Goal: Task Accomplishment & Management: Use online tool/utility

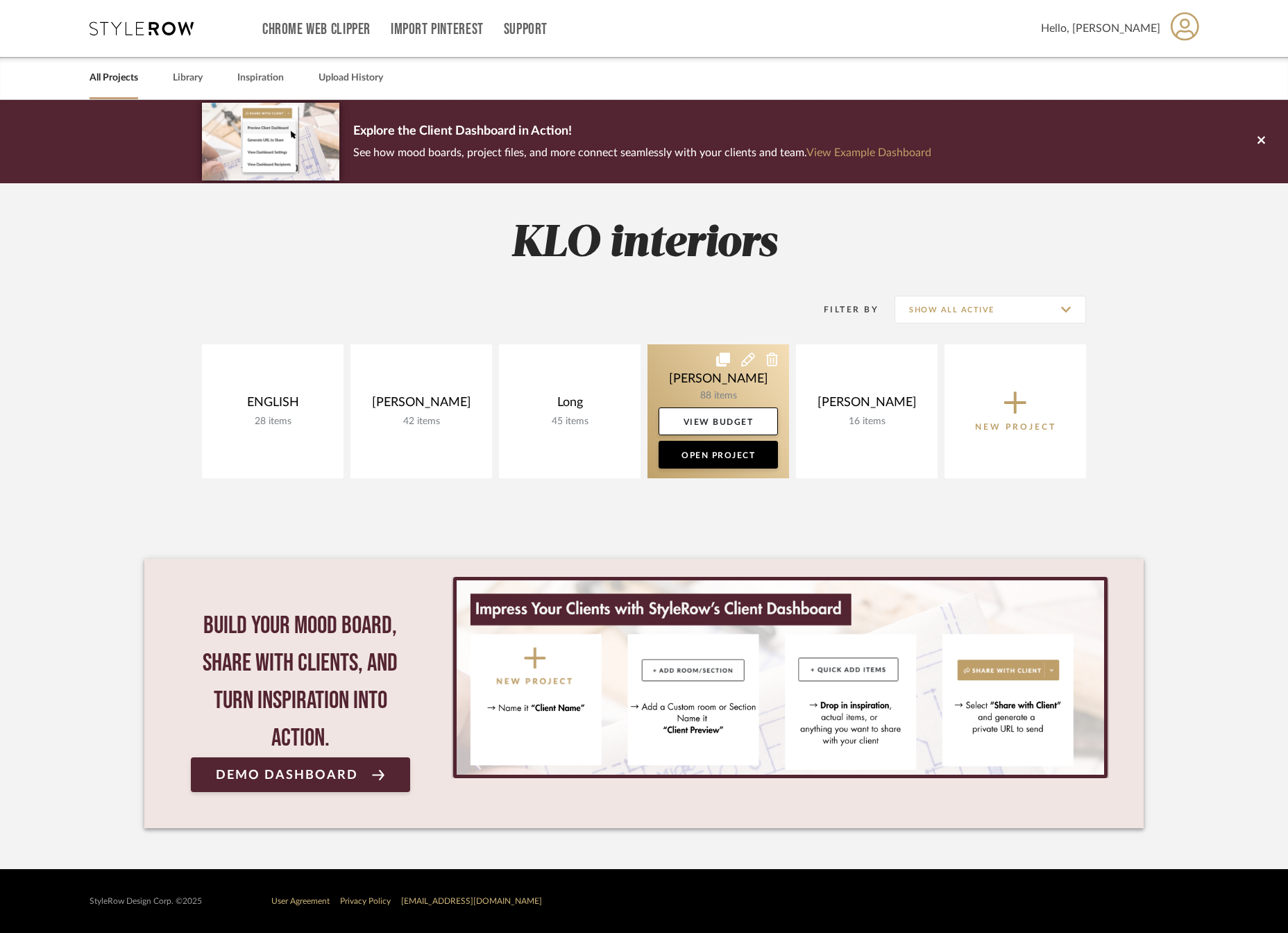
click at [719, 378] on link at bounding box center [717, 411] width 141 height 134
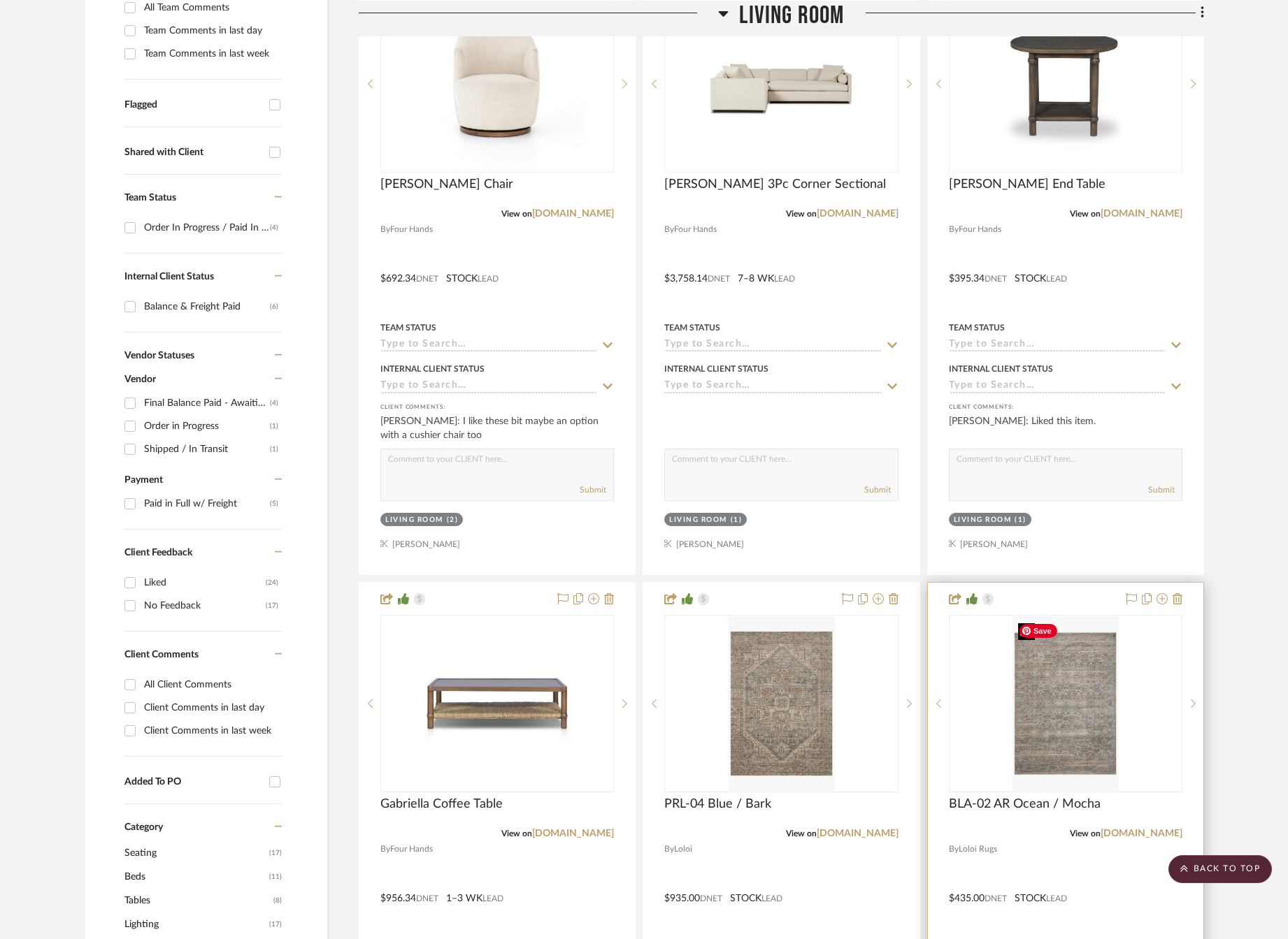
scroll to position [559, 0]
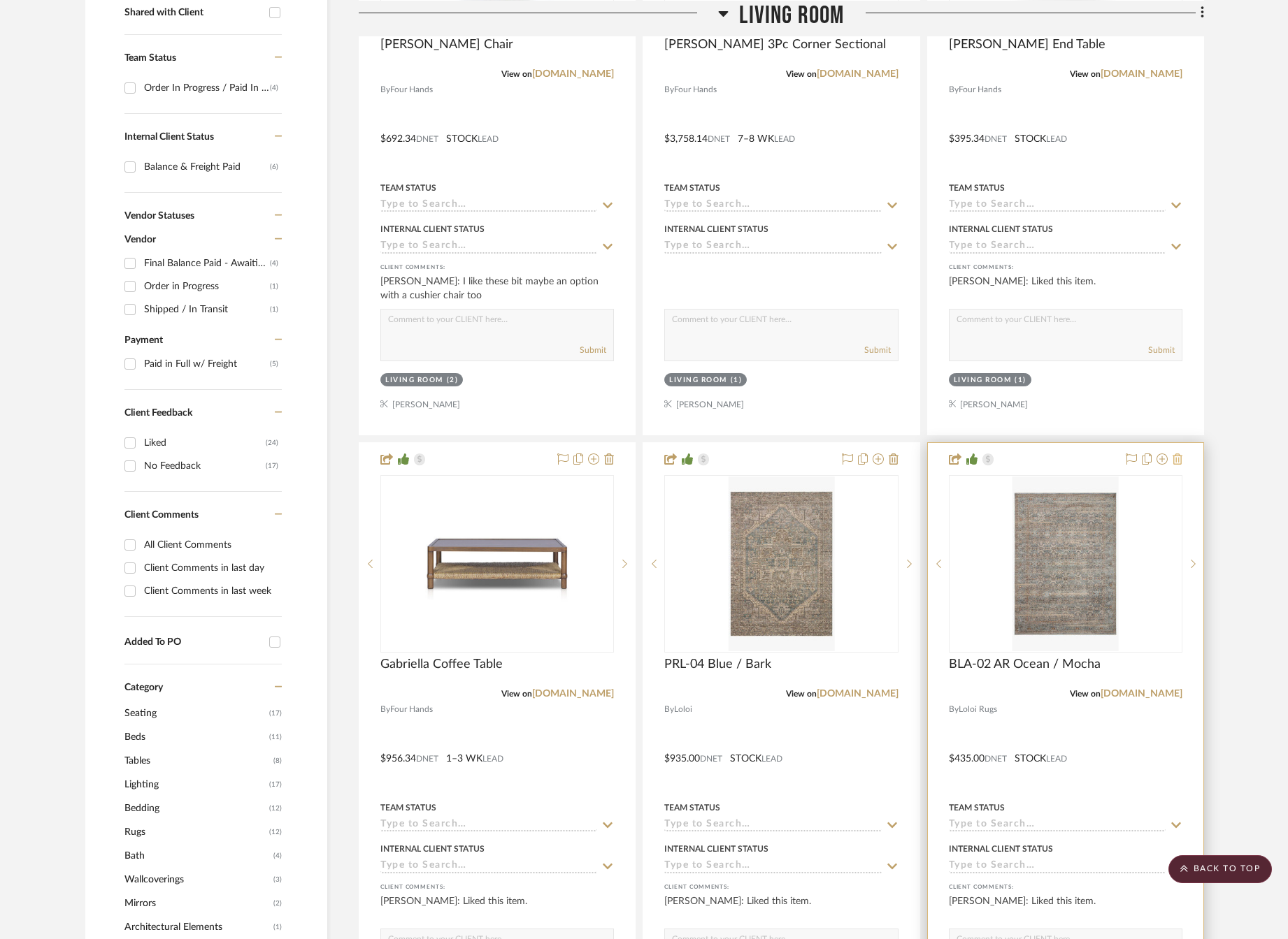
click at [1177, 461] on icon at bounding box center [1177, 459] width 10 height 11
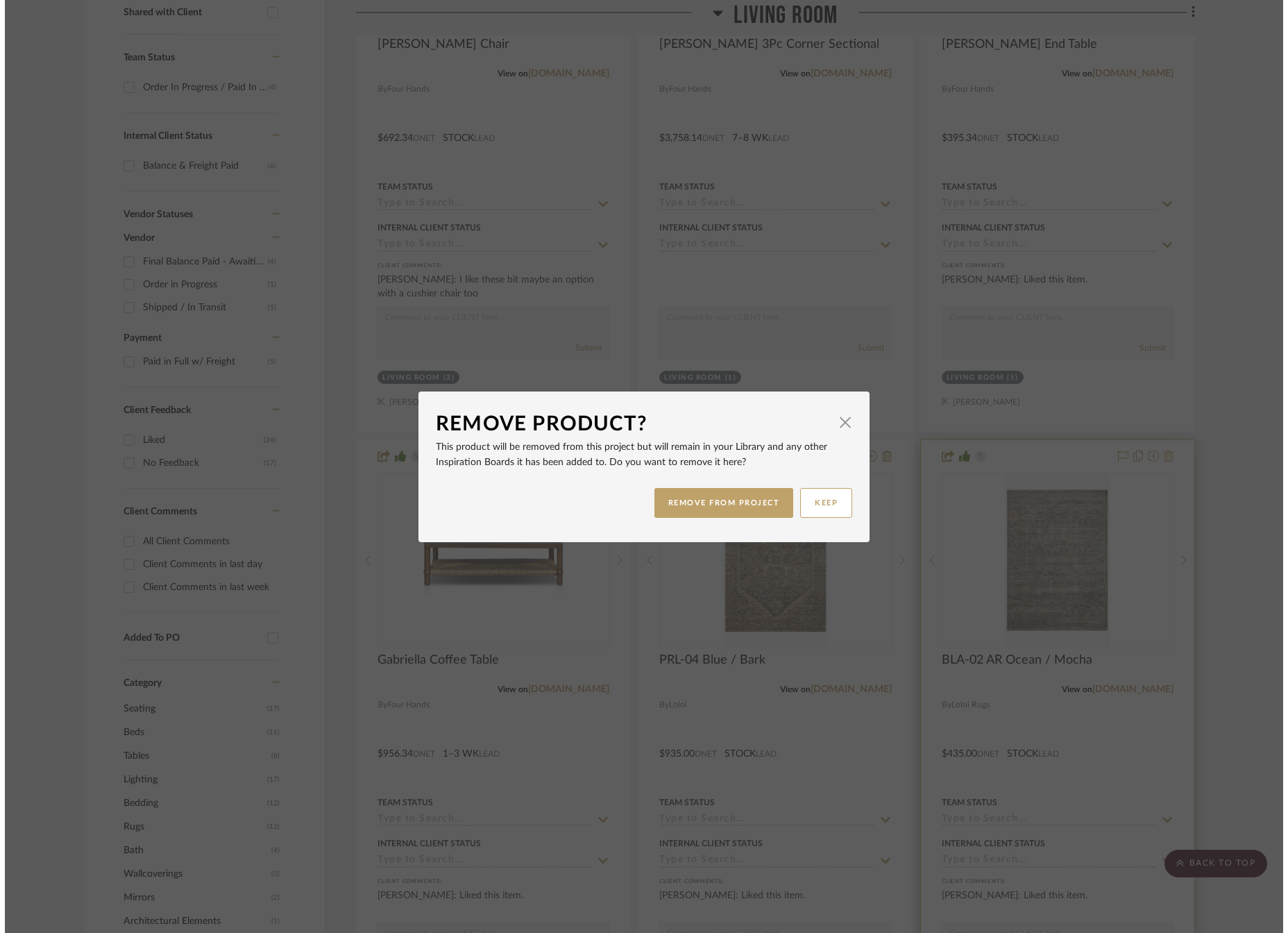
scroll to position [0, 0]
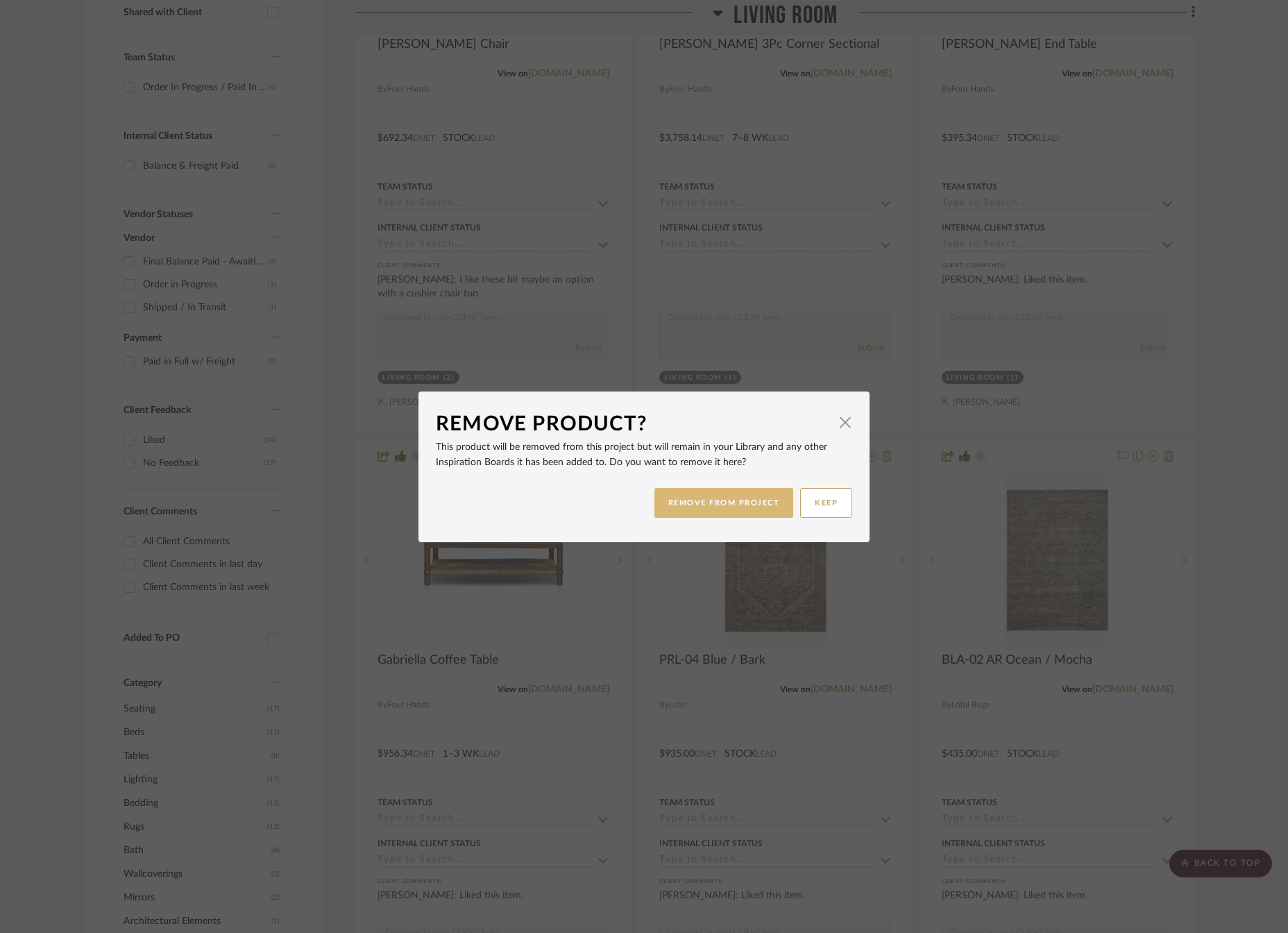
click at [738, 503] on button "REMOVE FROM PROJECT" at bounding box center [724, 503] width 139 height 30
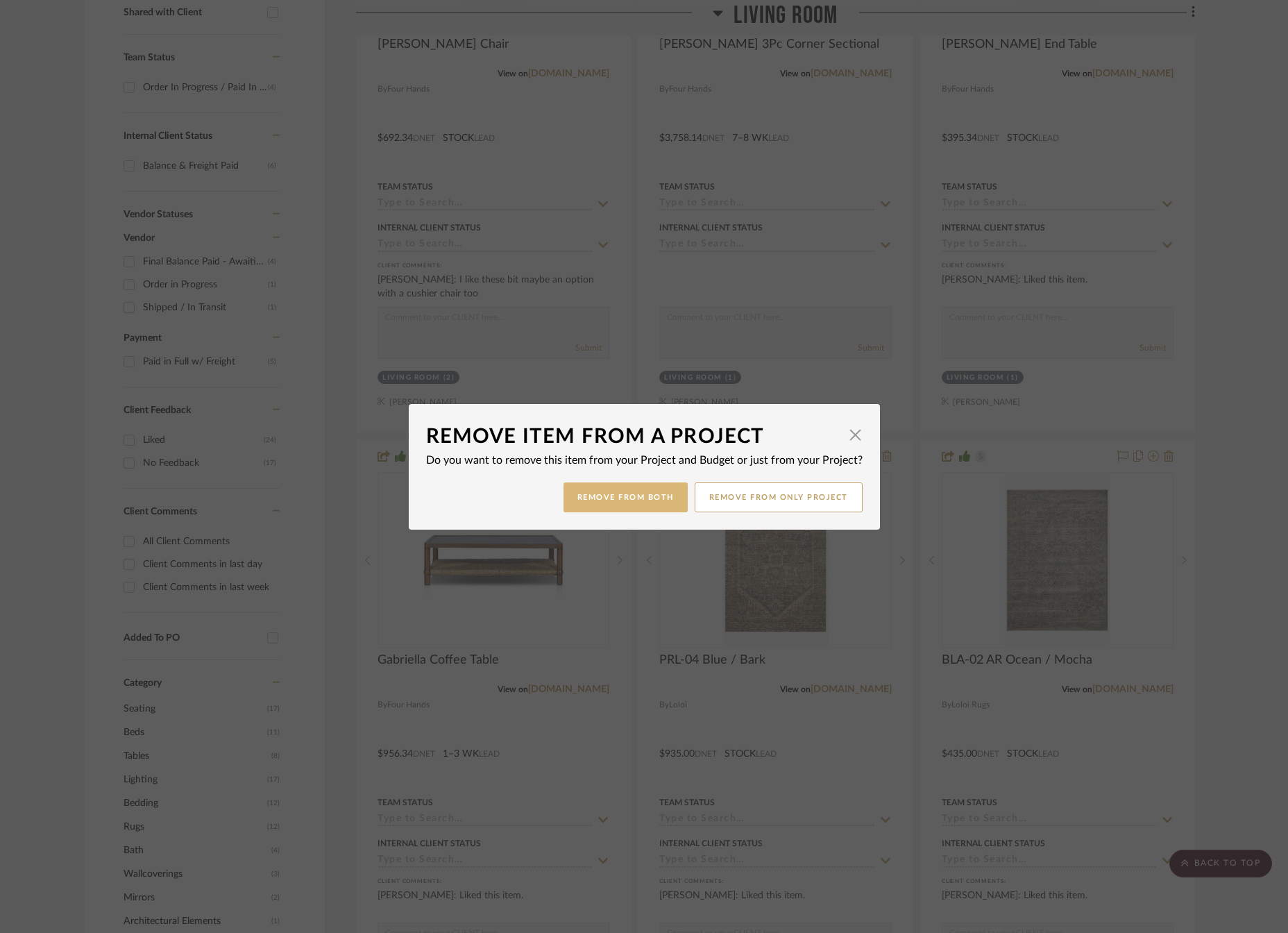
click at [634, 503] on button "Remove from Both" at bounding box center [625, 497] width 124 height 30
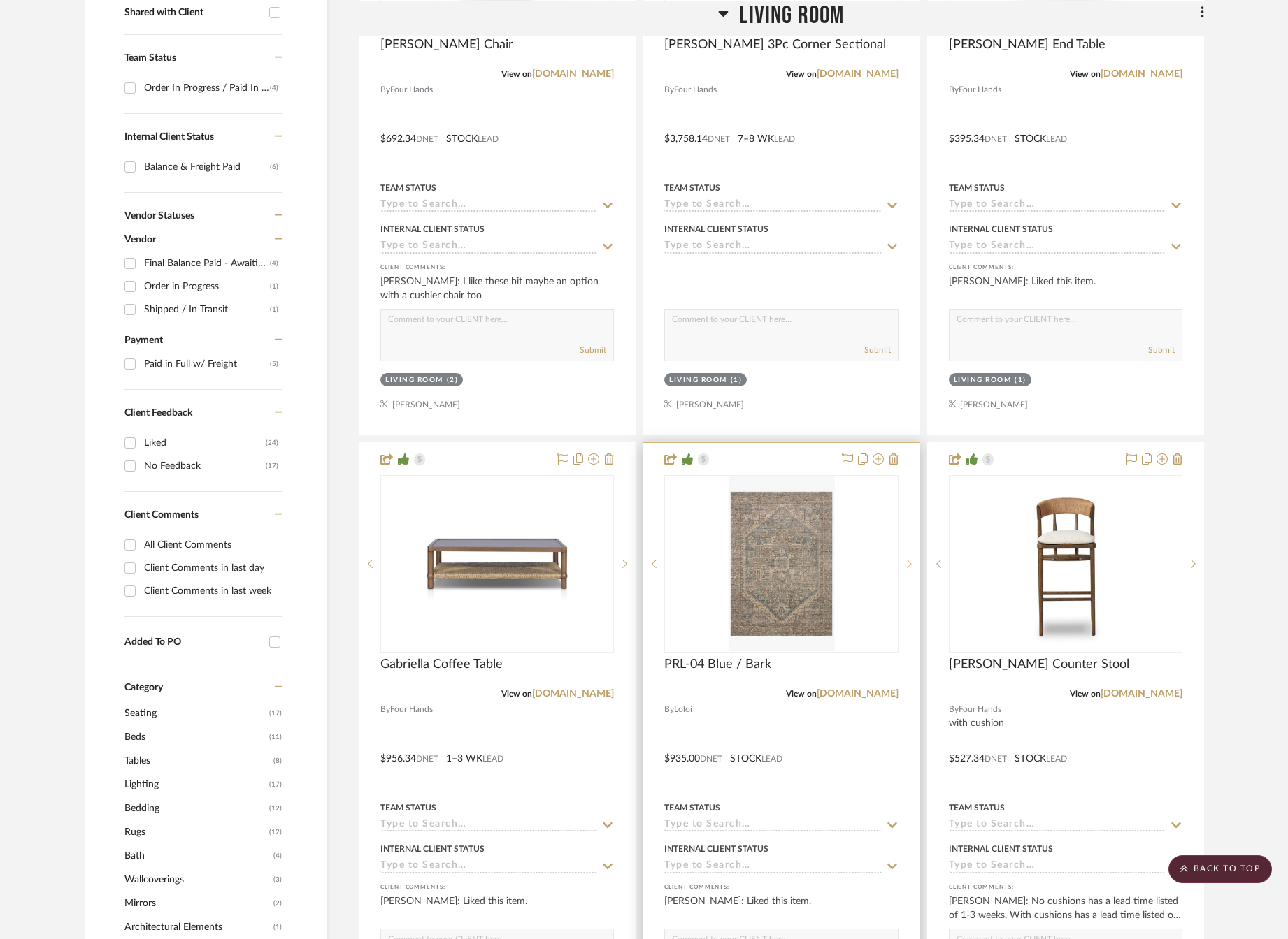
scroll to position [629, 0]
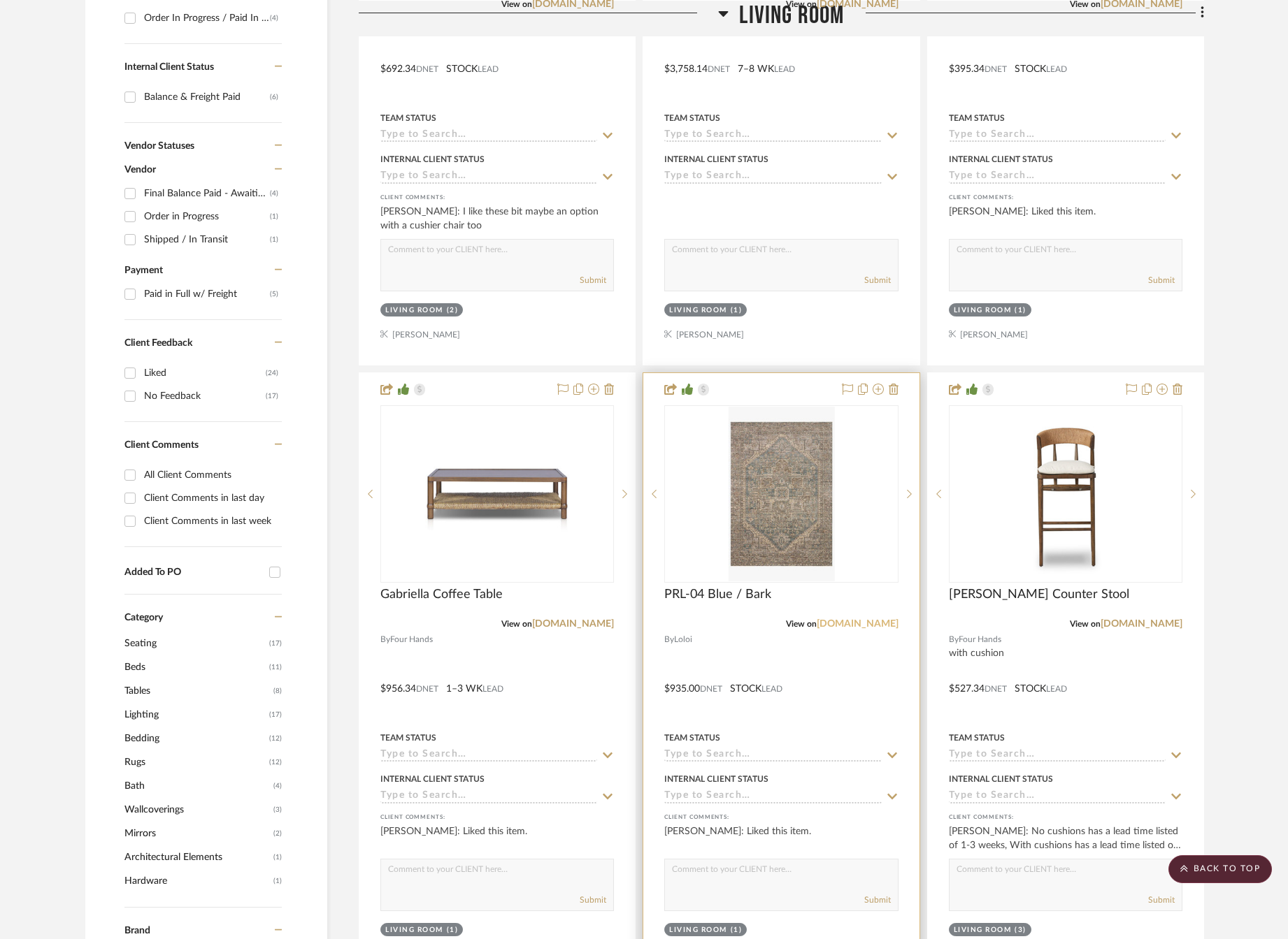
click at [858, 626] on link "[DOMAIN_NAME]" at bounding box center [857, 624] width 82 height 10
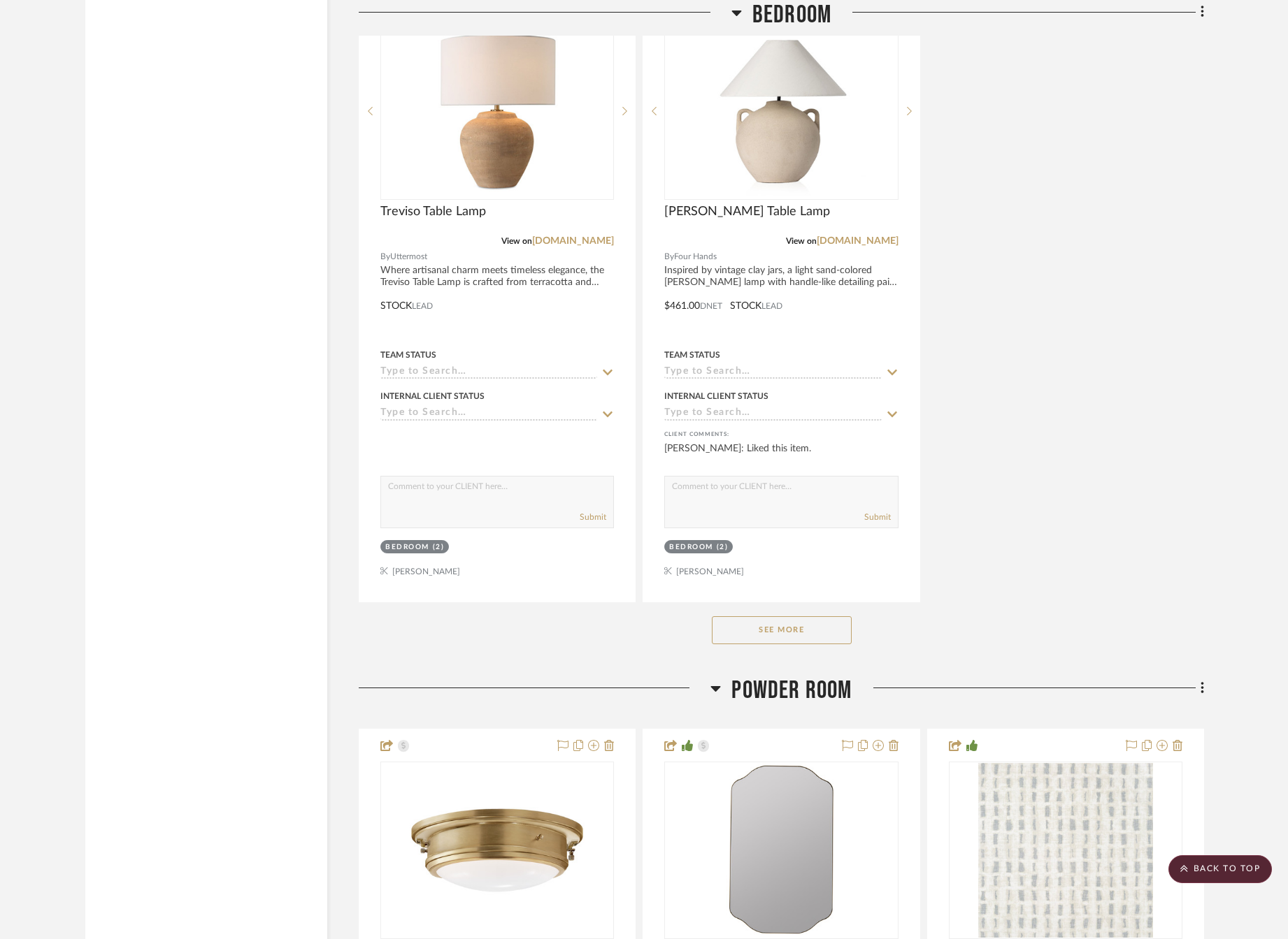
scroll to position [2796, 0]
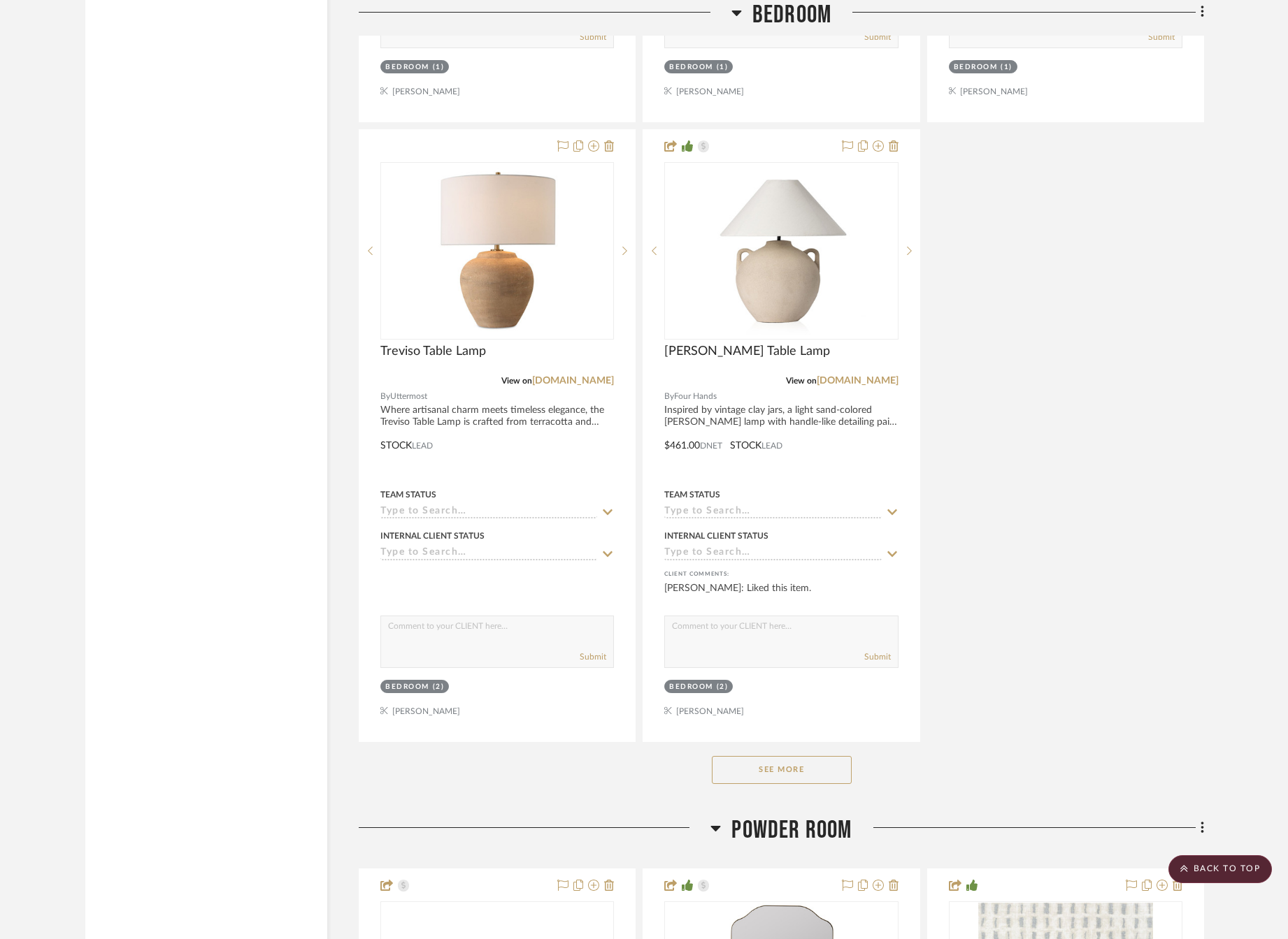
click at [803, 774] on button "See More" at bounding box center [781, 770] width 140 height 28
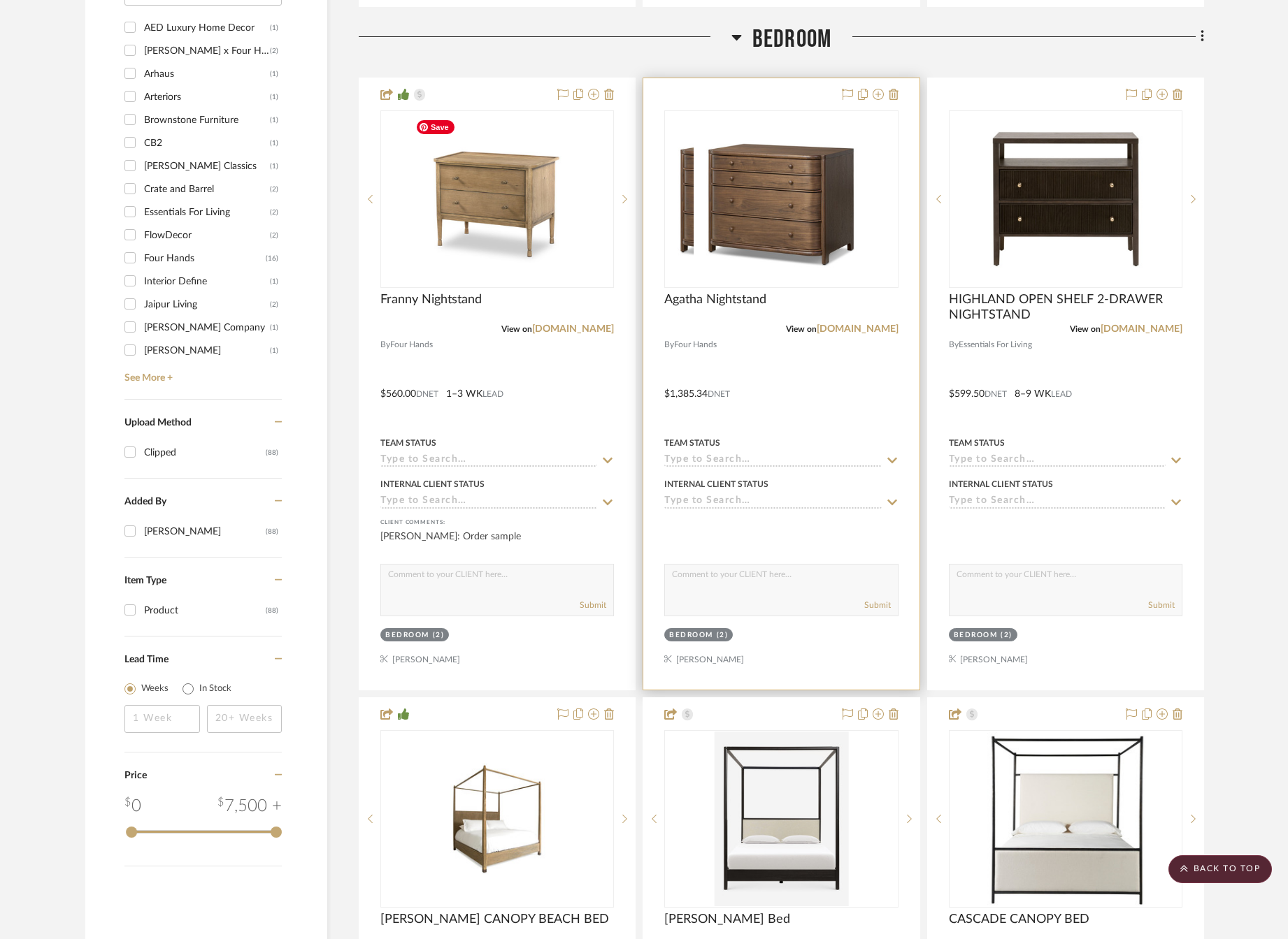
scroll to position [1258, 0]
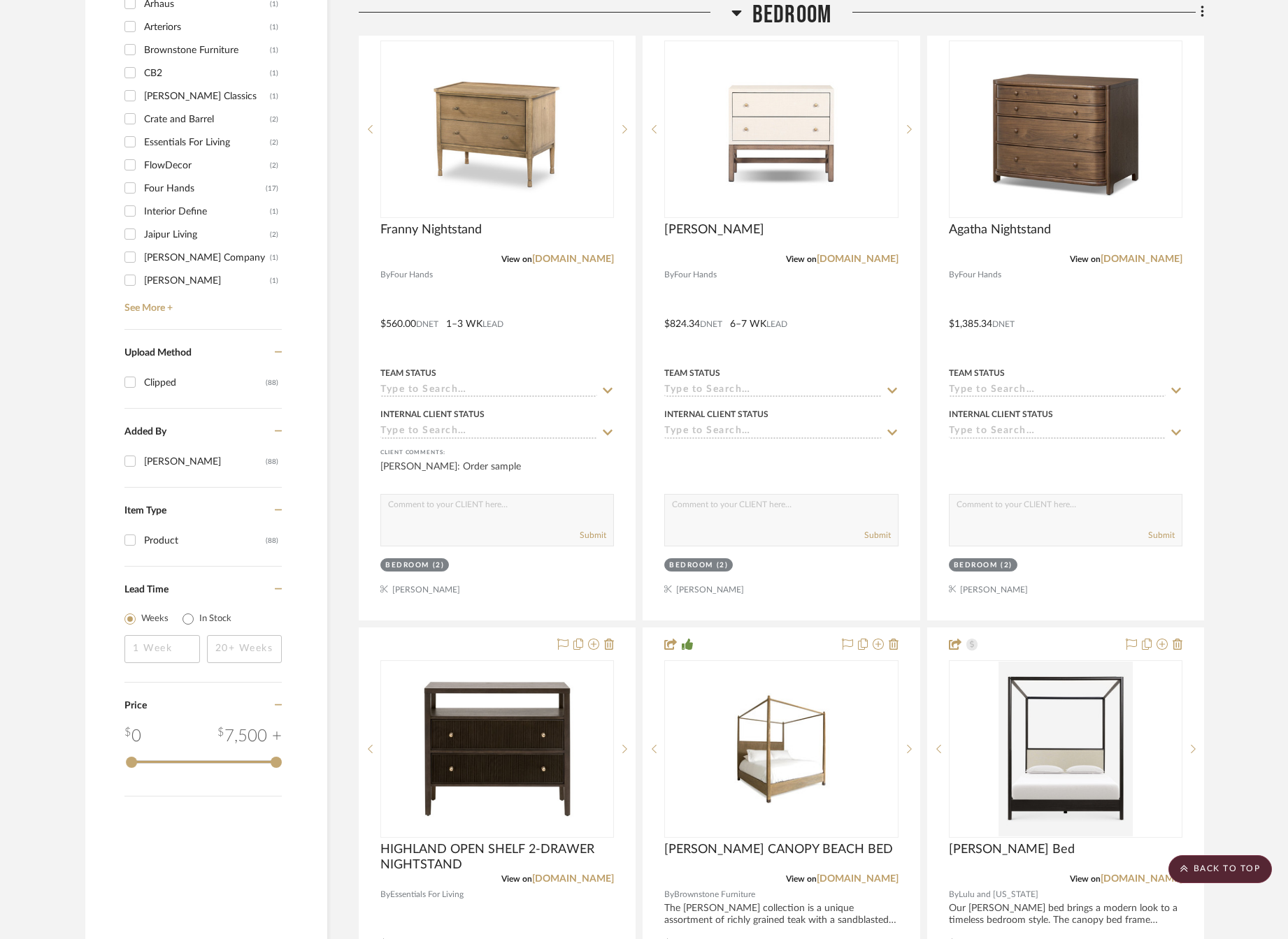
scroll to position [1748, 0]
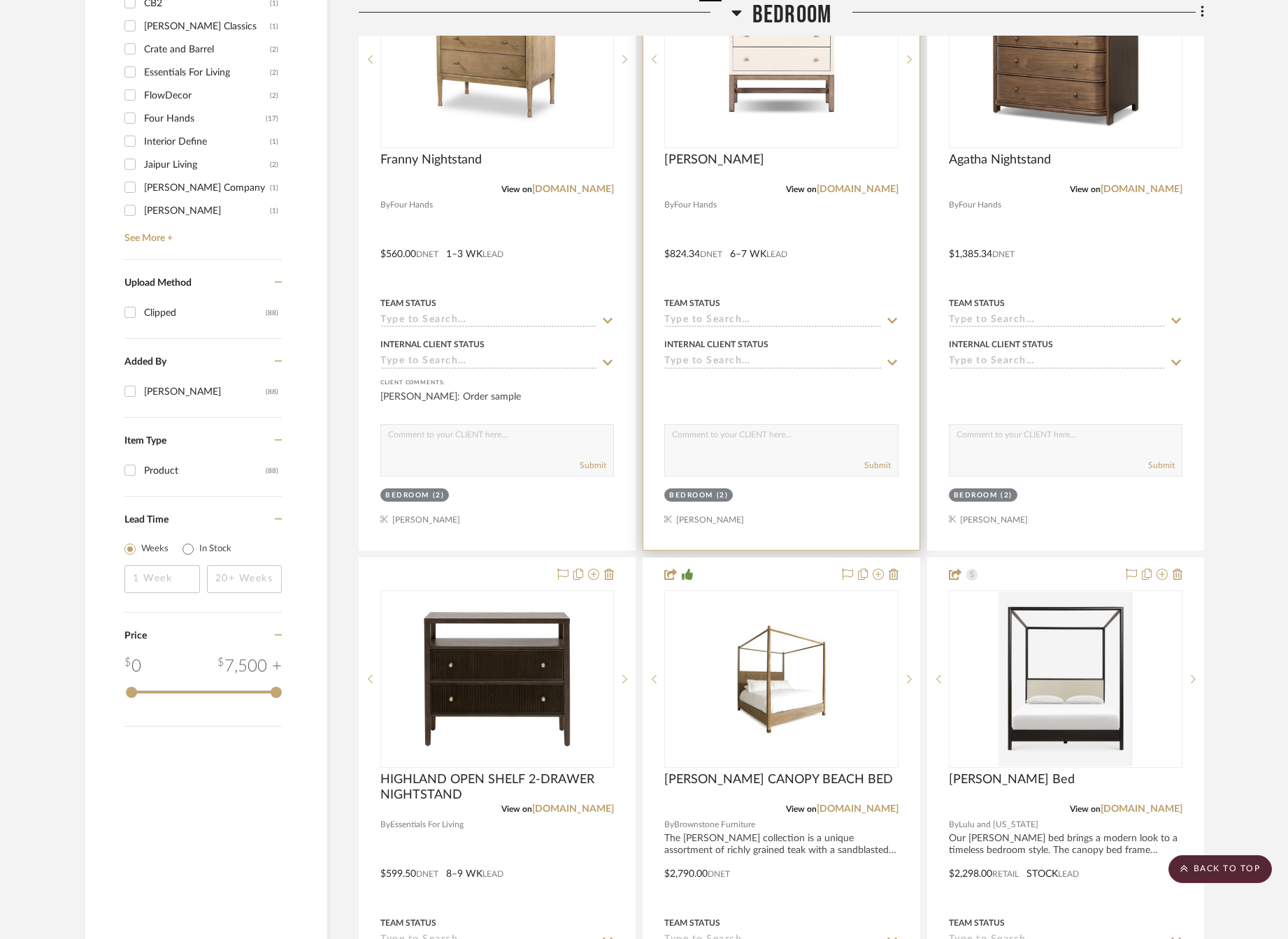
click at [0, 0] on img at bounding box center [0, 0] width 0 height 0
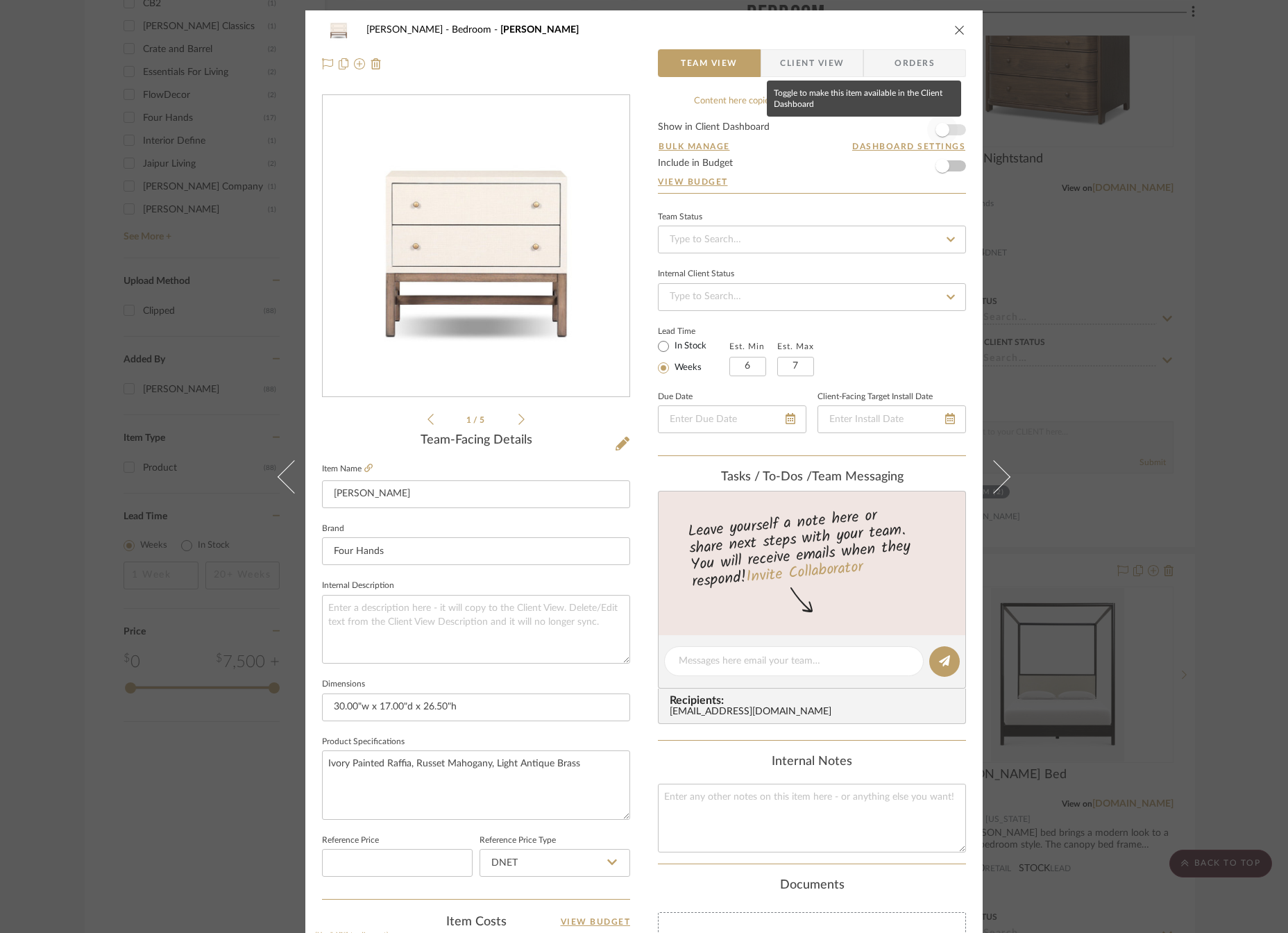
click at [943, 130] on span "button" at bounding box center [942, 130] width 14 height 14
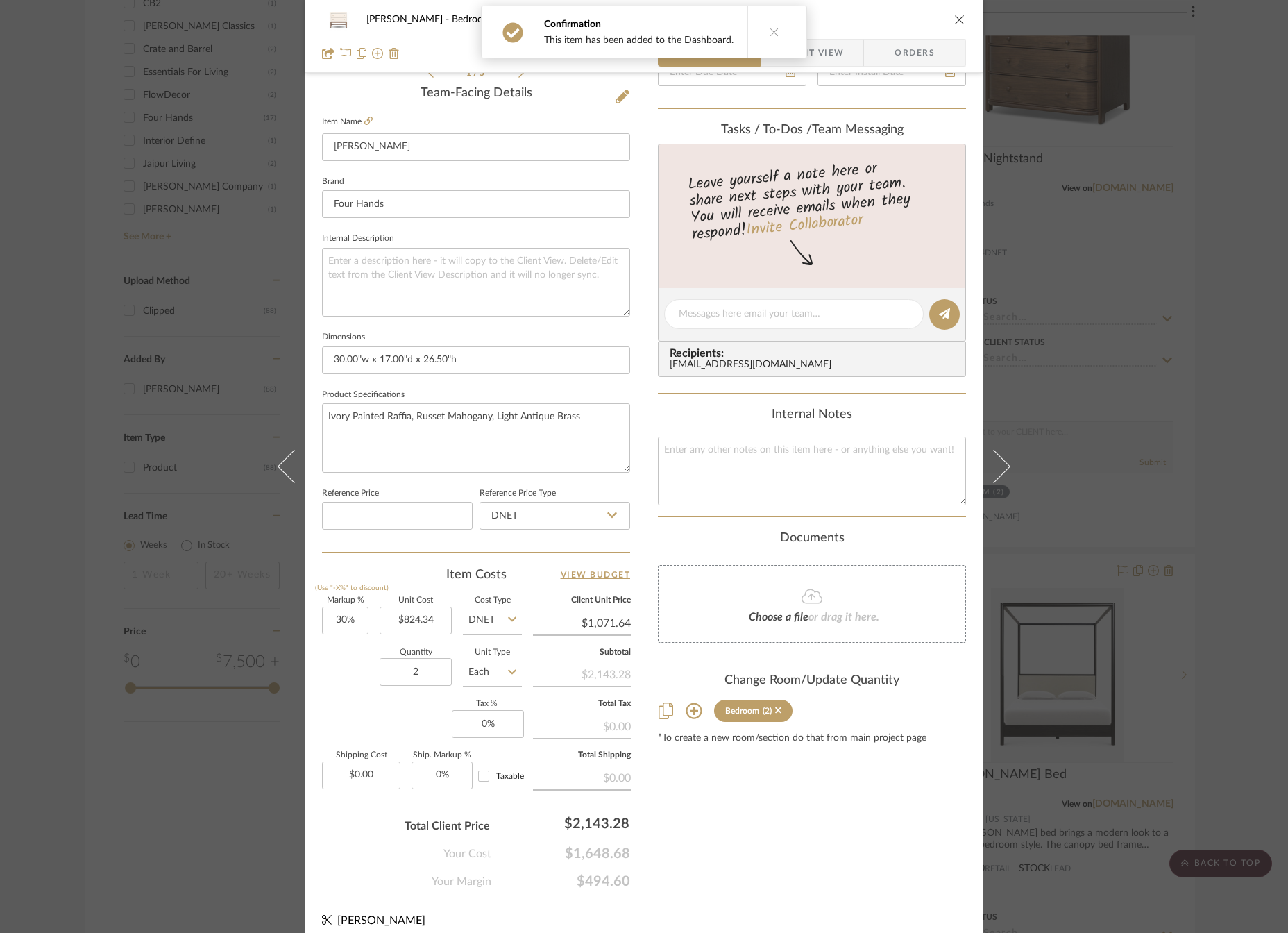
scroll to position [359, 0]
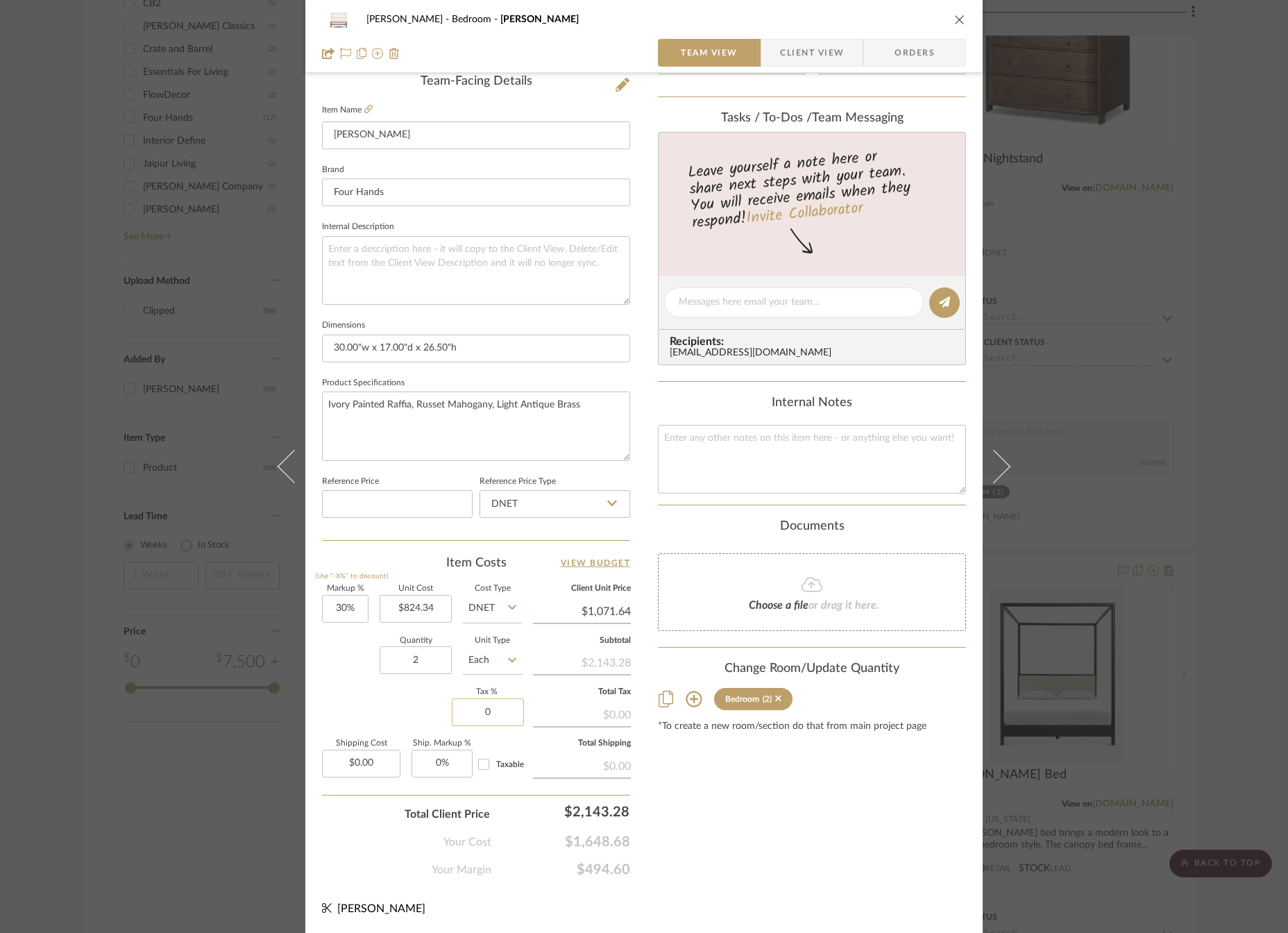
click at [496, 719] on input "0" at bounding box center [488, 712] width 72 height 27
type input "7%"
click at [732, 794] on div "Content here copies to Client View - confirm visibility there. Show in Client D…" at bounding box center [812, 306] width 308 height 1143
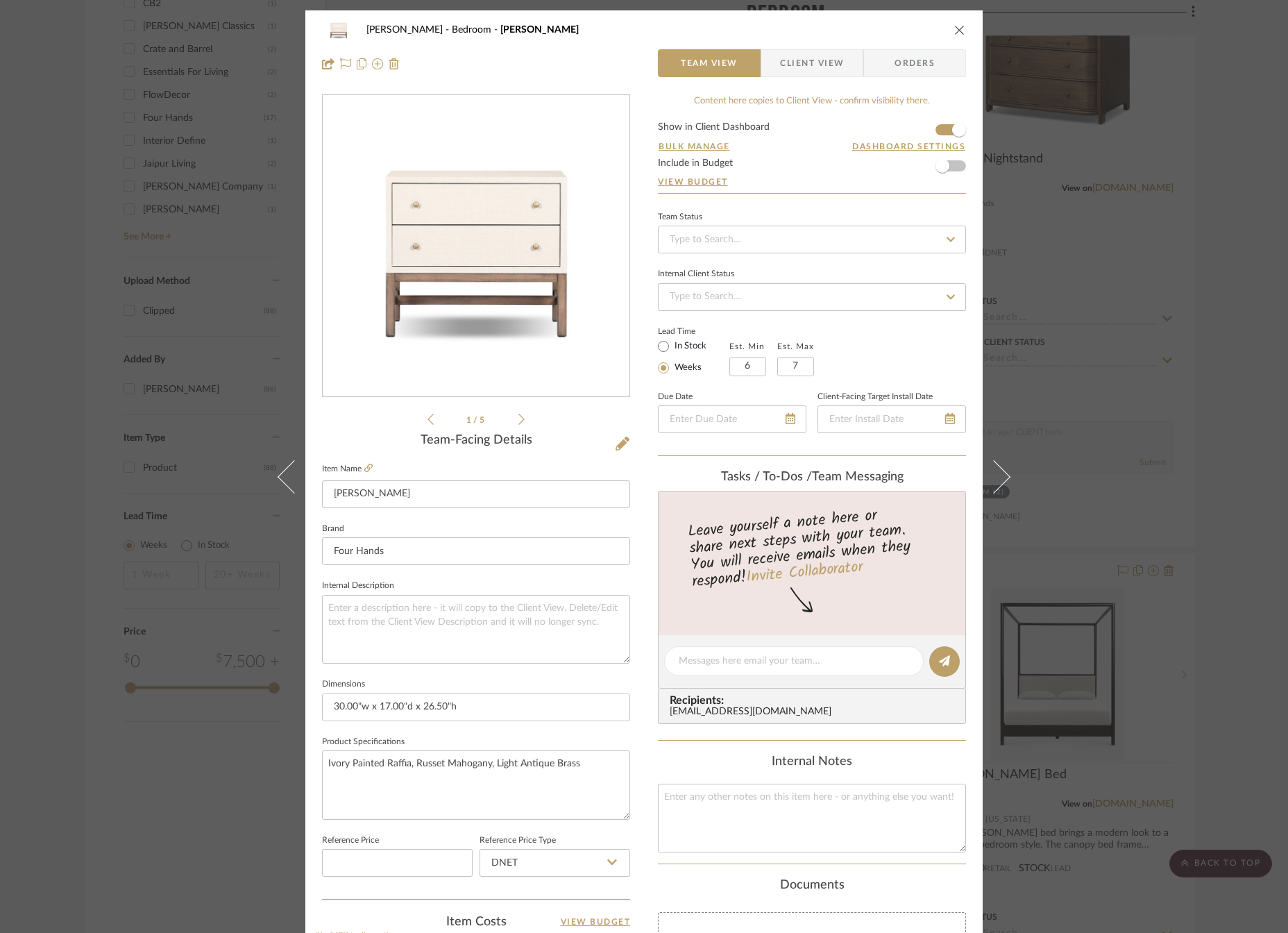
click at [780, 57] on span "Client View" at bounding box center [812, 63] width 64 height 27
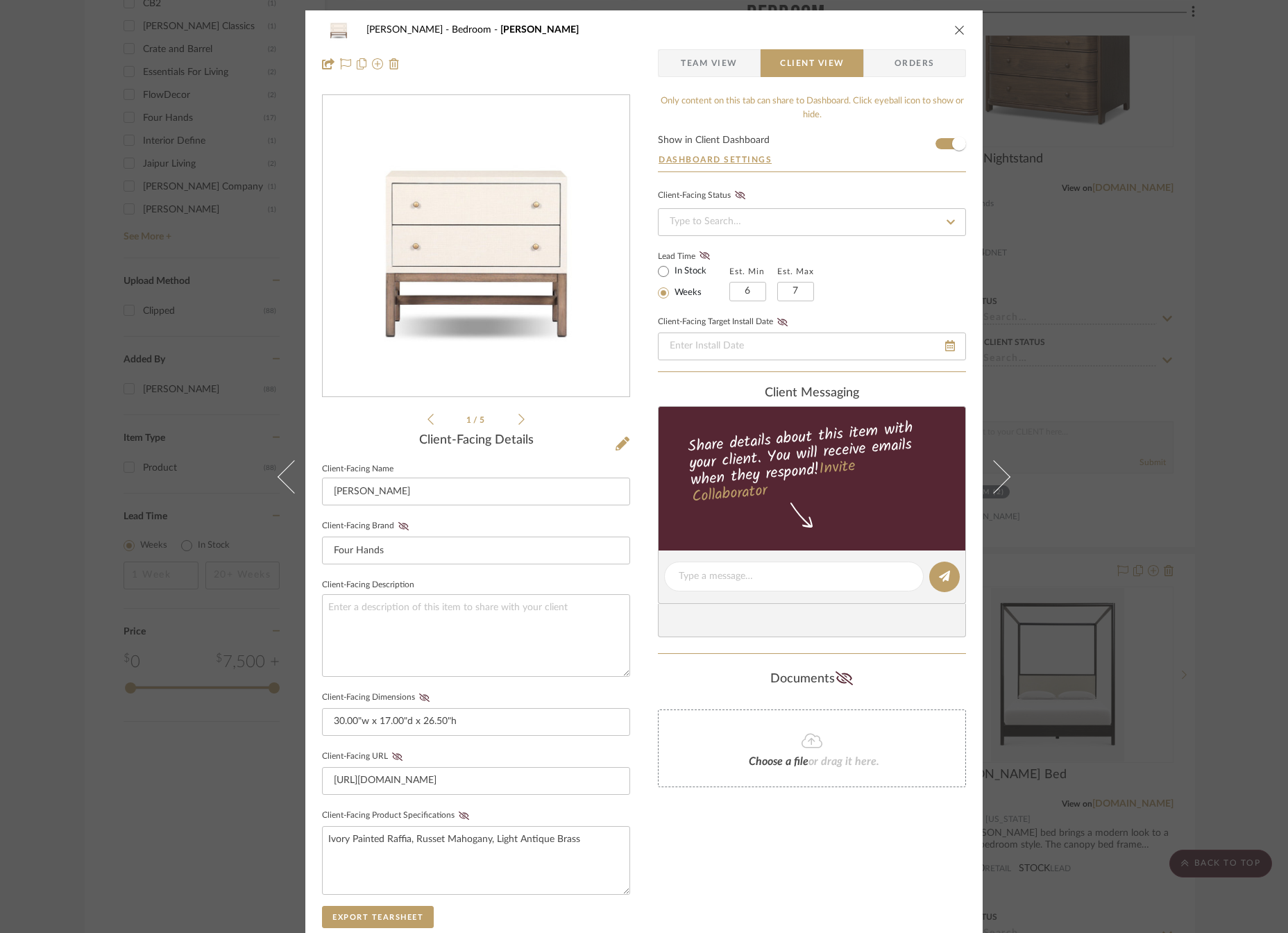
scroll to position [233, 0]
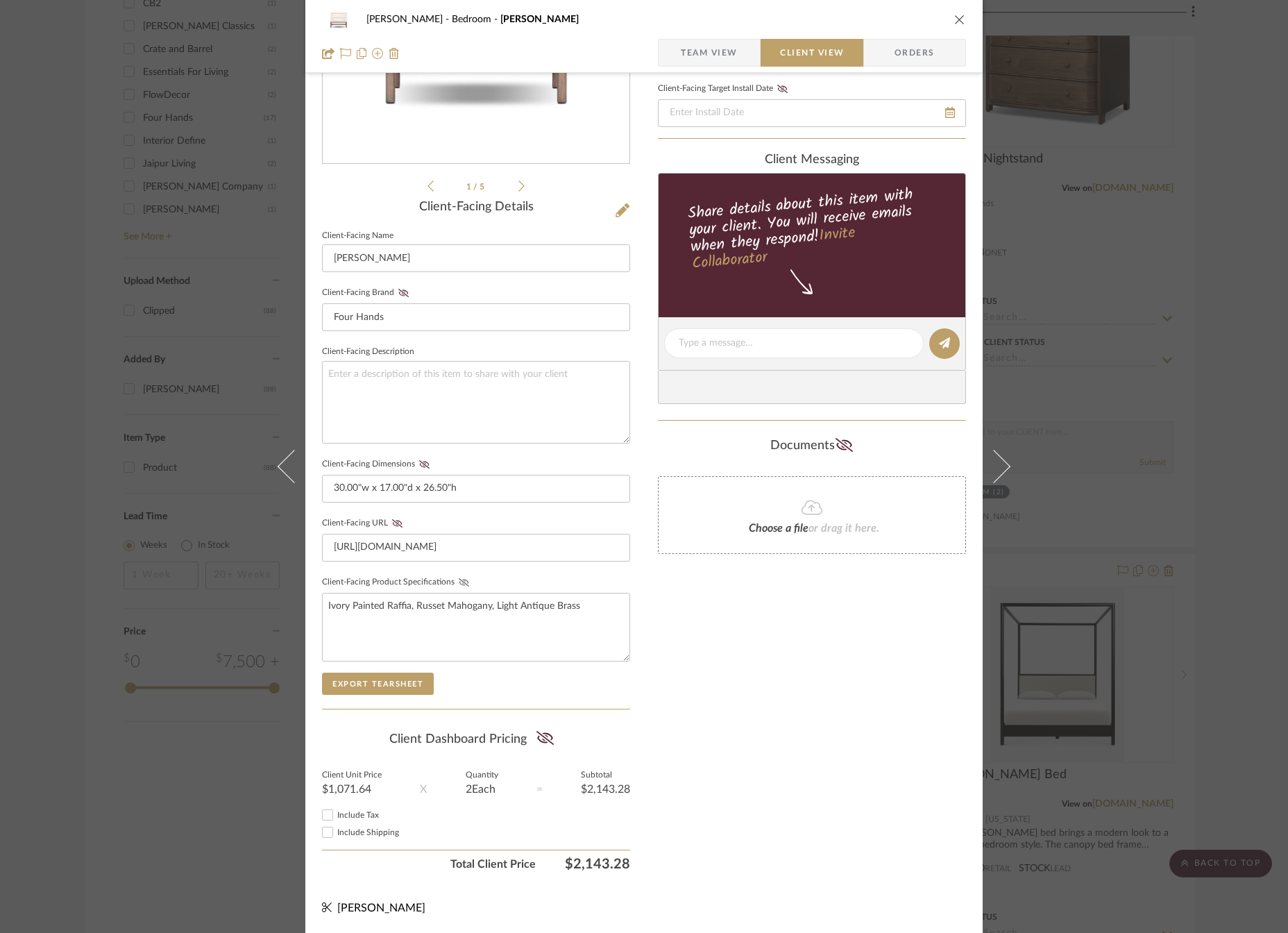
click at [459, 582] on icon at bounding box center [463, 582] width 10 height 8
click at [393, 524] on icon at bounding box center [397, 524] width 10 height 8
click at [419, 464] on icon at bounding box center [424, 464] width 10 height 8
click at [400, 295] on icon at bounding box center [403, 293] width 10 height 8
click at [549, 735] on icon at bounding box center [545, 738] width 17 height 14
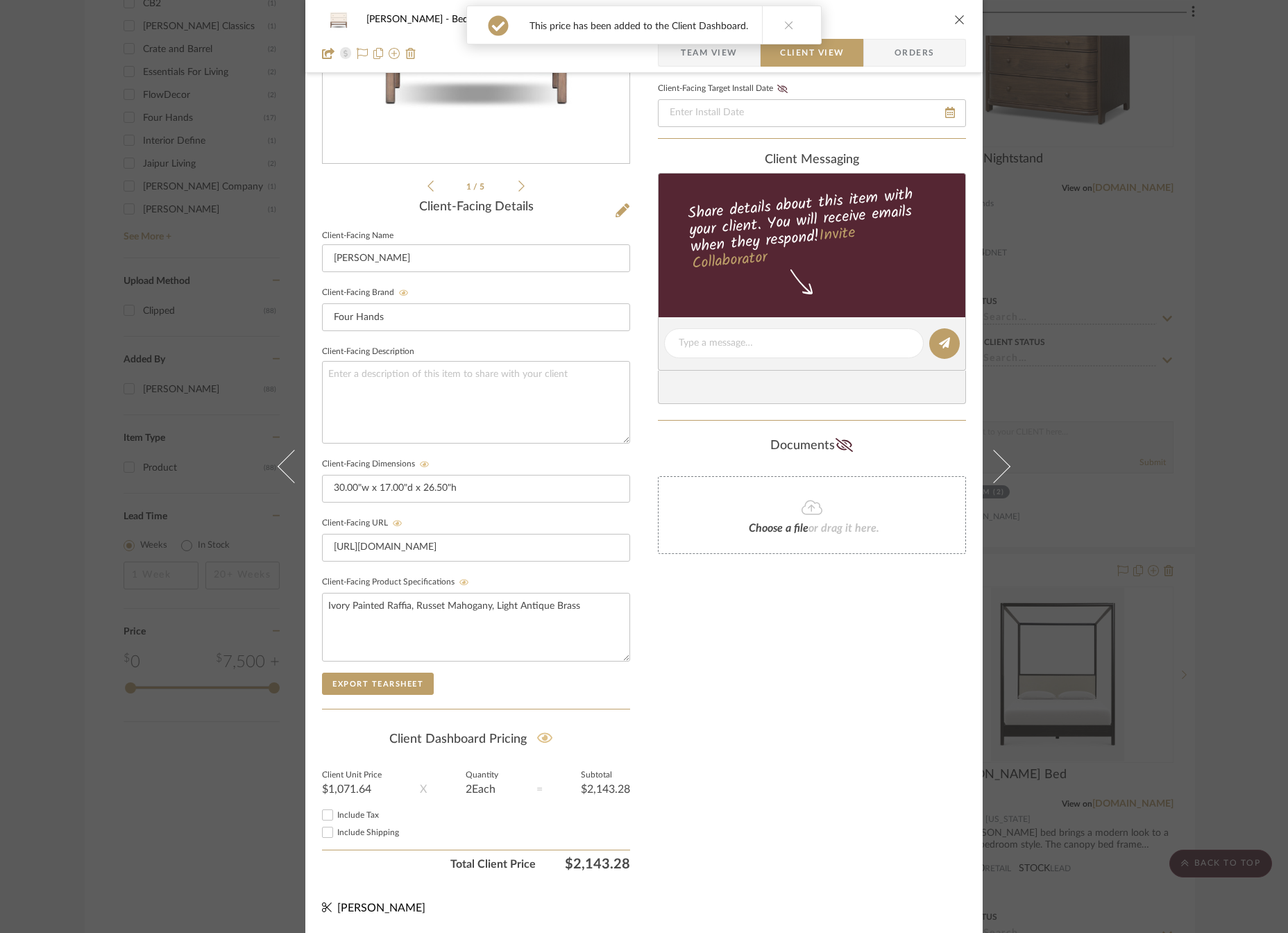
click at [324, 814] on input "Include Tax" at bounding box center [327, 815] width 16 height 16
checkbox input "true"
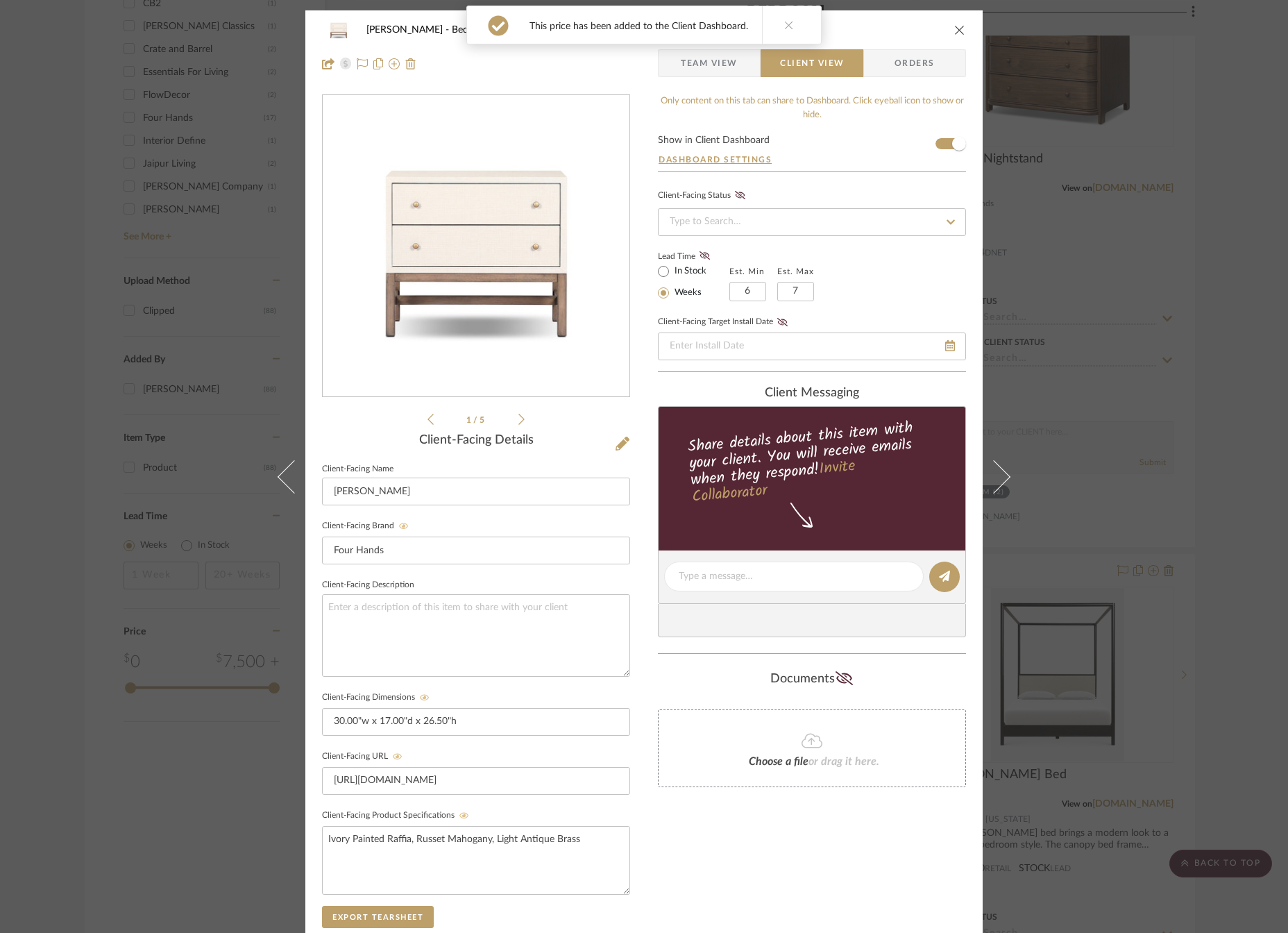
click at [954, 27] on icon "close" at bounding box center [960, 30] width 11 height 11
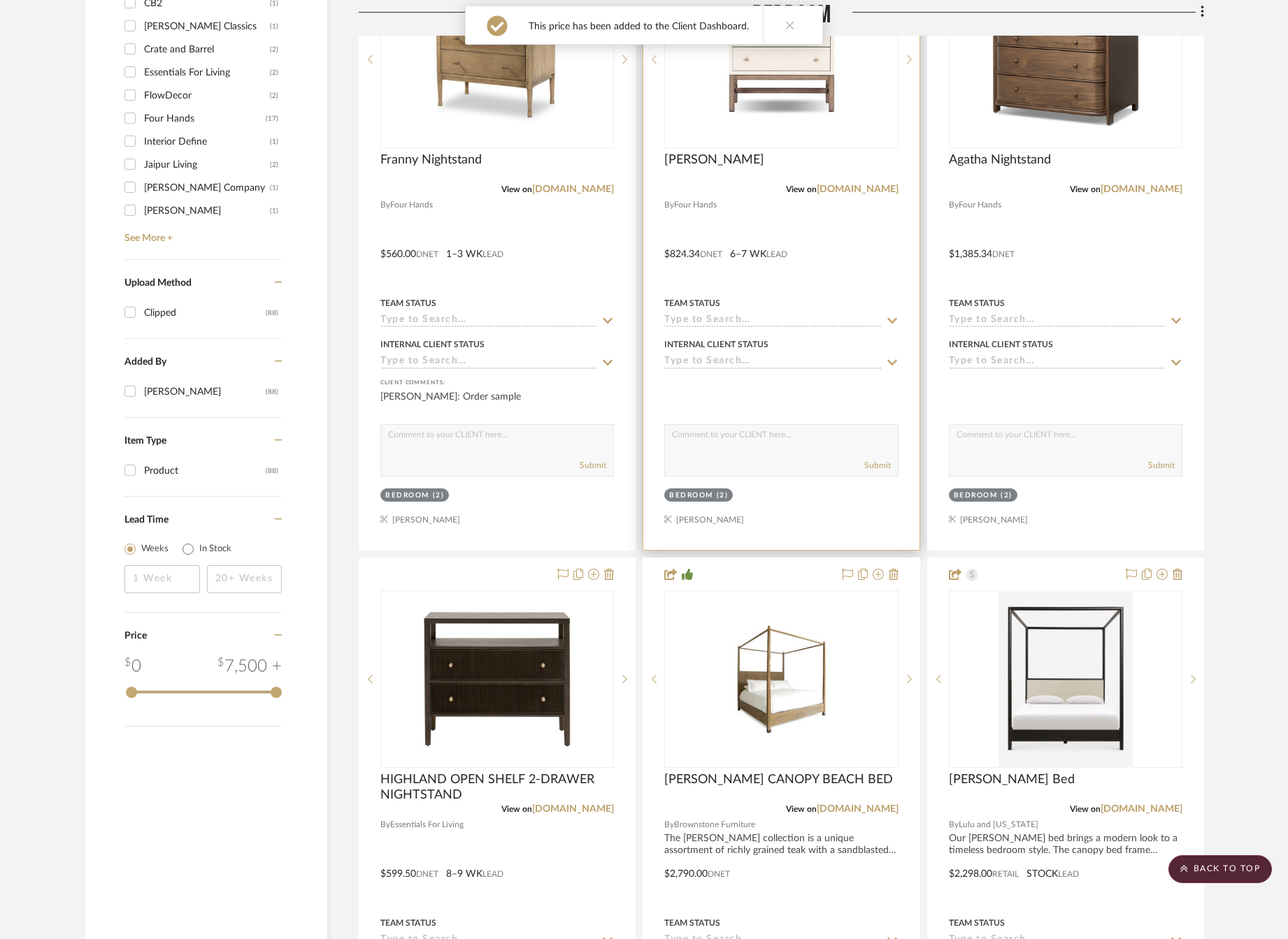
scroll to position [1468, 0]
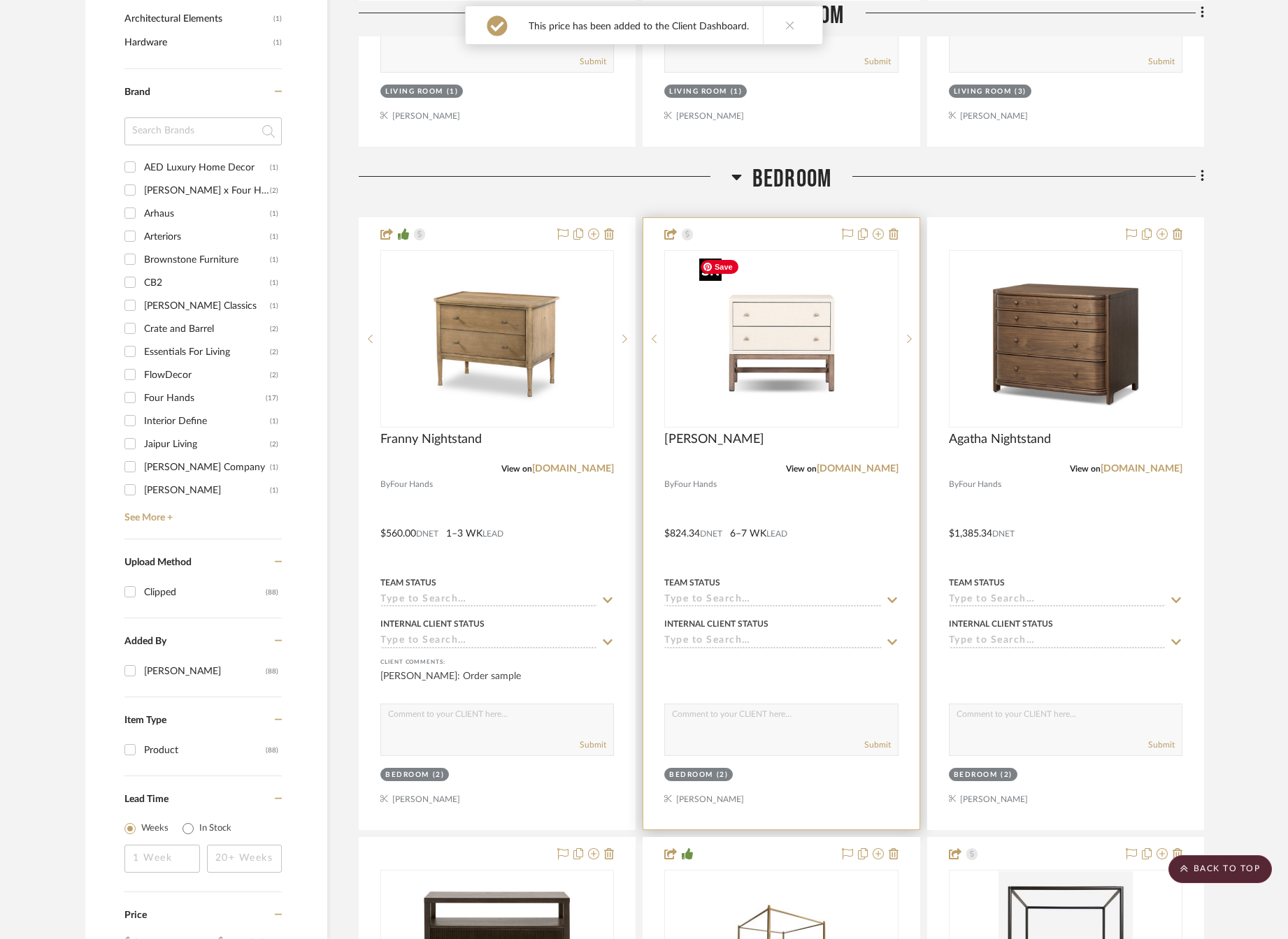
click at [793, 387] on img "0" at bounding box center [780, 339] width 174 height 174
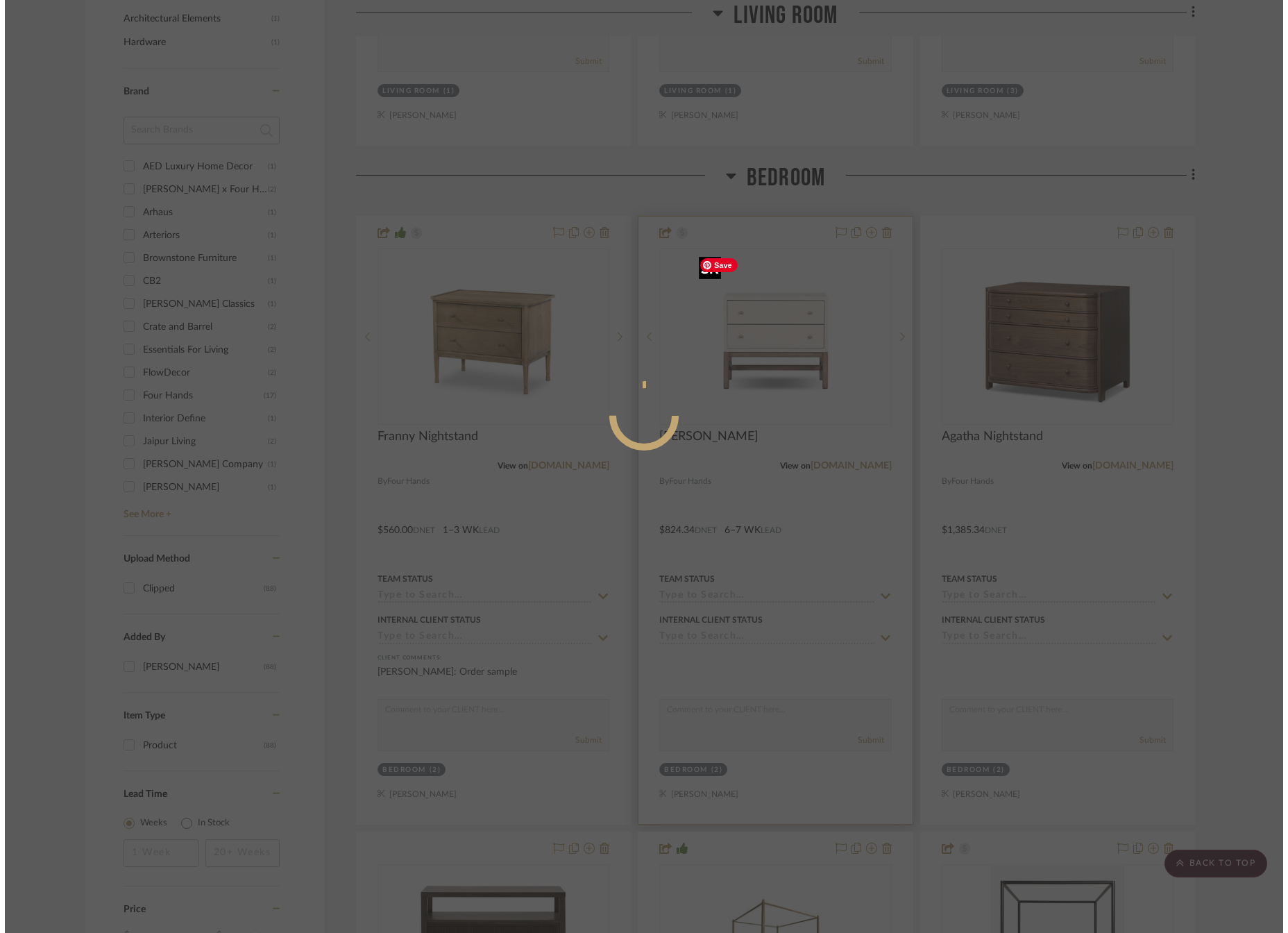
scroll to position [0, 0]
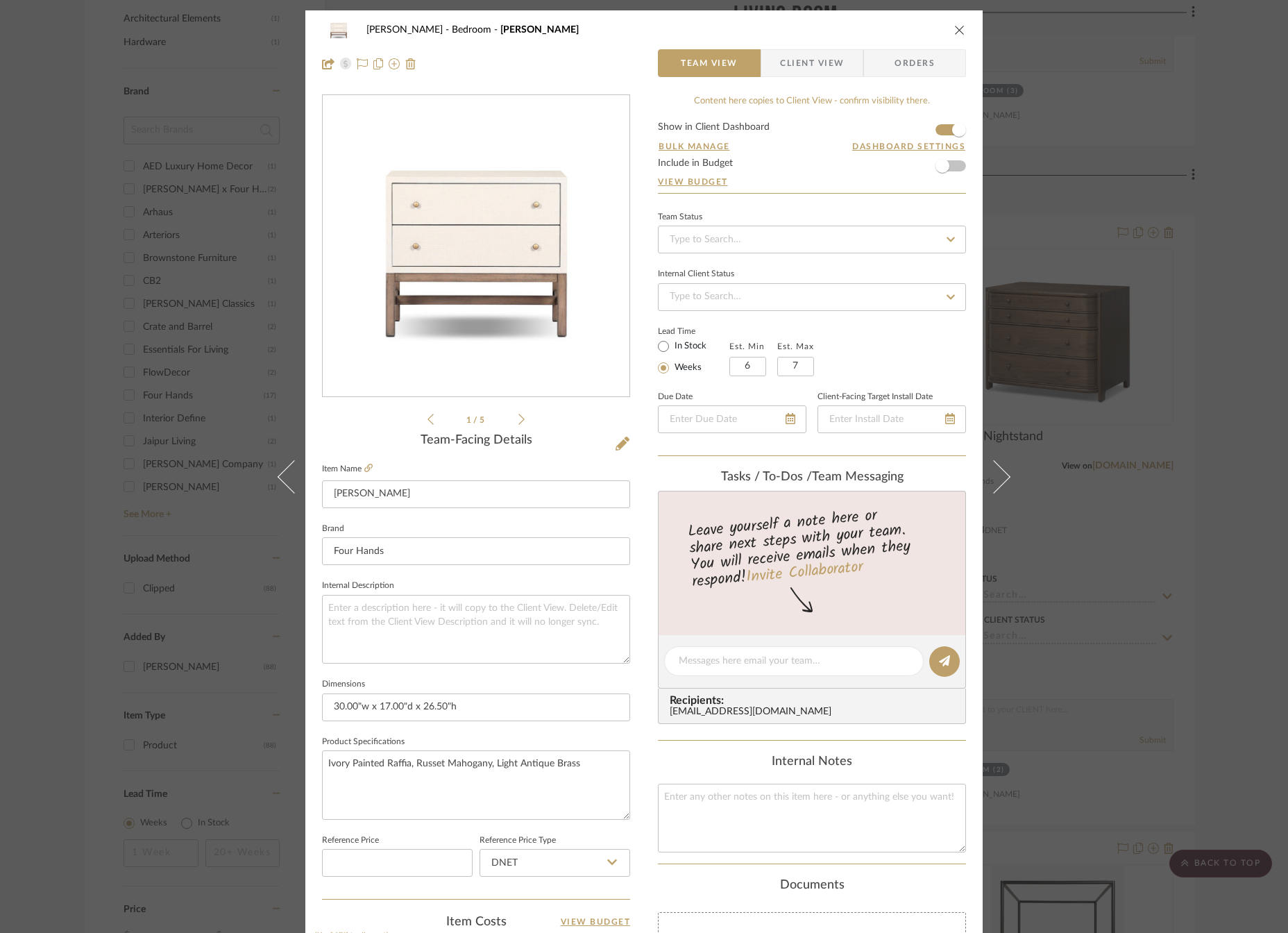
click at [525, 420] on div "1 / 5" at bounding box center [476, 262] width 308 height 334
click at [519, 421] on icon at bounding box center [521, 420] width 6 height 13
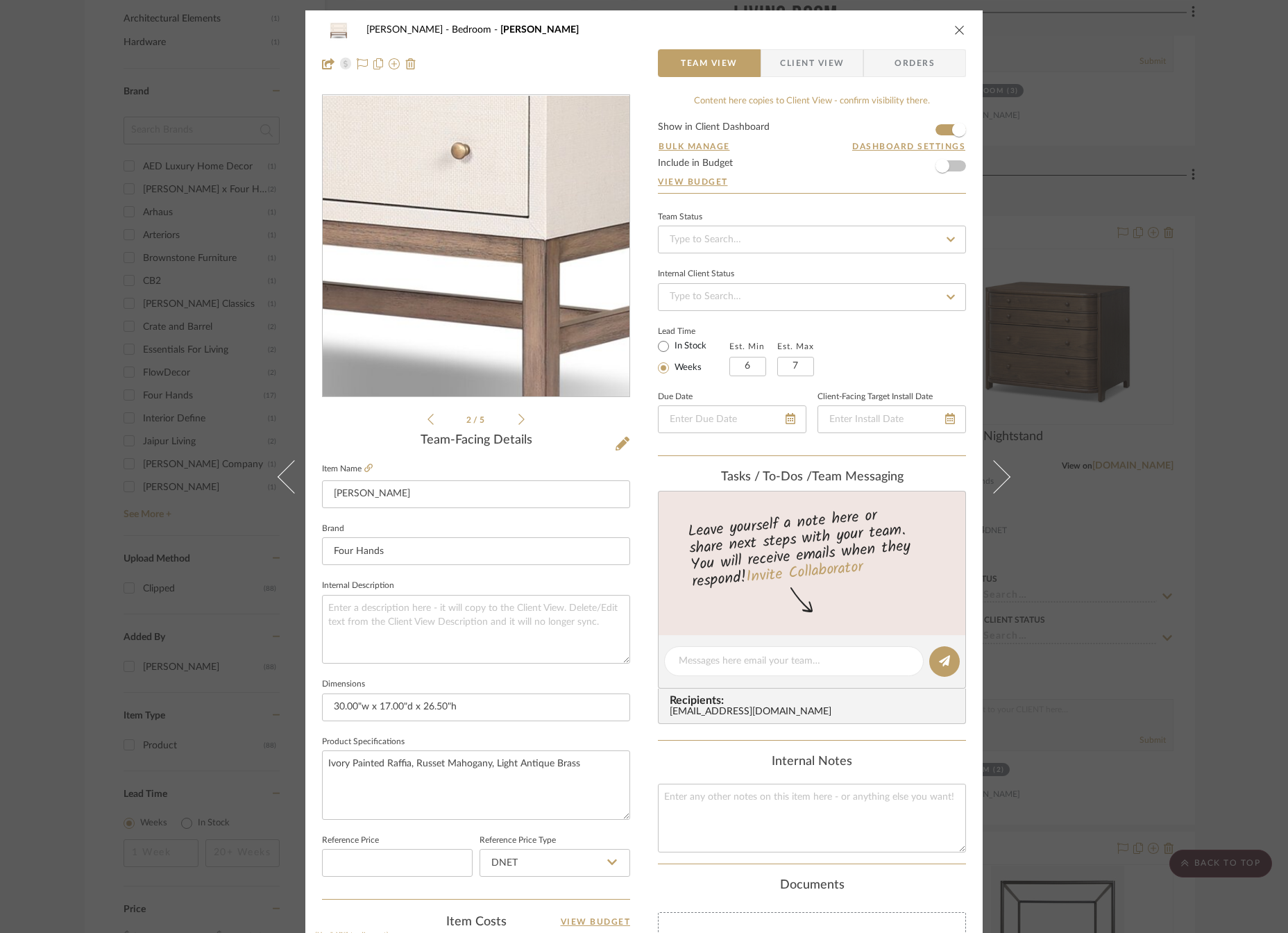
click at [500, 282] on img "1" at bounding box center [476, 246] width 301 height 301
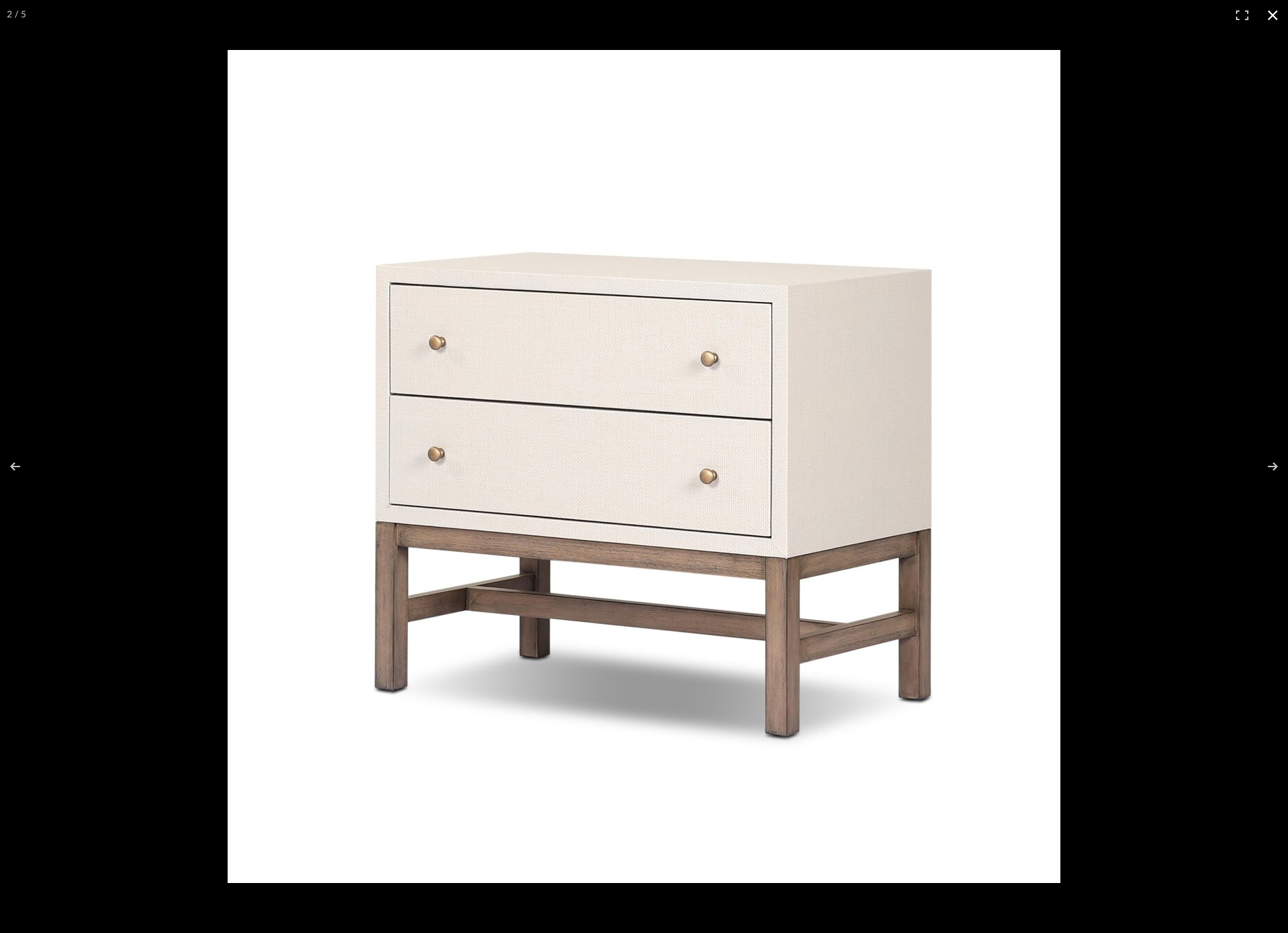
click at [1273, 14] on button at bounding box center [1273, 16] width 31 height 31
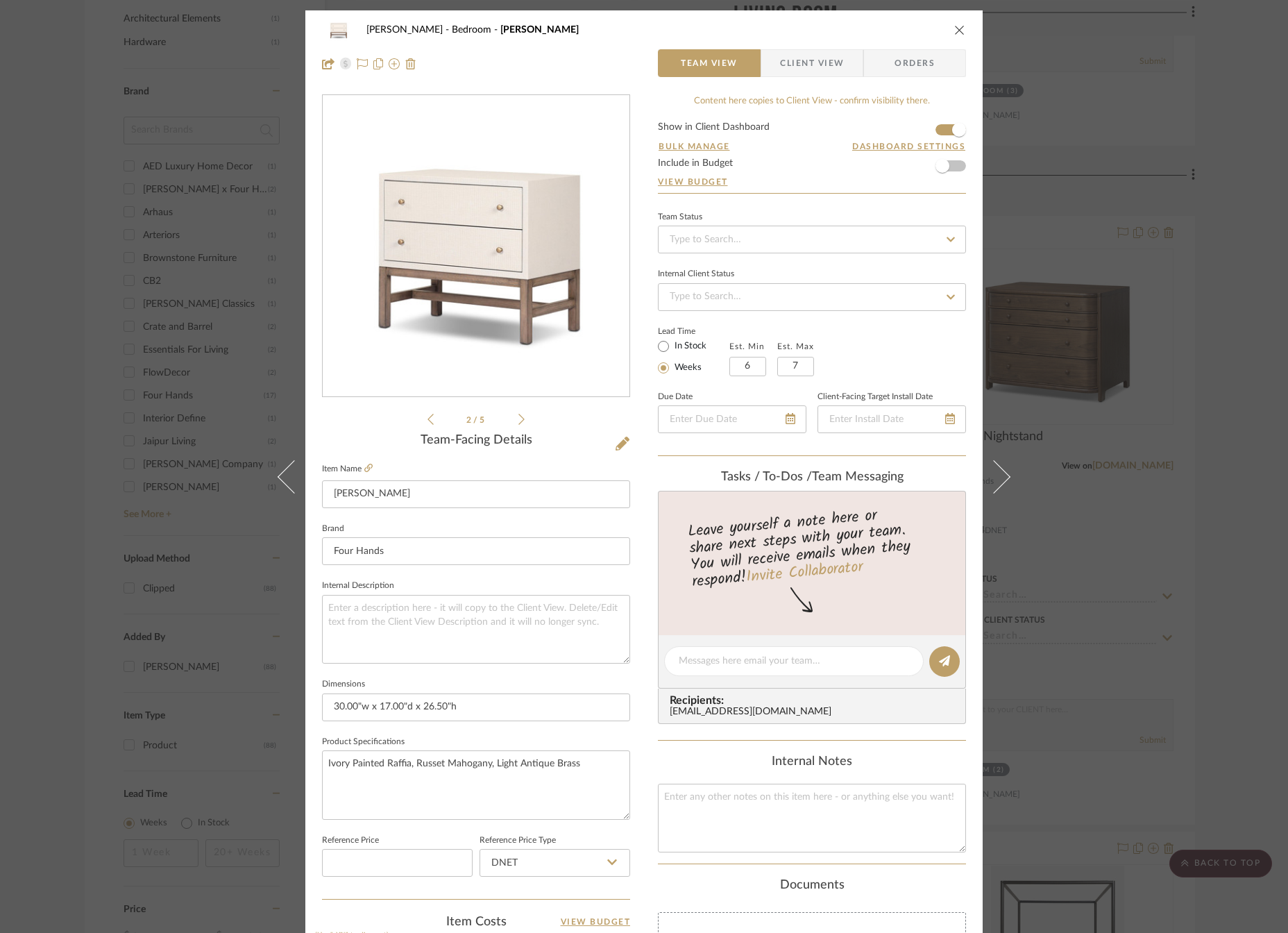
click at [961, 28] on button "close" at bounding box center [960, 30] width 13 height 13
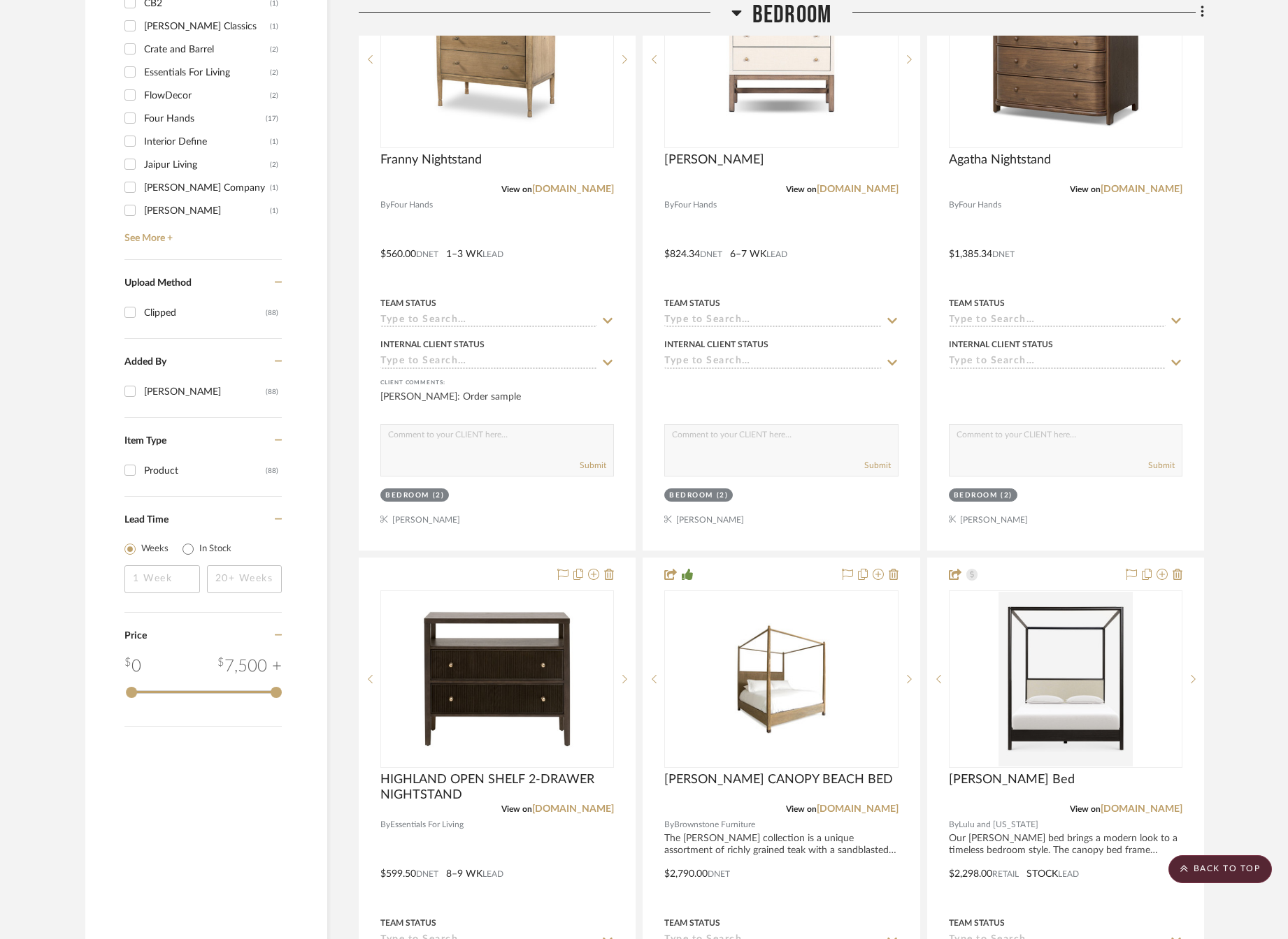
scroll to position [1468, 0]
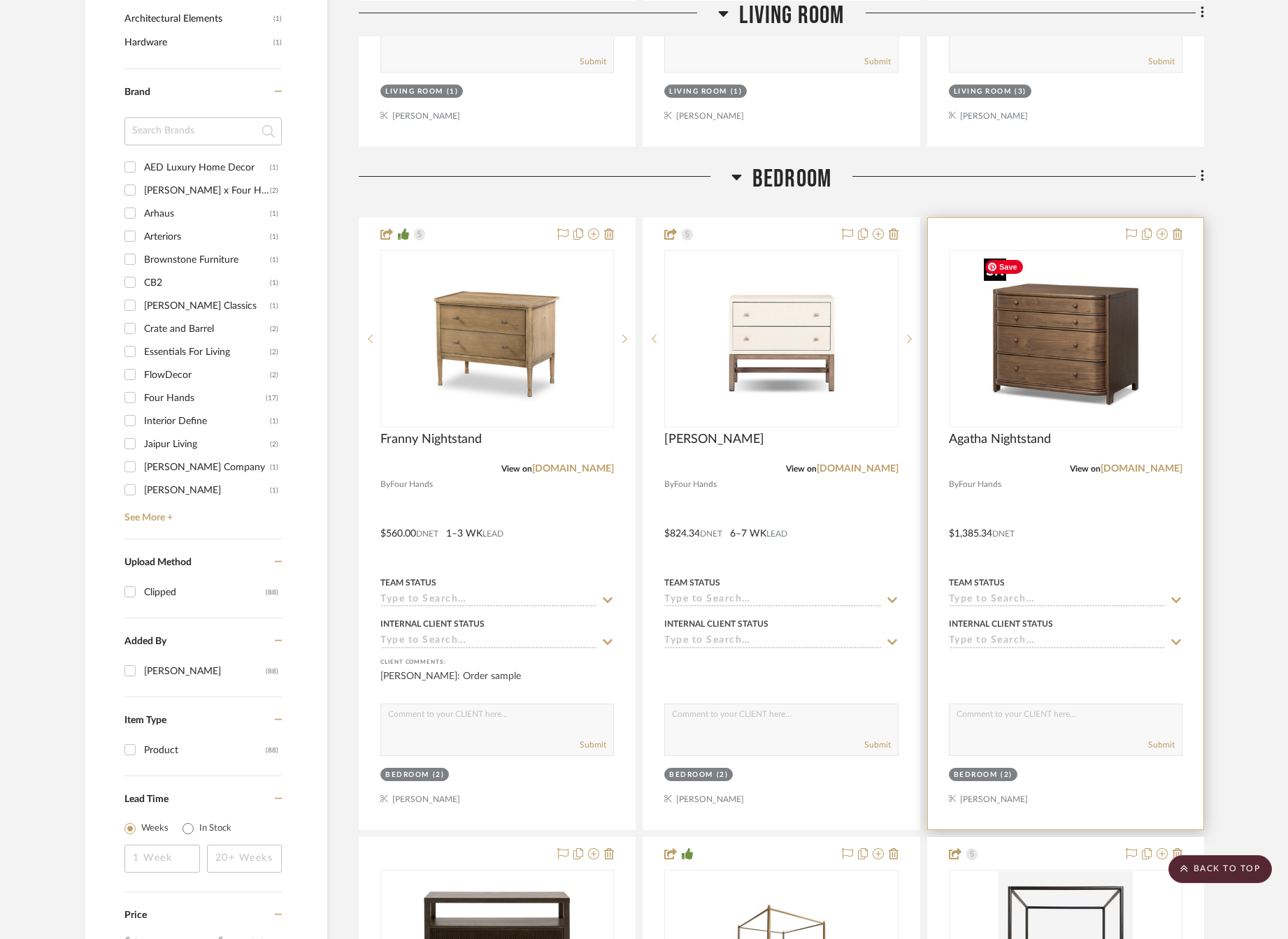
click at [1069, 342] on img "0" at bounding box center [1065, 339] width 174 height 174
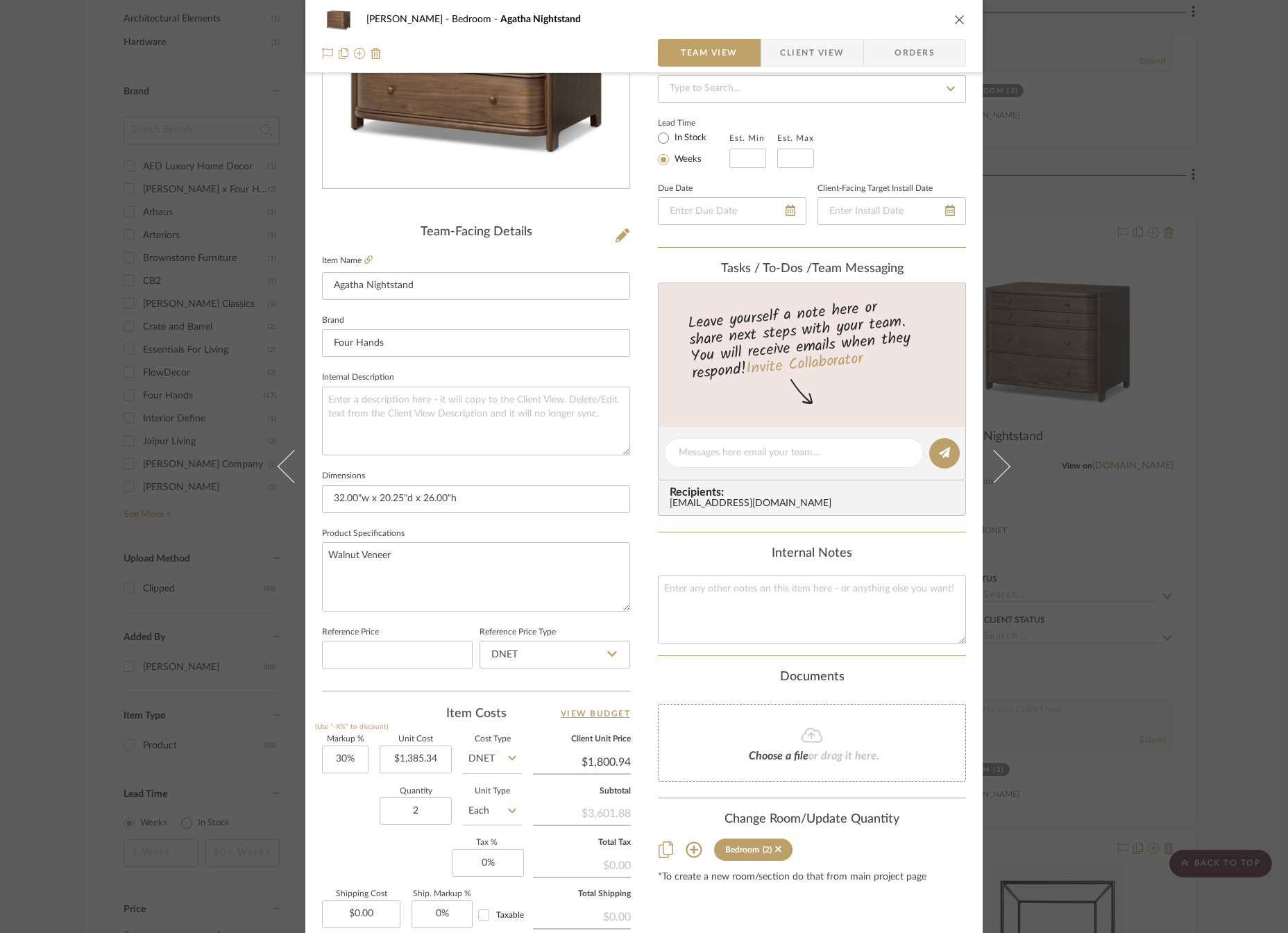
scroll to position [278, 0]
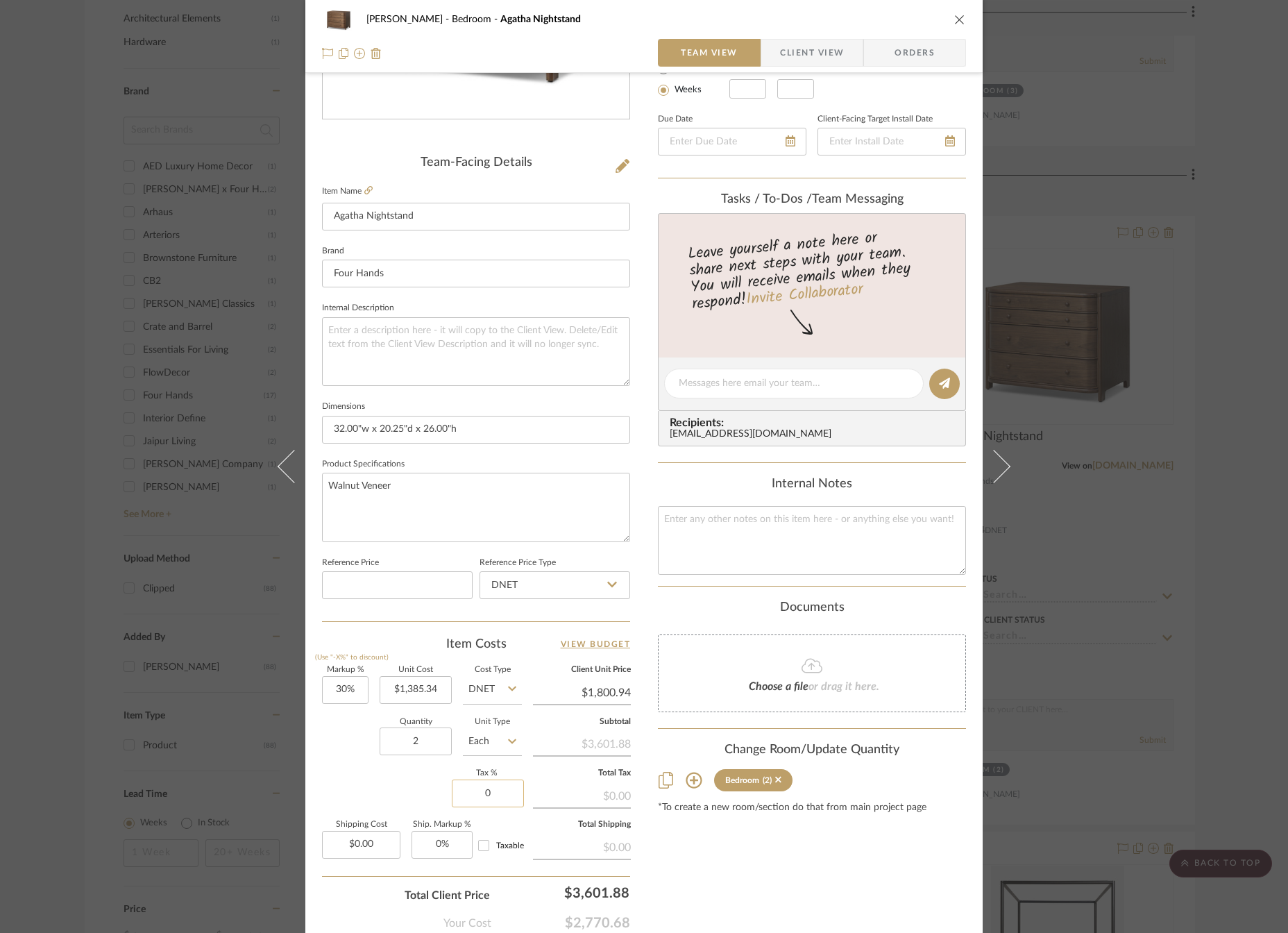
click at [481, 792] on input "0" at bounding box center [488, 793] width 72 height 27
type input "7%"
click at [665, 847] on div "Content here copies to Client View - confirm visibility there. Show in Client D…" at bounding box center [812, 388] width 308 height 1143
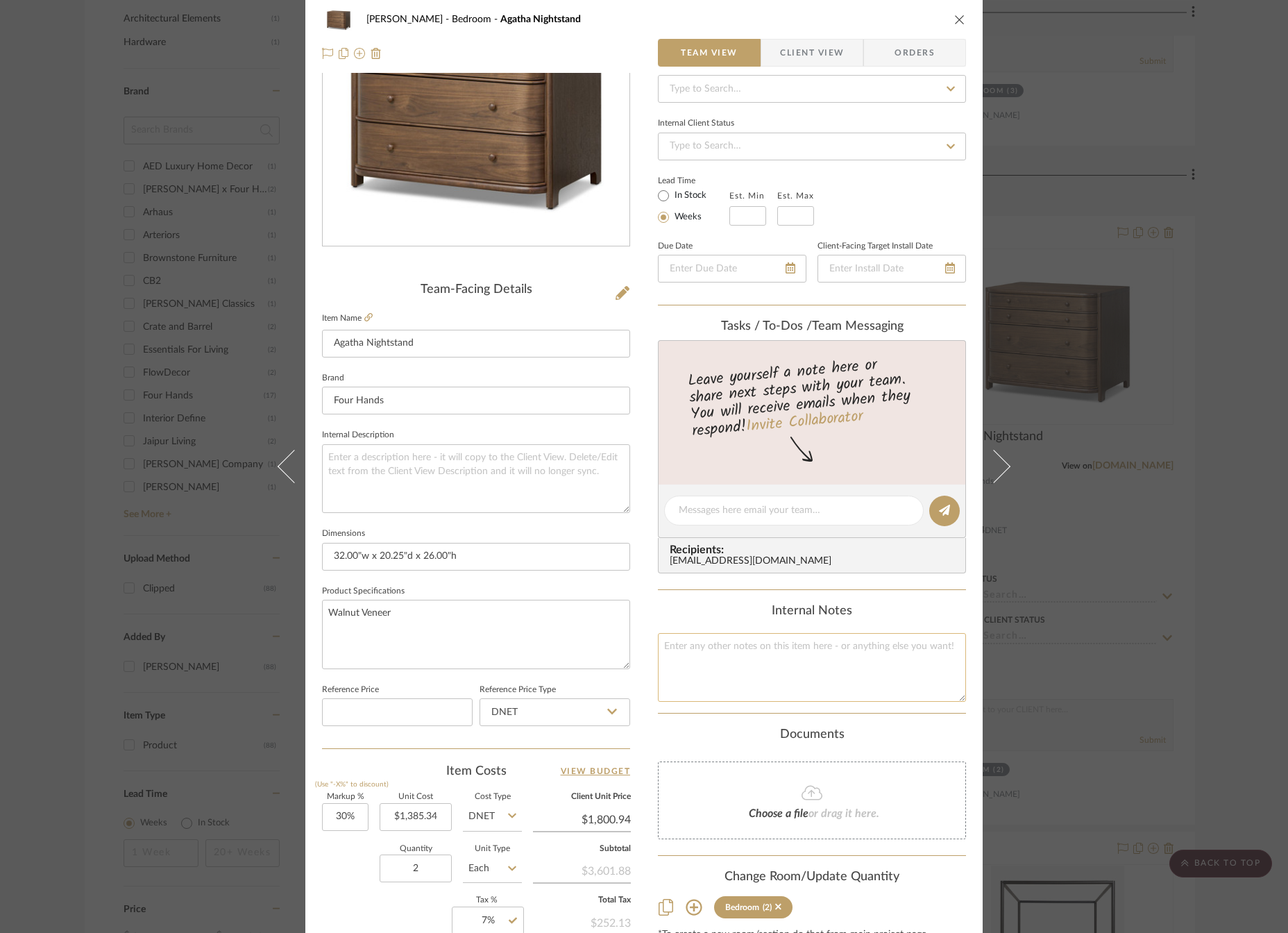
scroll to position [0, 0]
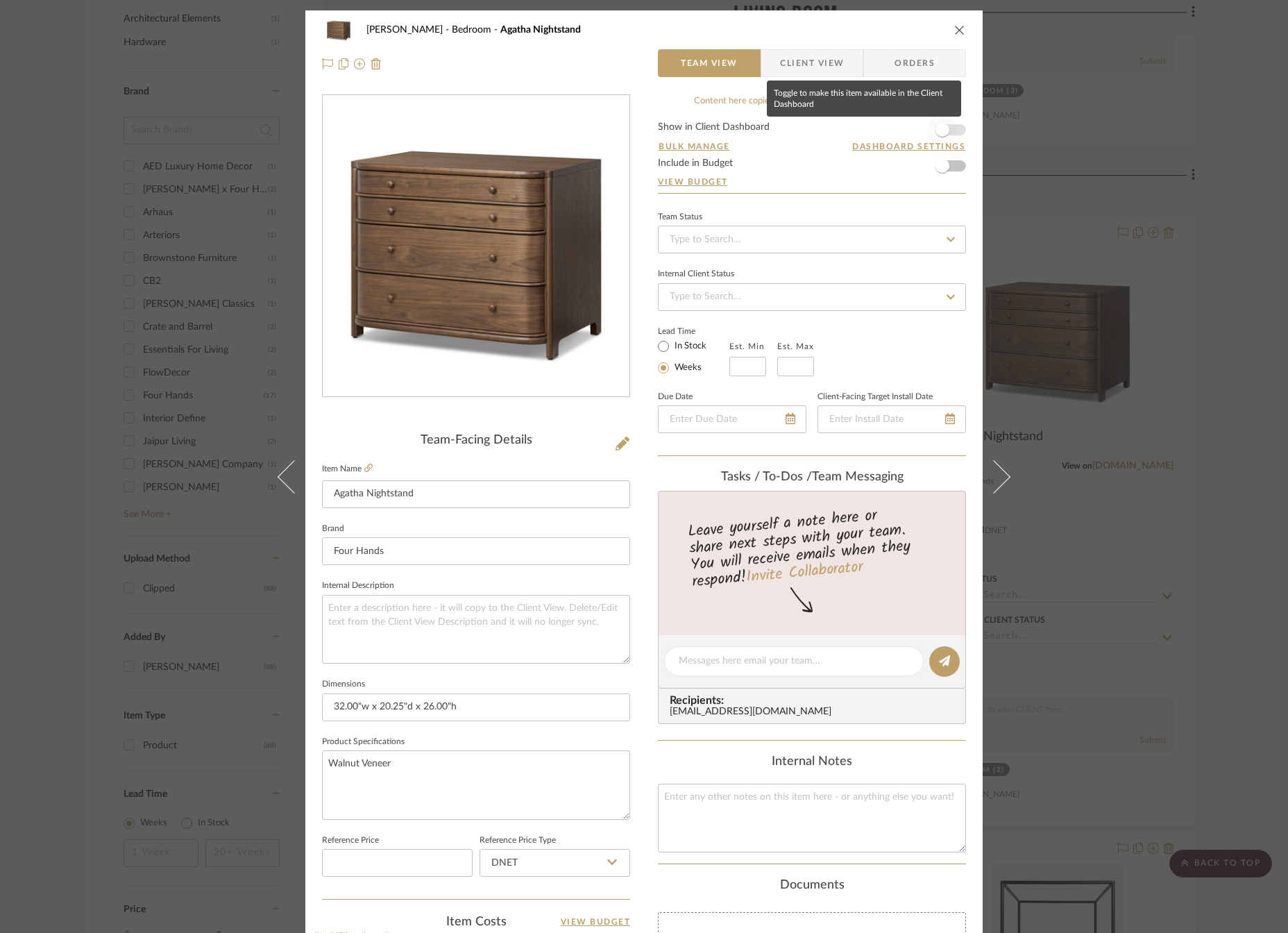
click at [943, 132] on span "button" at bounding box center [942, 130] width 14 height 14
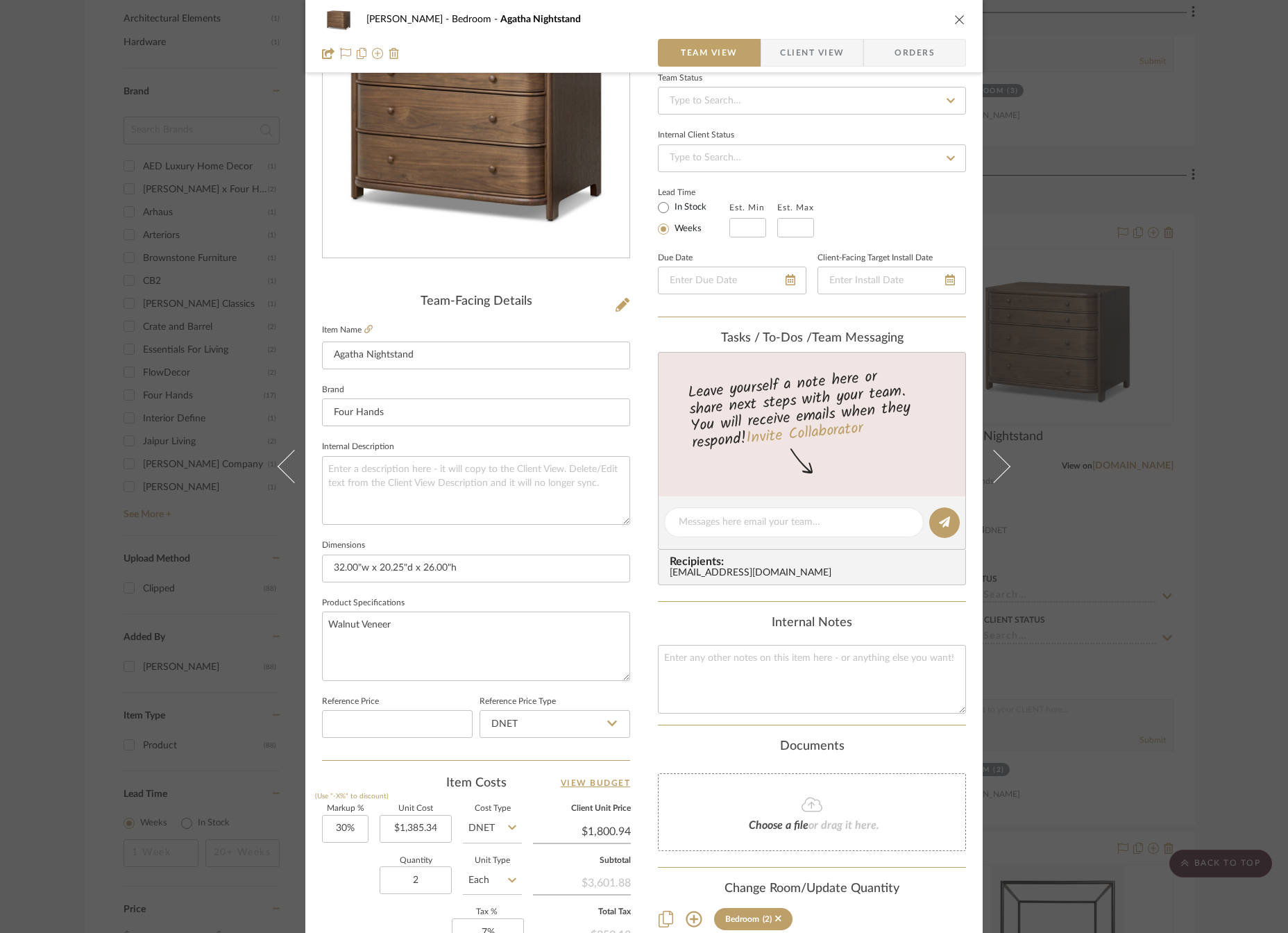
scroll to position [359, 0]
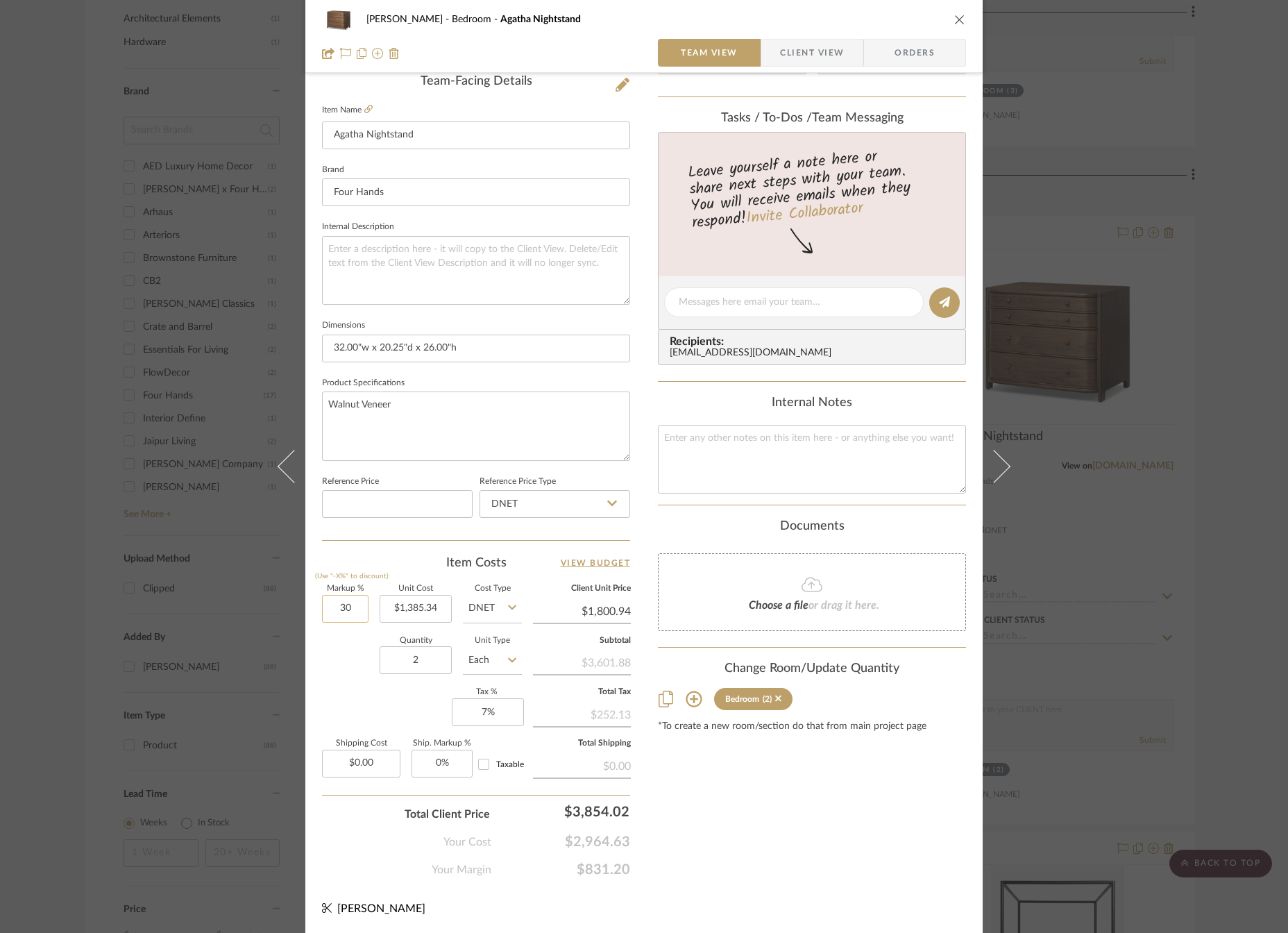
click at [340, 608] on input "30" at bounding box center [345, 609] width 46 height 27
type input "20%"
click at [695, 783] on div "Content here copies to Client View - confirm visibility there. Show in Client D…" at bounding box center [812, 306] width 308 height 1143
type input "$1,662.41"
click at [955, 18] on icon "close" at bounding box center [960, 19] width 11 height 11
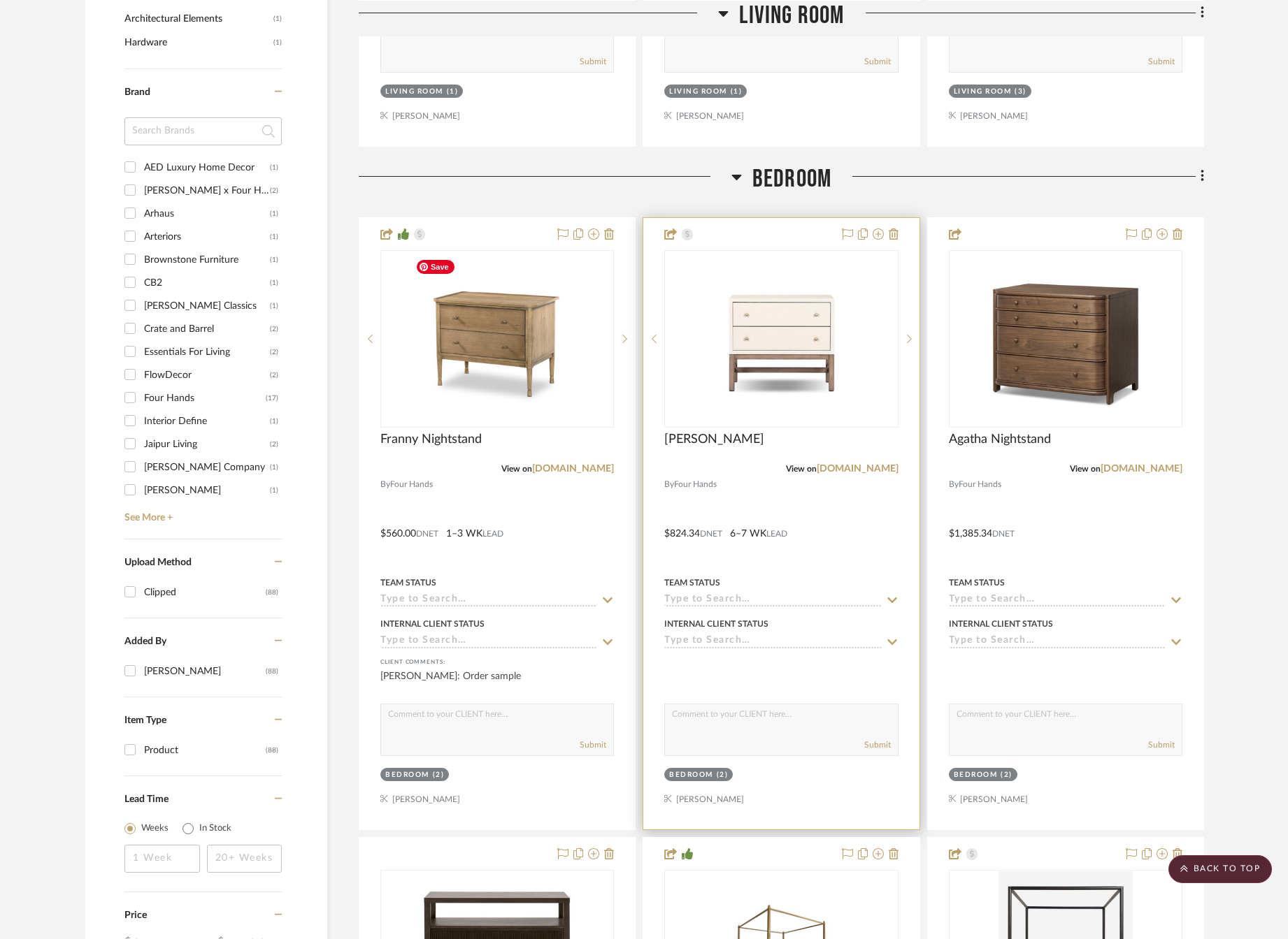
scroll to position [1748, 0]
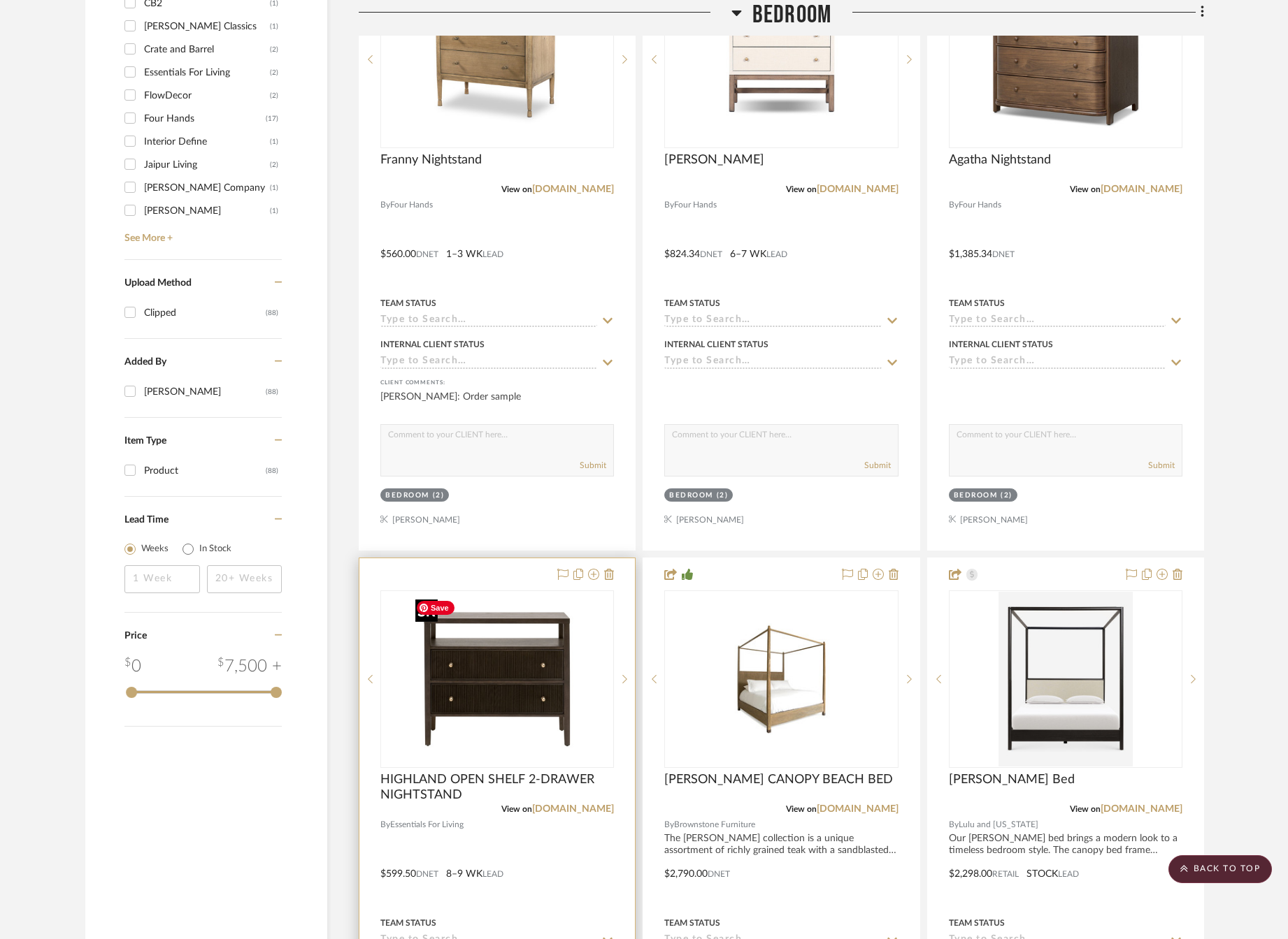
click at [514, 713] on img "0" at bounding box center [497, 679] width 174 height 174
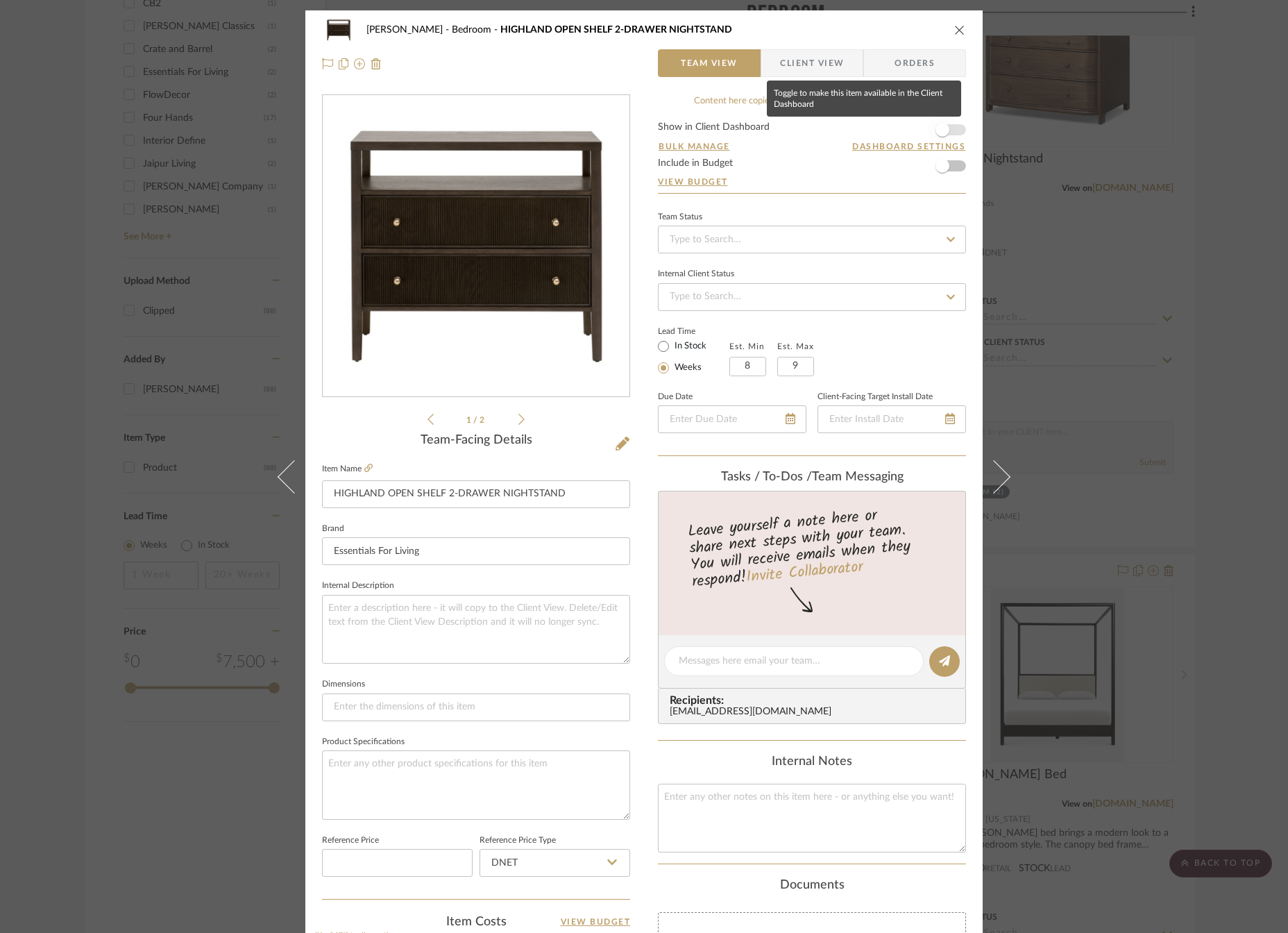
click at [942, 124] on span "button" at bounding box center [943, 130] width 31 height 31
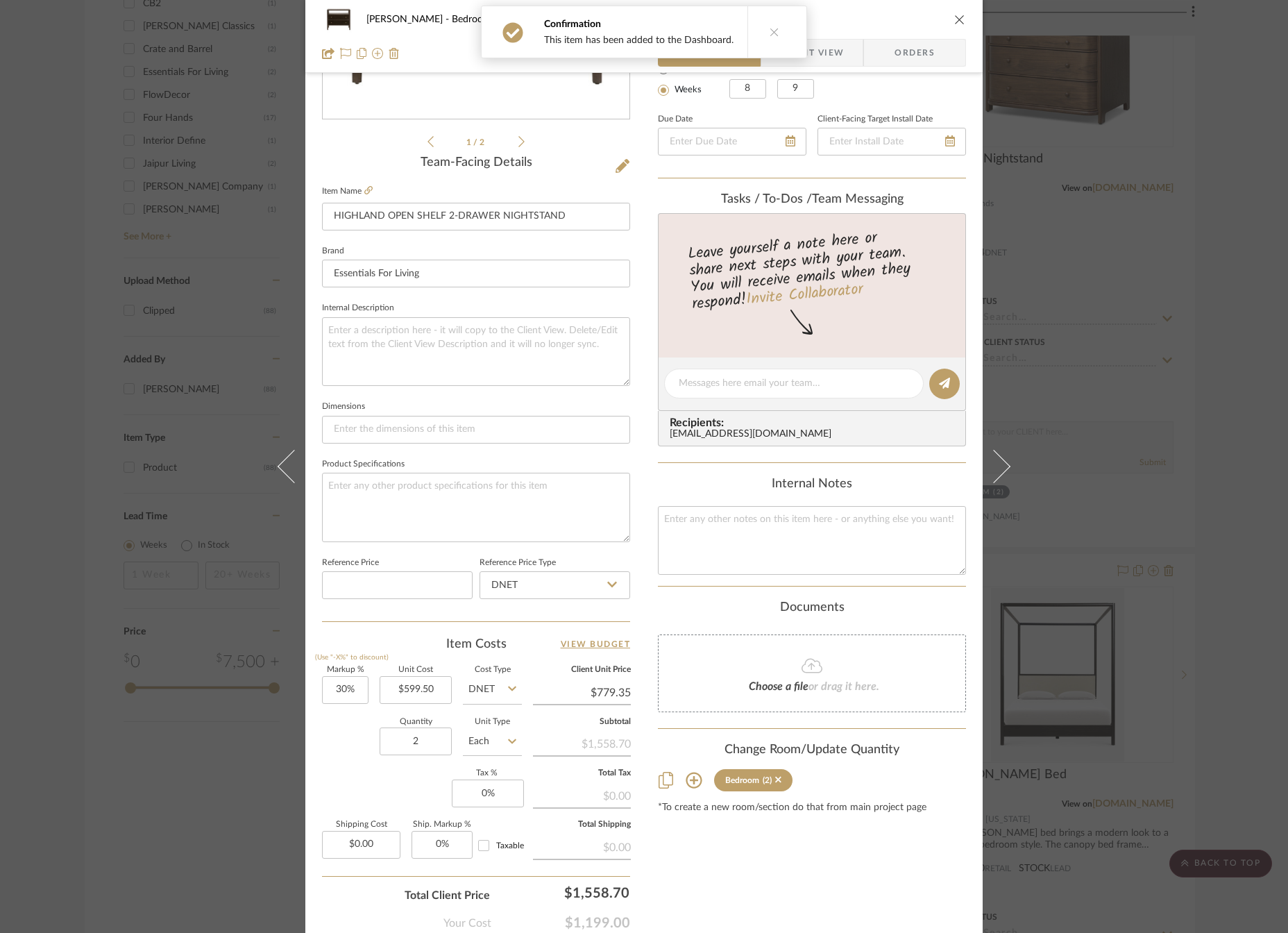
scroll to position [359, 0]
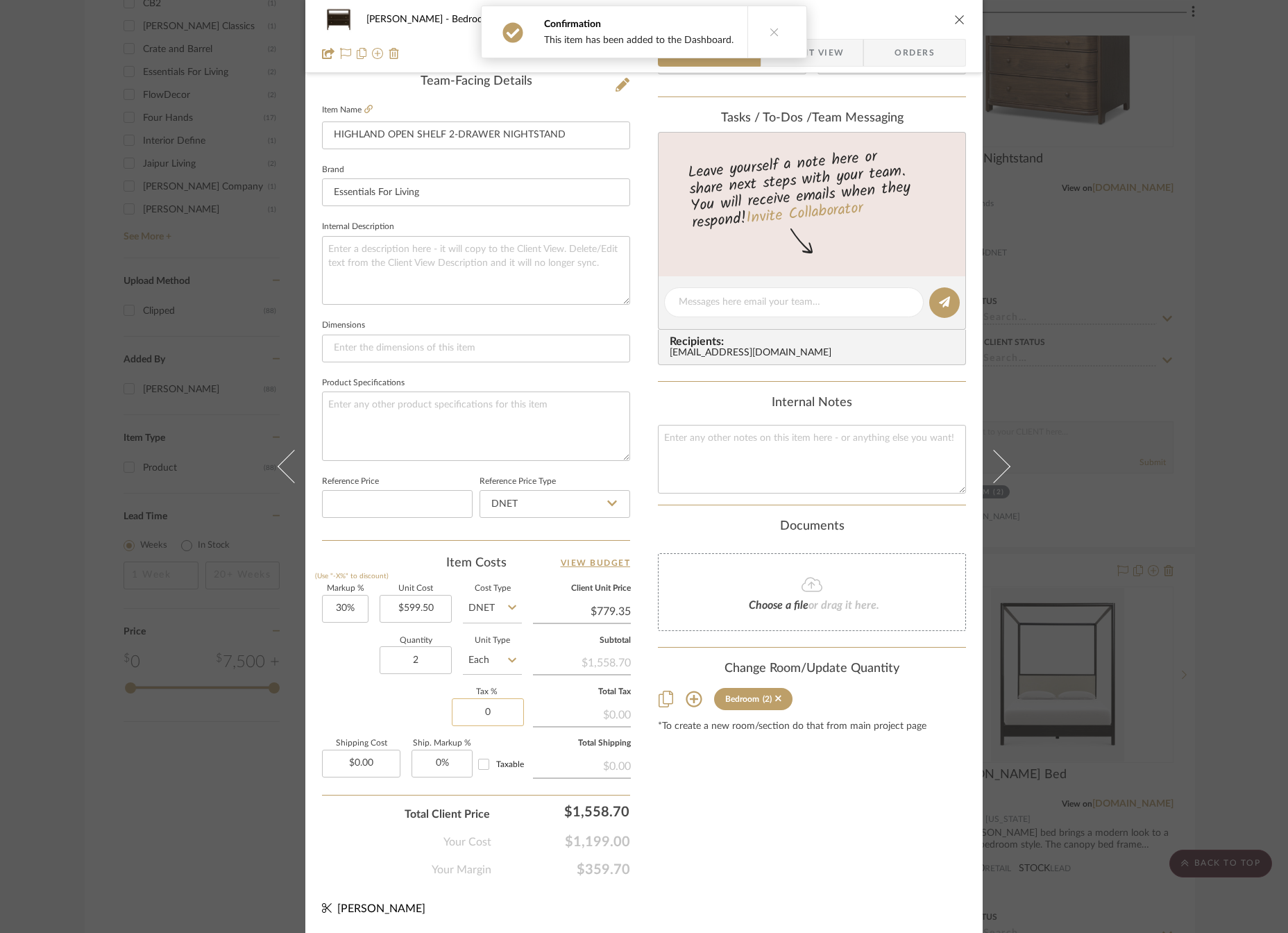
click at [507, 702] on input "0" at bounding box center [488, 712] width 72 height 27
type input "7%"
click at [778, 805] on div "Content here copies to Client View - confirm visibility there. Show in Client D…" at bounding box center [812, 306] width 308 height 1143
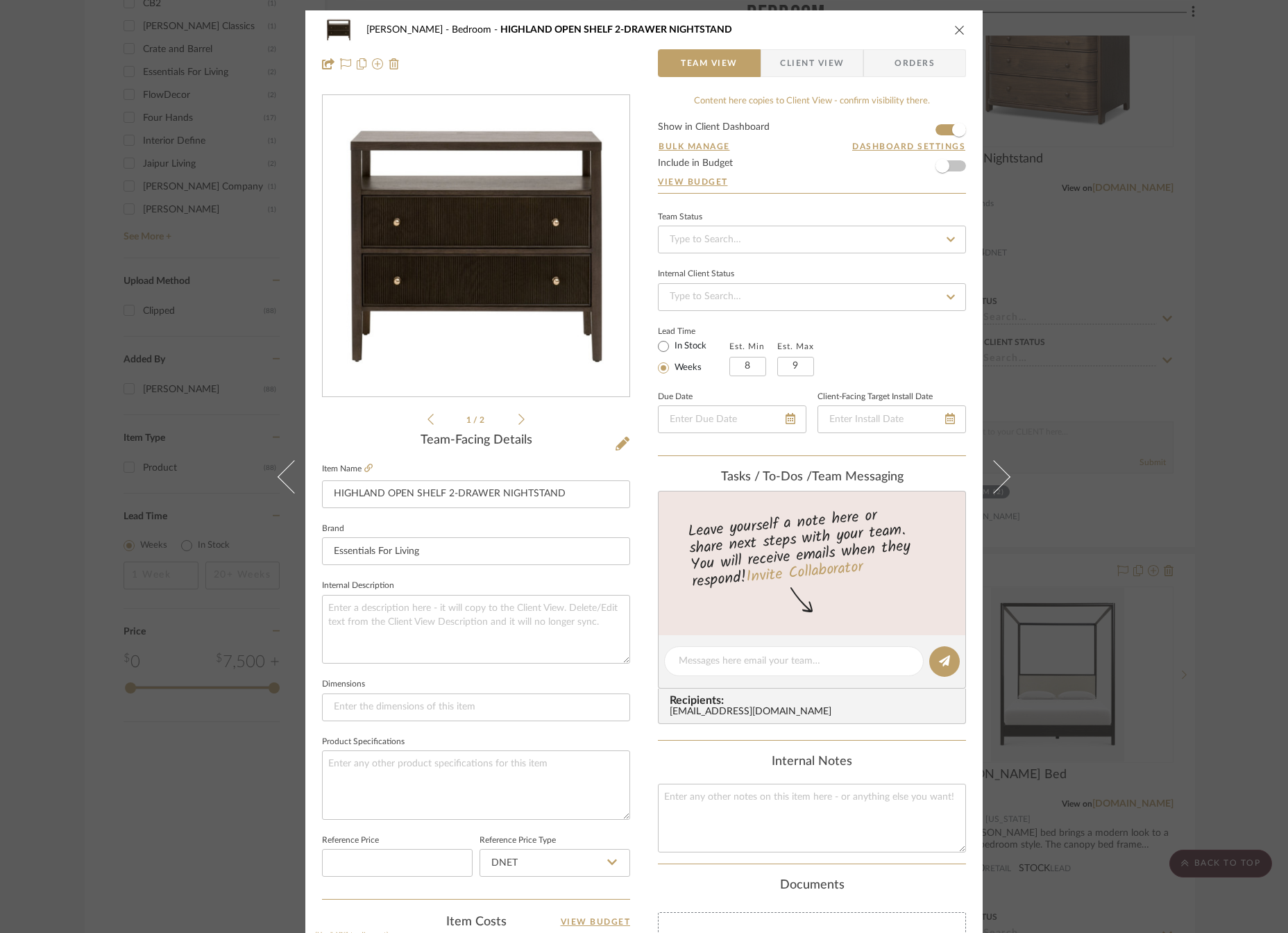
click at [793, 60] on span "Client View" at bounding box center [812, 63] width 64 height 27
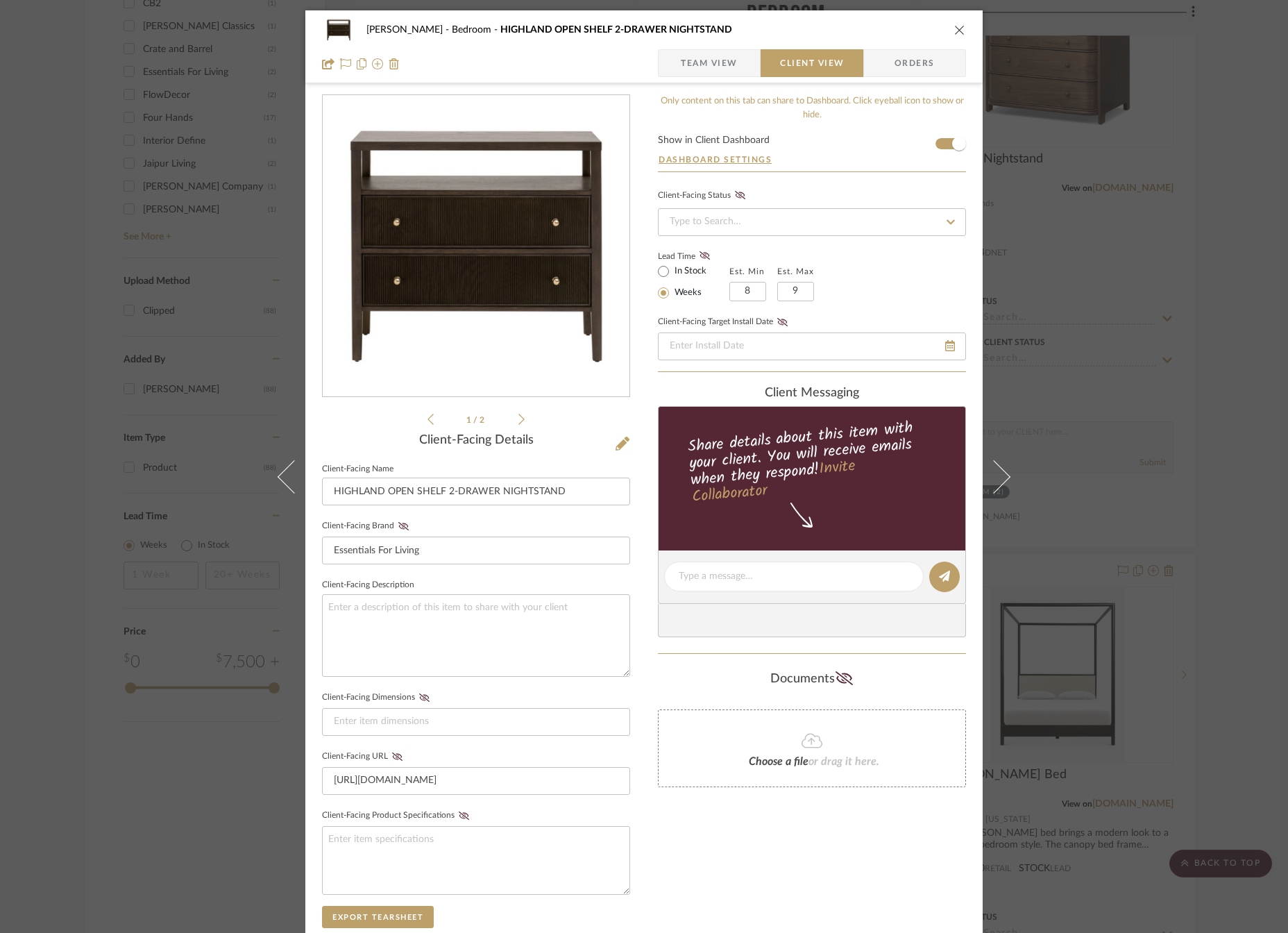
scroll to position [233, 0]
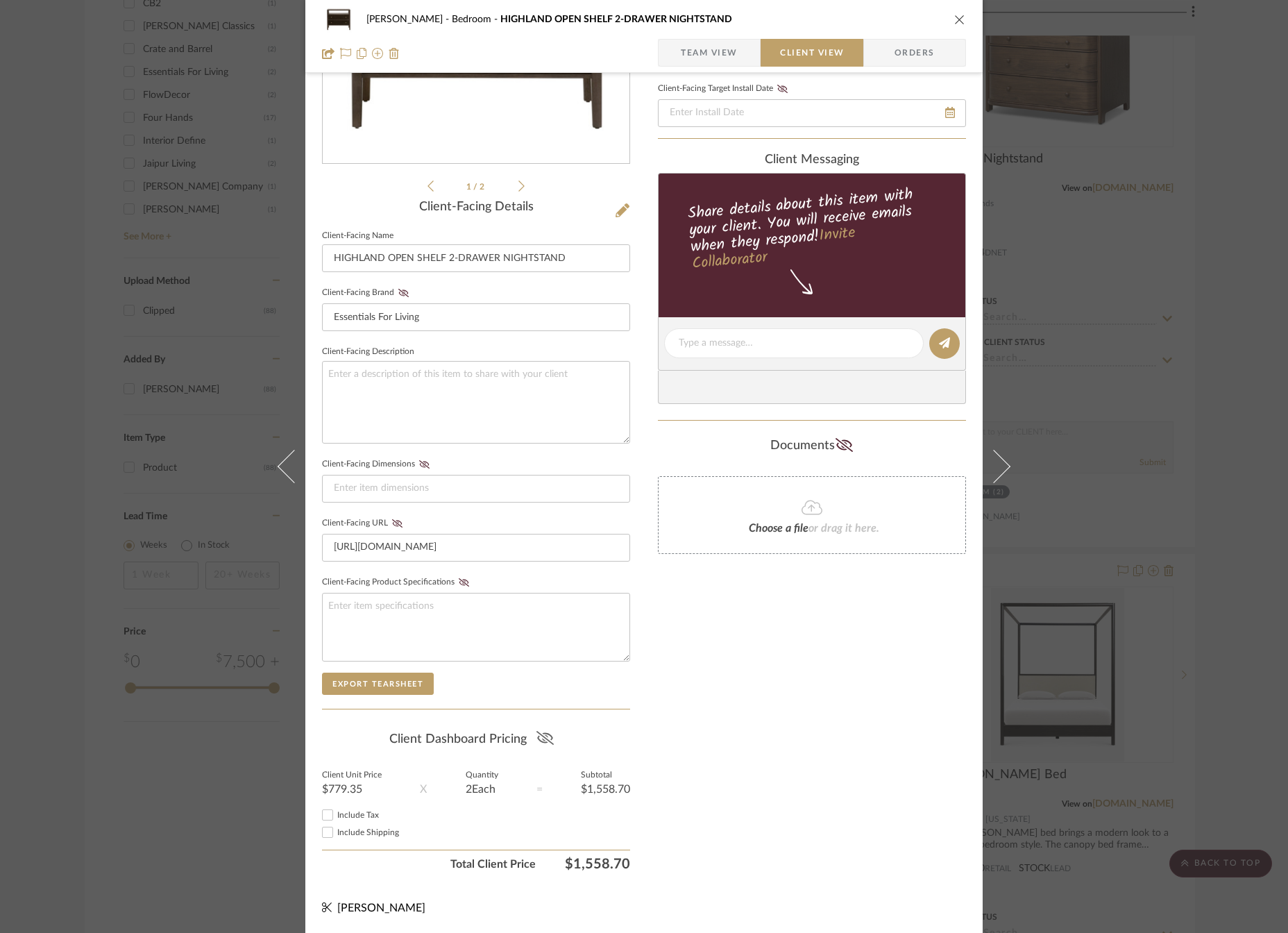
click at [543, 742] on icon at bounding box center [544, 738] width 17 height 14
click at [320, 814] on input "Include Tax" at bounding box center [327, 815] width 16 height 16
checkbox input "true"
click at [392, 523] on icon at bounding box center [397, 524] width 10 height 8
click at [398, 295] on icon at bounding box center [403, 293] width 10 height 8
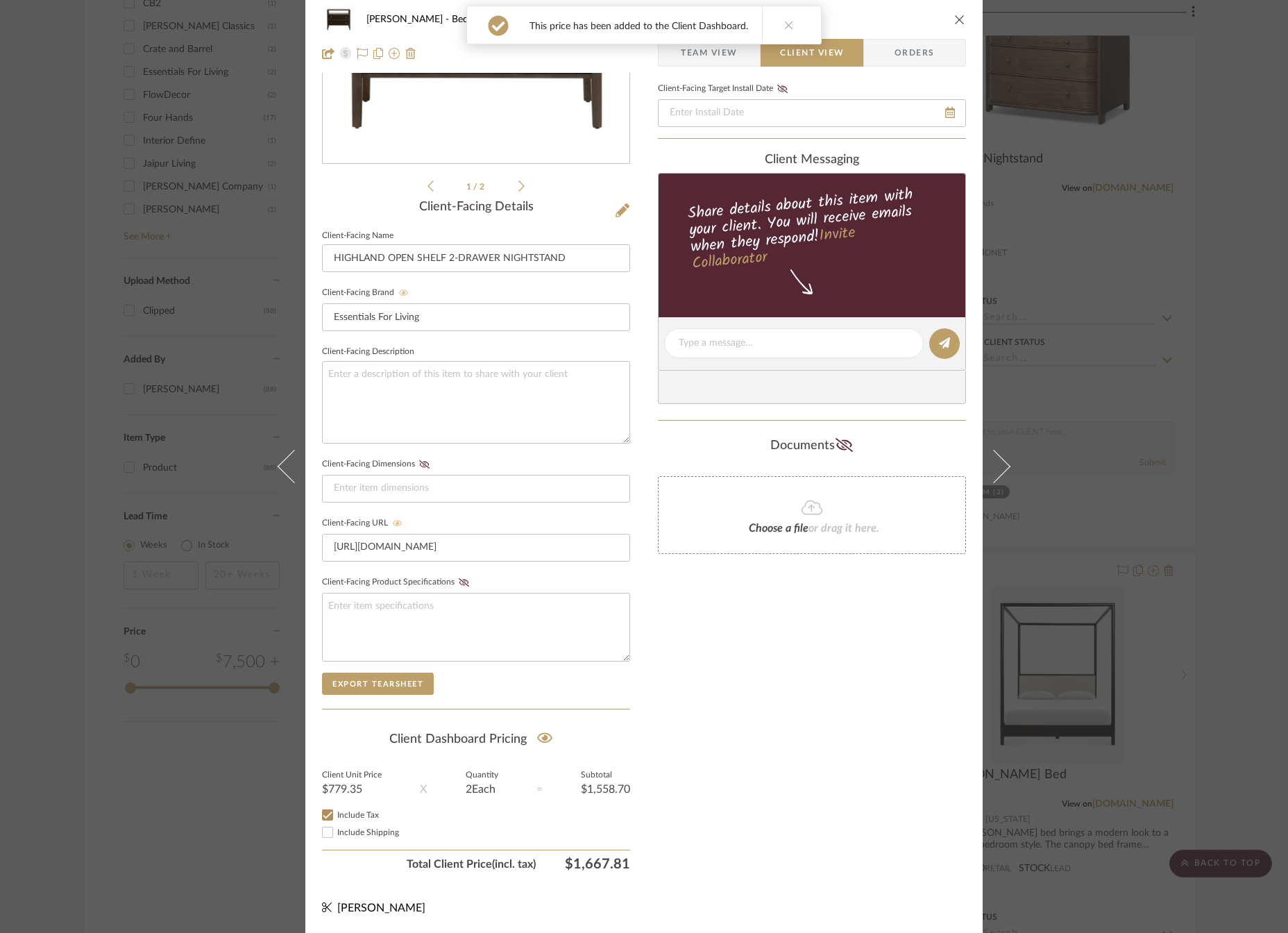
scroll to position [0, 0]
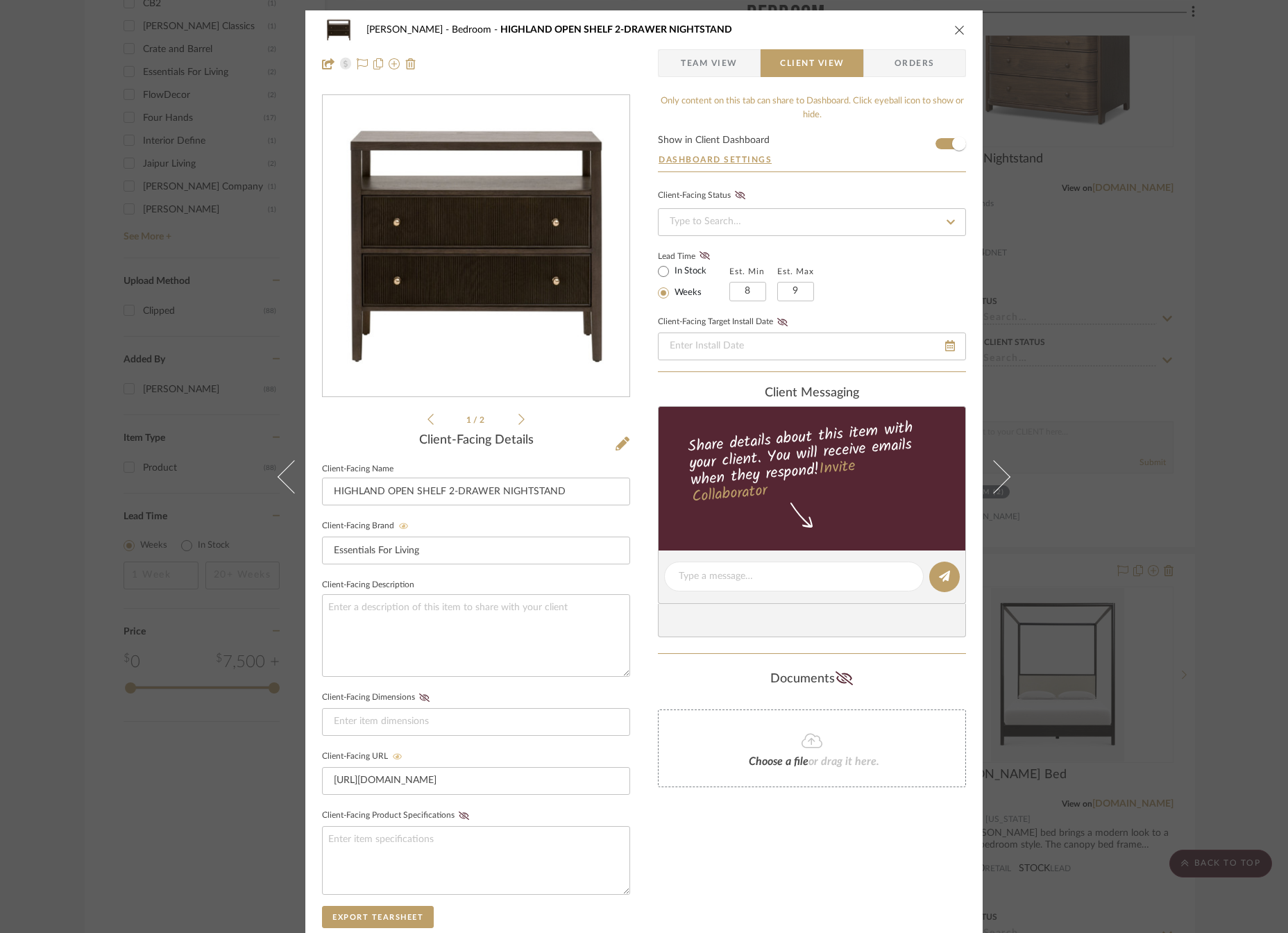
click at [955, 30] on icon "close" at bounding box center [960, 30] width 11 height 11
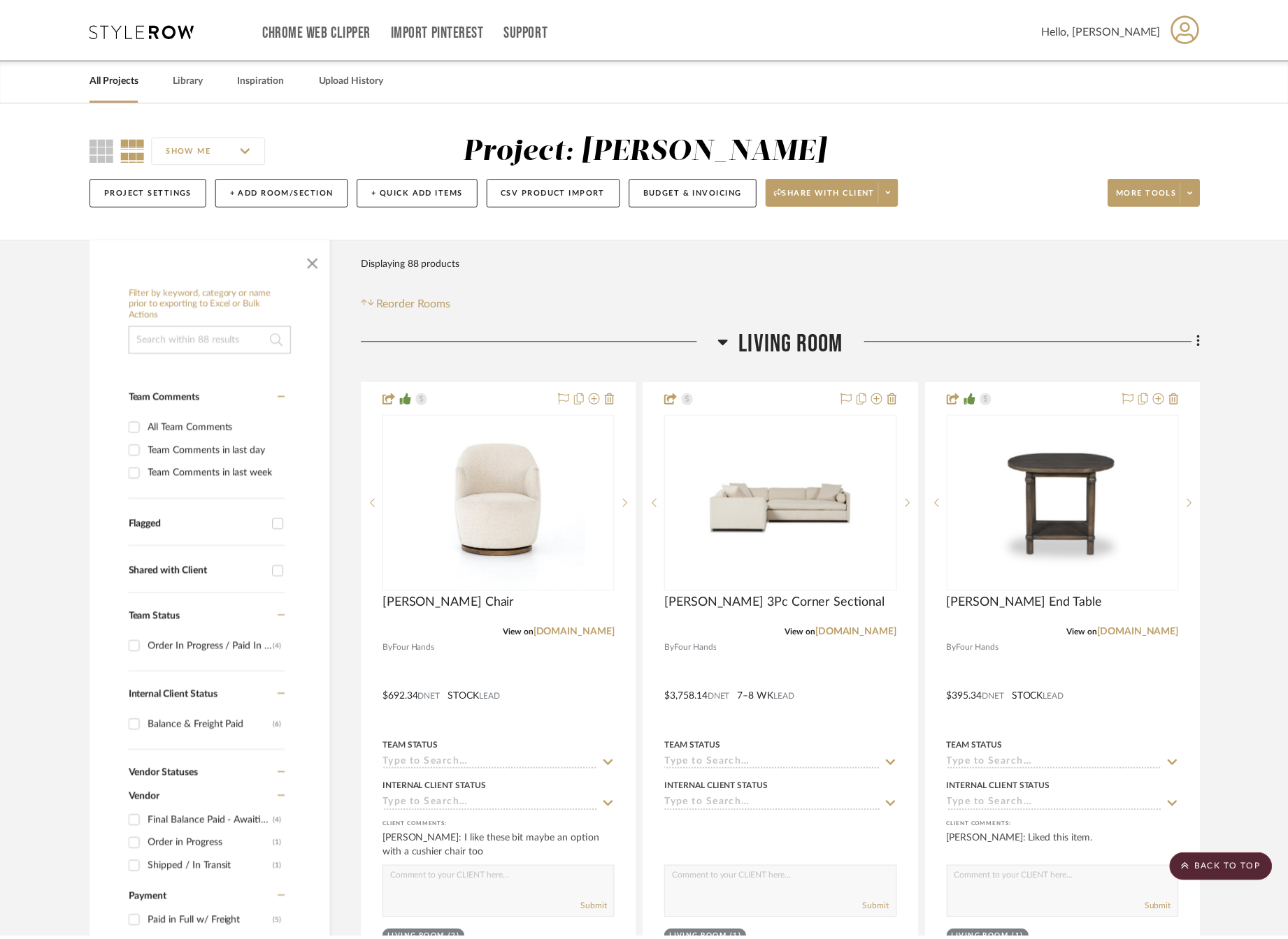
scroll to position [1748, 0]
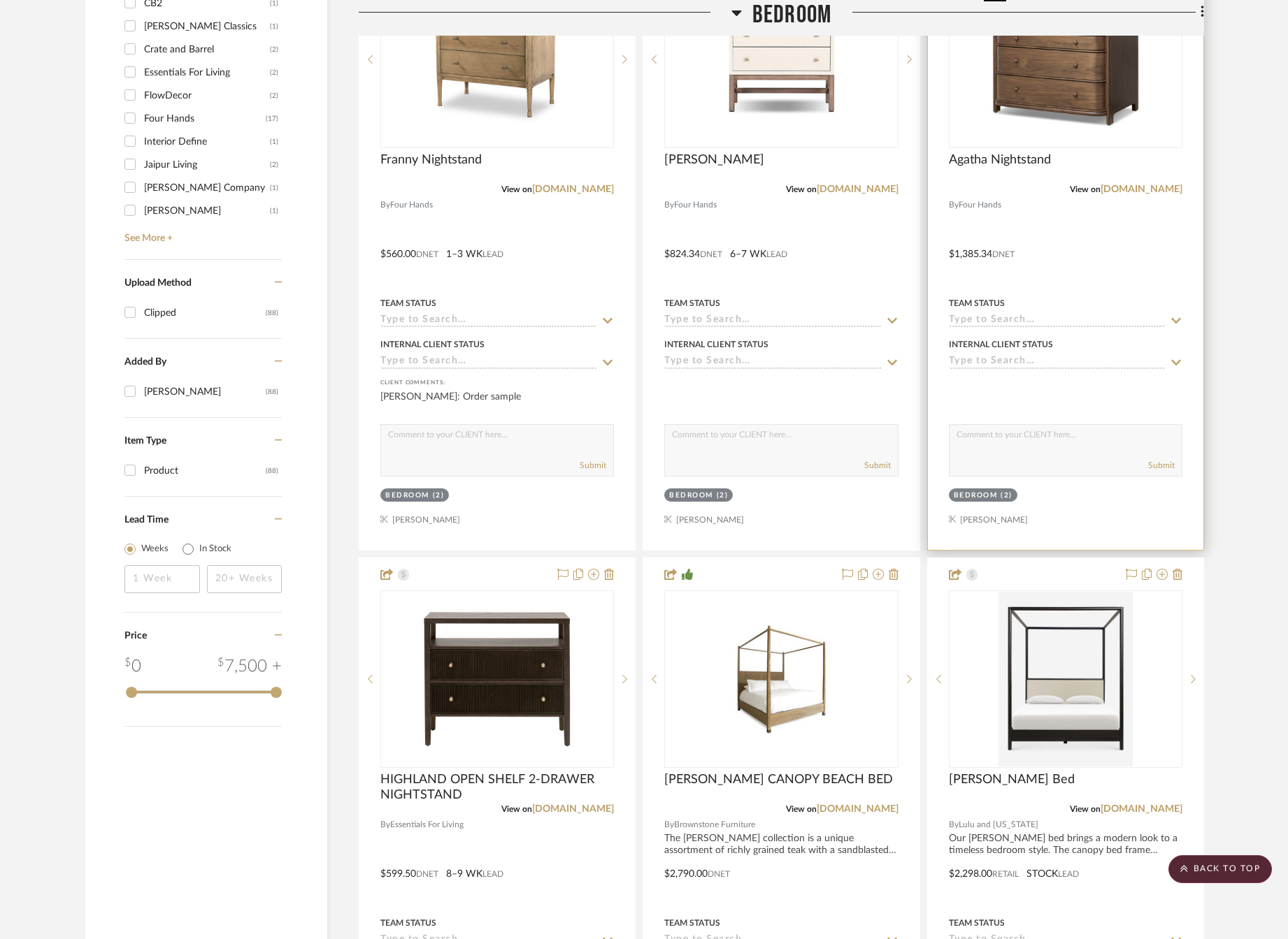
click at [1041, 95] on img "0" at bounding box center [1065, 60] width 174 height 174
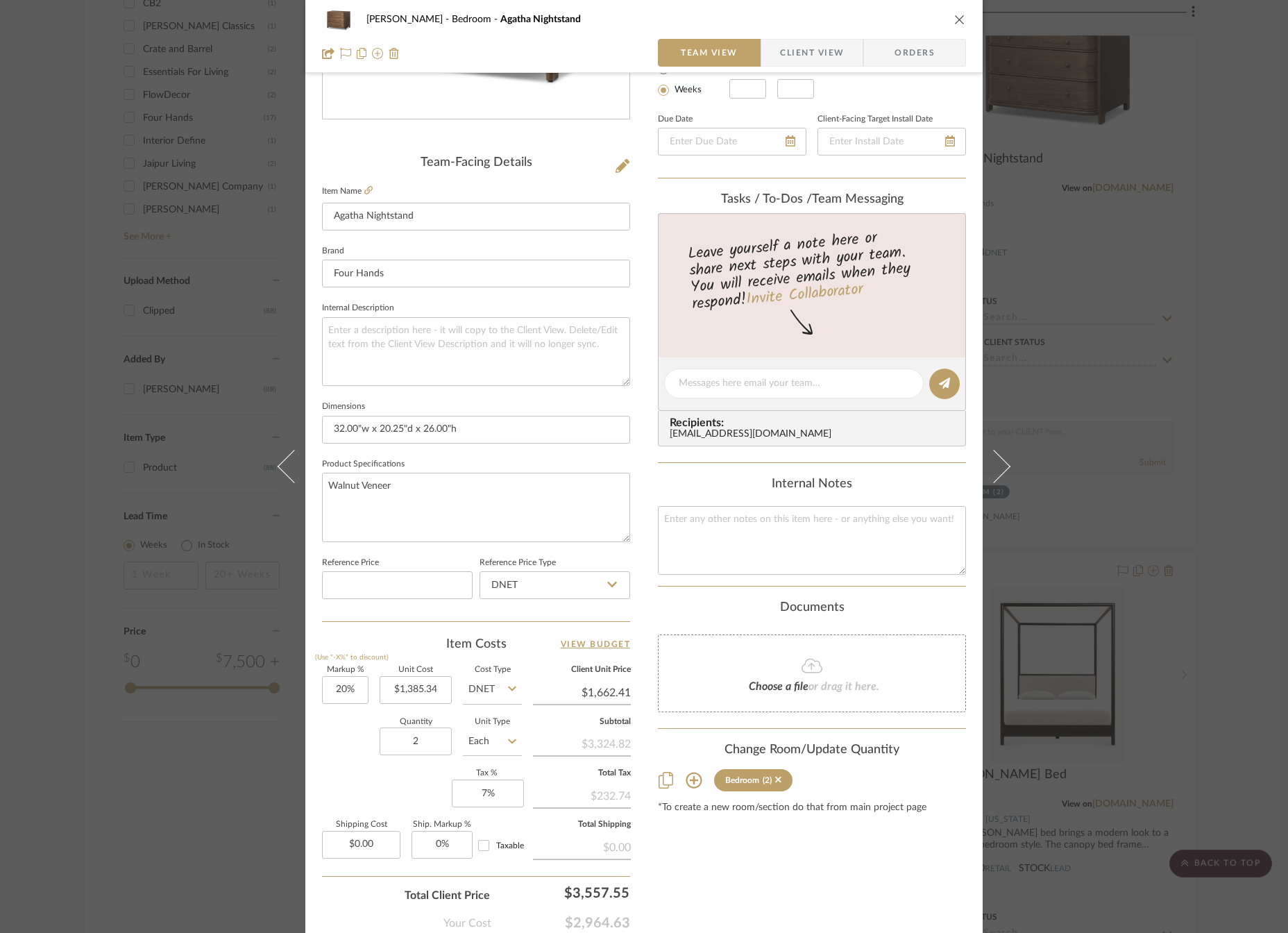
scroll to position [0, 0]
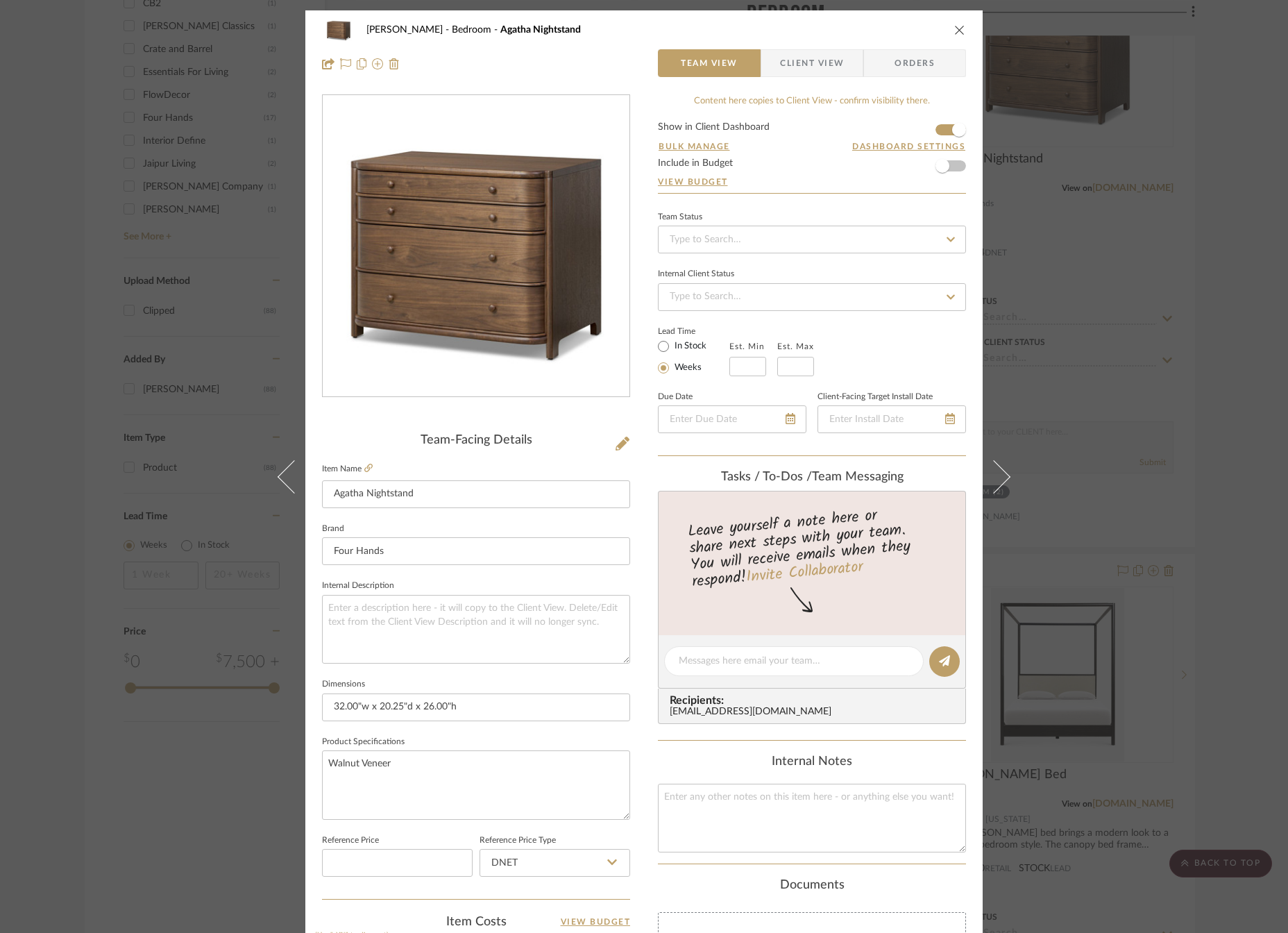
click at [784, 66] on span "Client View" at bounding box center [812, 63] width 64 height 27
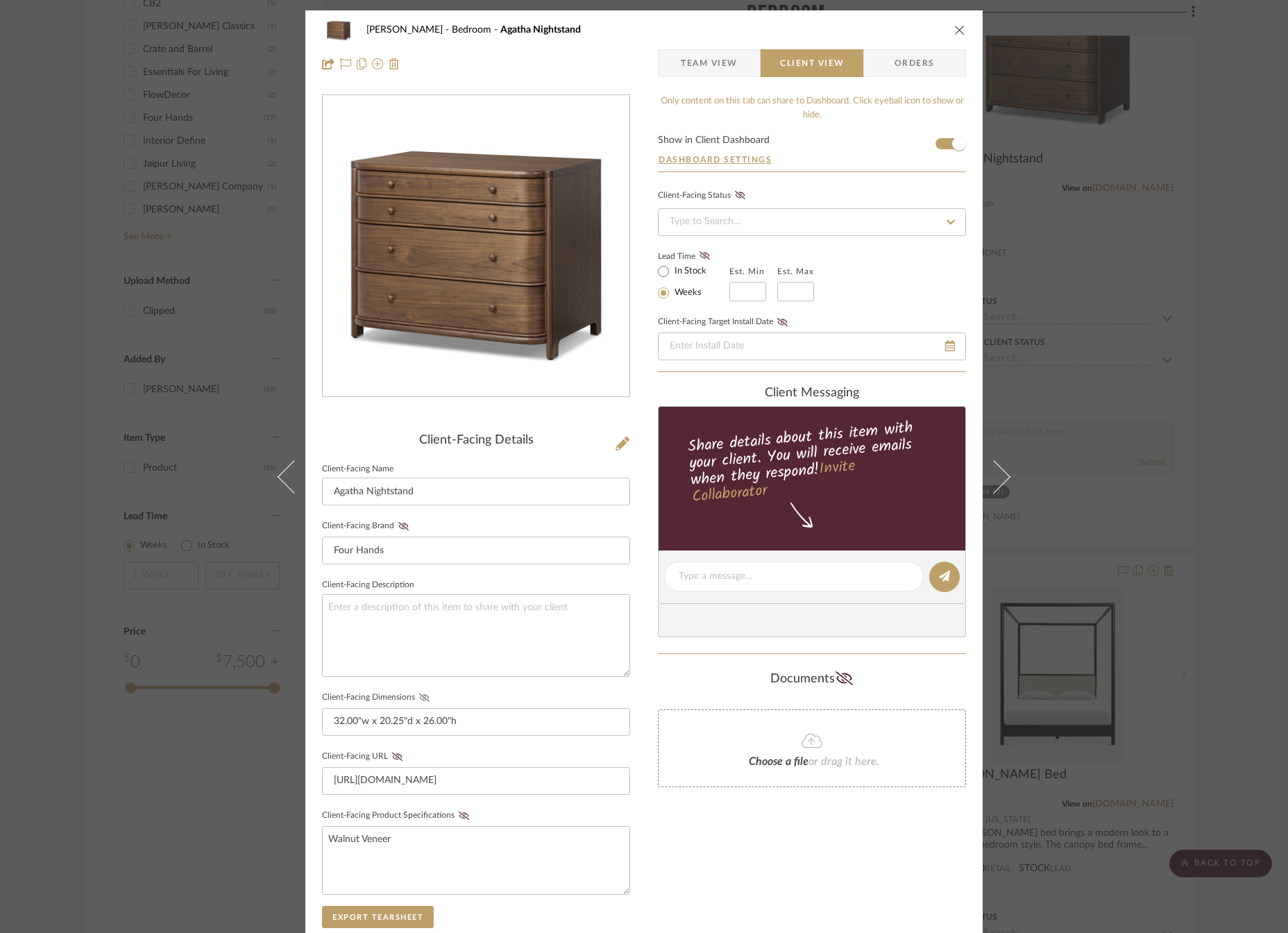
click at [421, 697] on icon at bounding box center [424, 698] width 10 height 8
click at [392, 755] on icon at bounding box center [397, 756] width 10 height 8
click at [464, 816] on fa-icon at bounding box center [464, 815] width 17 height 8
click at [395, 526] on fa-icon at bounding box center [403, 526] width 17 height 8
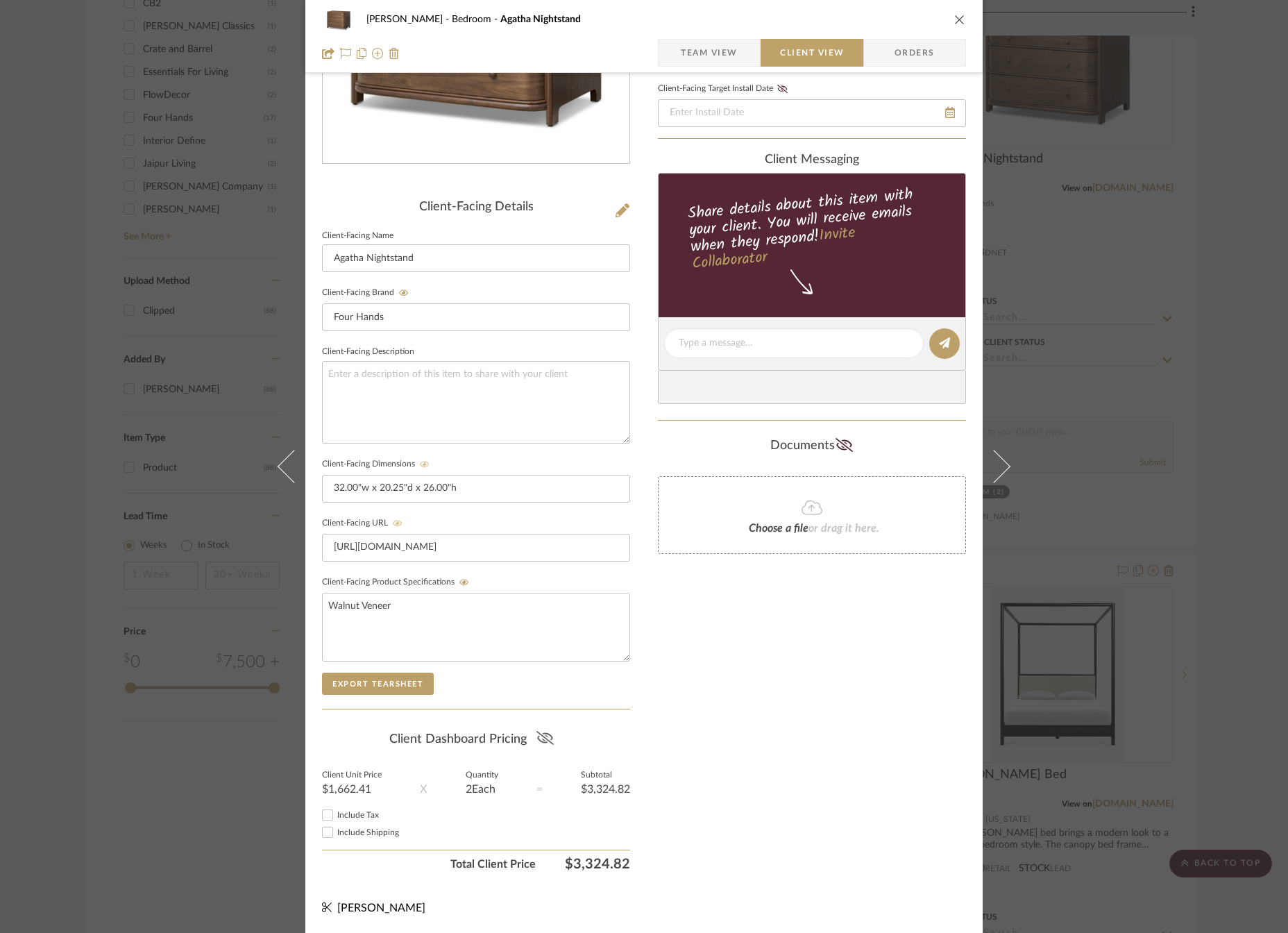
click at [537, 740] on icon at bounding box center [545, 738] width 17 height 14
click at [322, 814] on input "Include Tax" at bounding box center [327, 815] width 16 height 16
checkbox input "true"
click at [954, 16] on icon "close" at bounding box center [960, 19] width 11 height 11
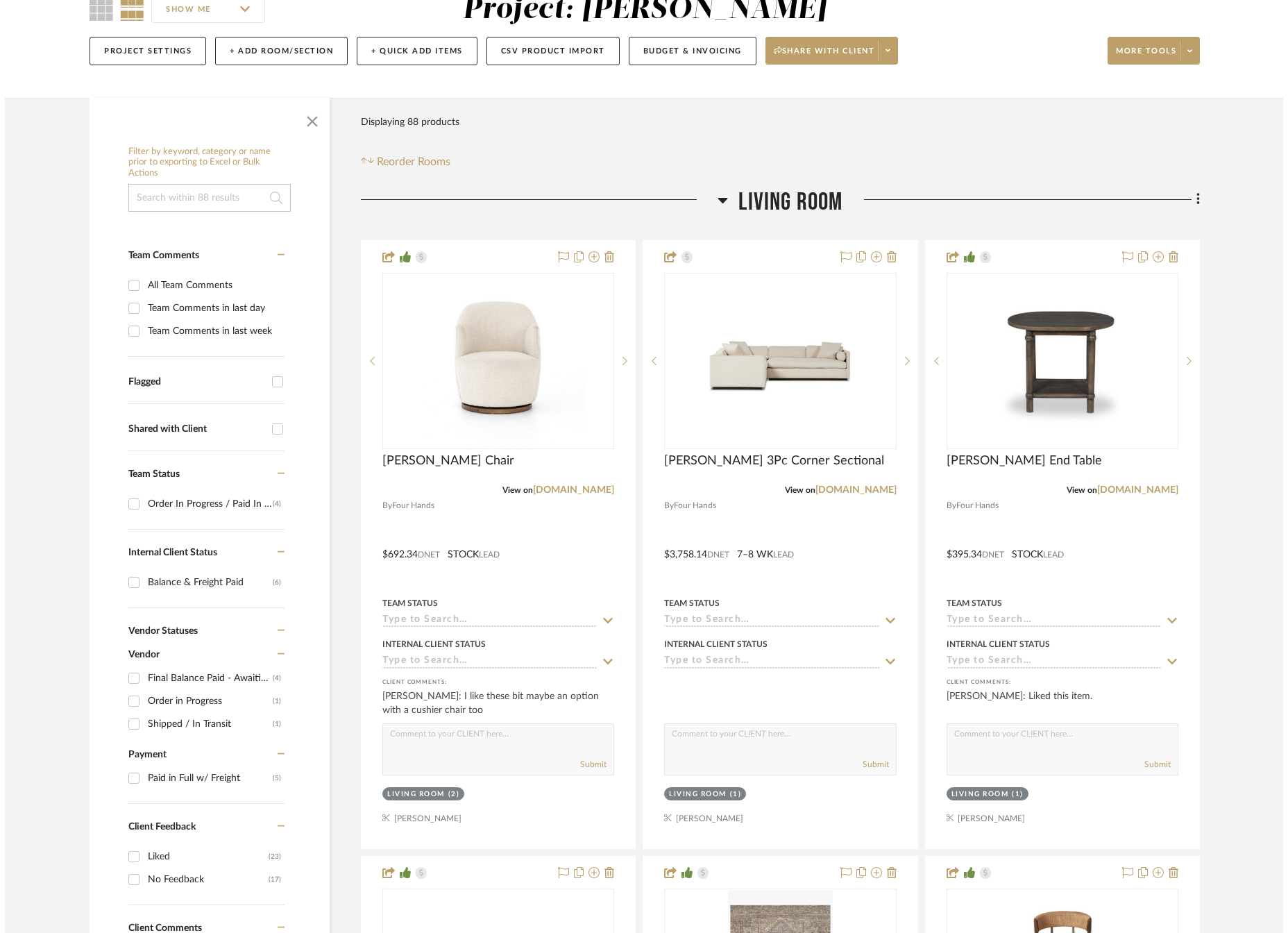
scroll to position [0, 0]
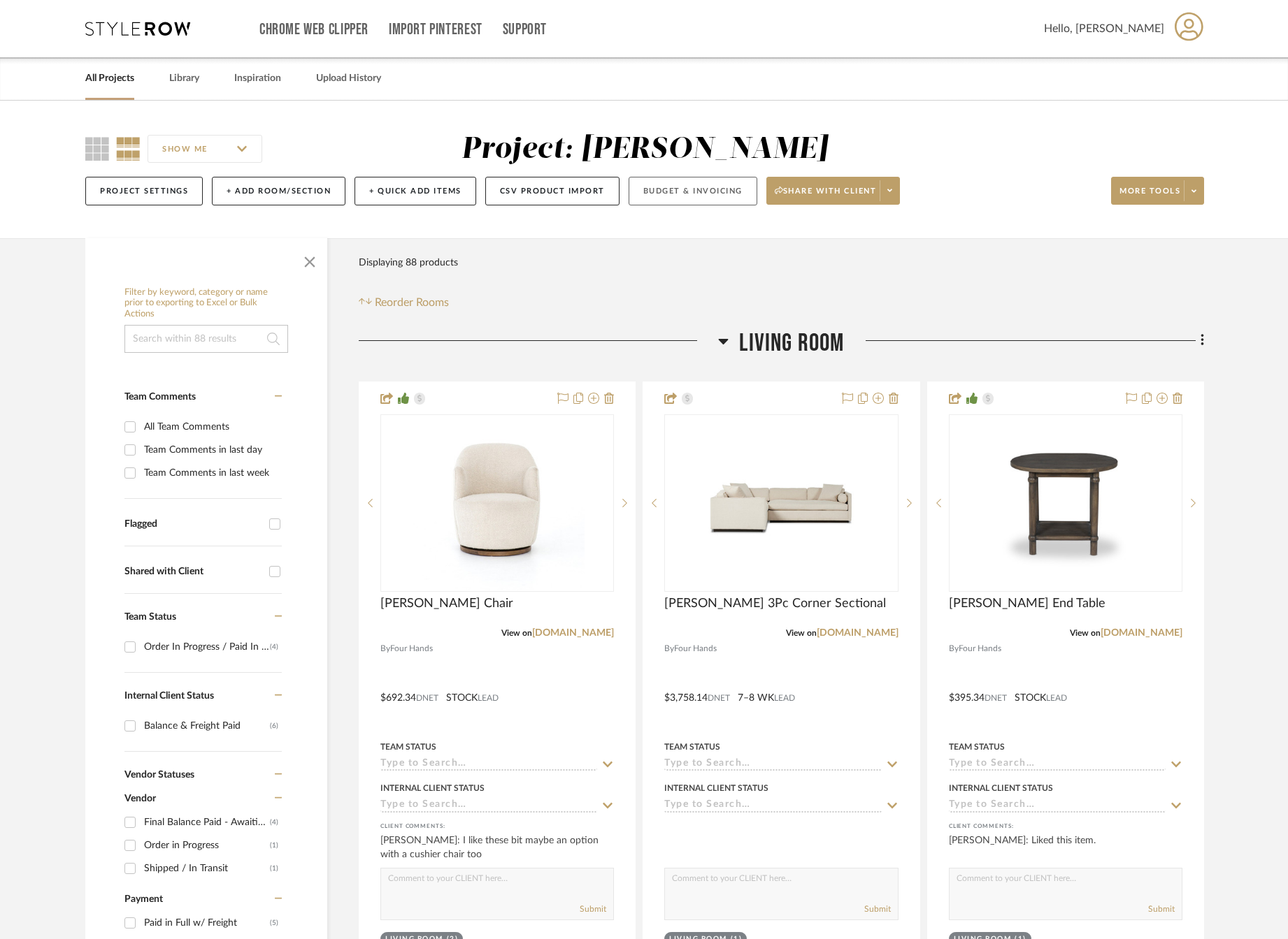
click at [722, 191] on button "Budget & Invoicing" at bounding box center [693, 191] width 129 height 28
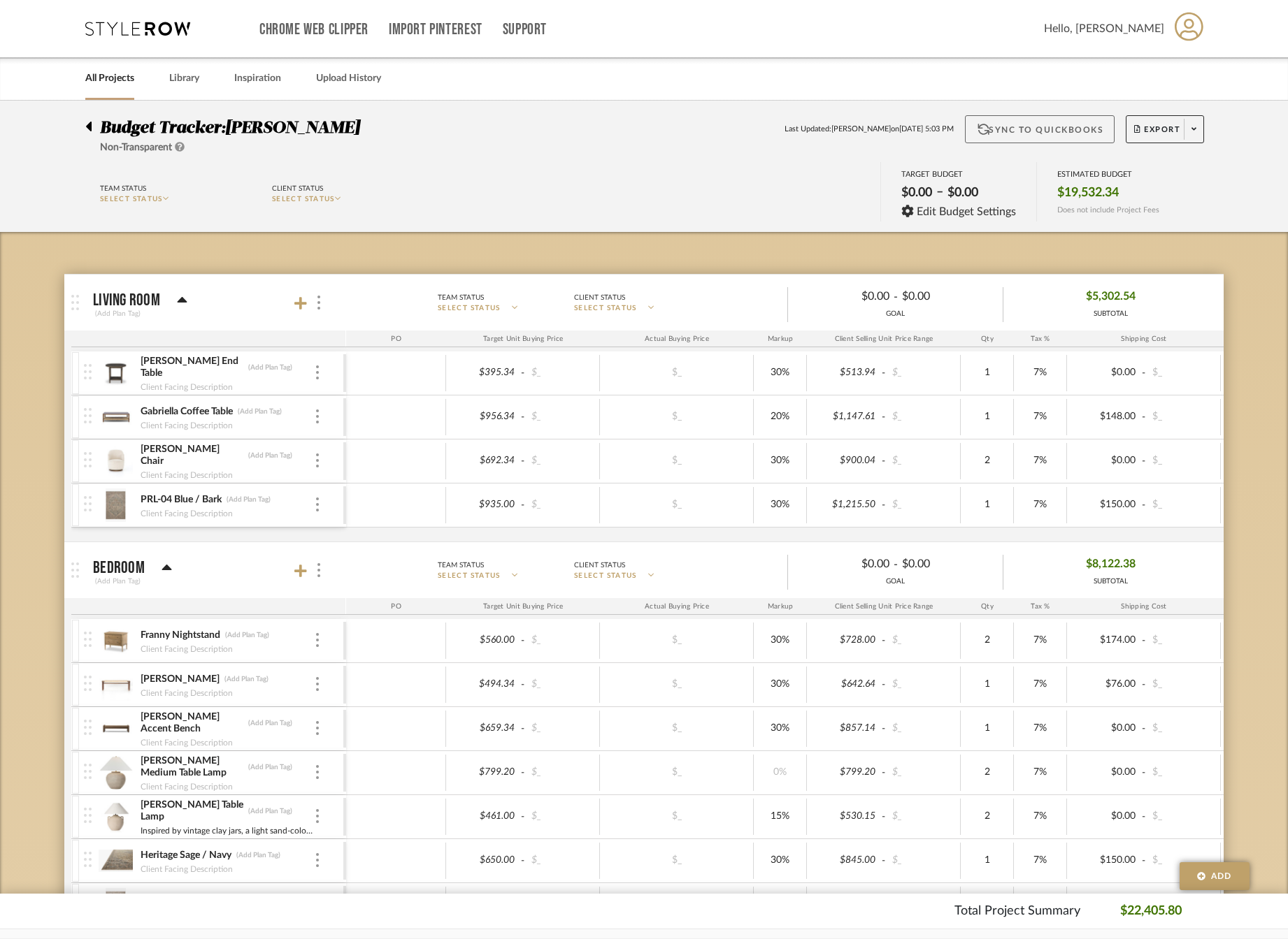
click at [1044, 126] on button "Sync to QuickBooks" at bounding box center [1040, 129] width 151 height 28
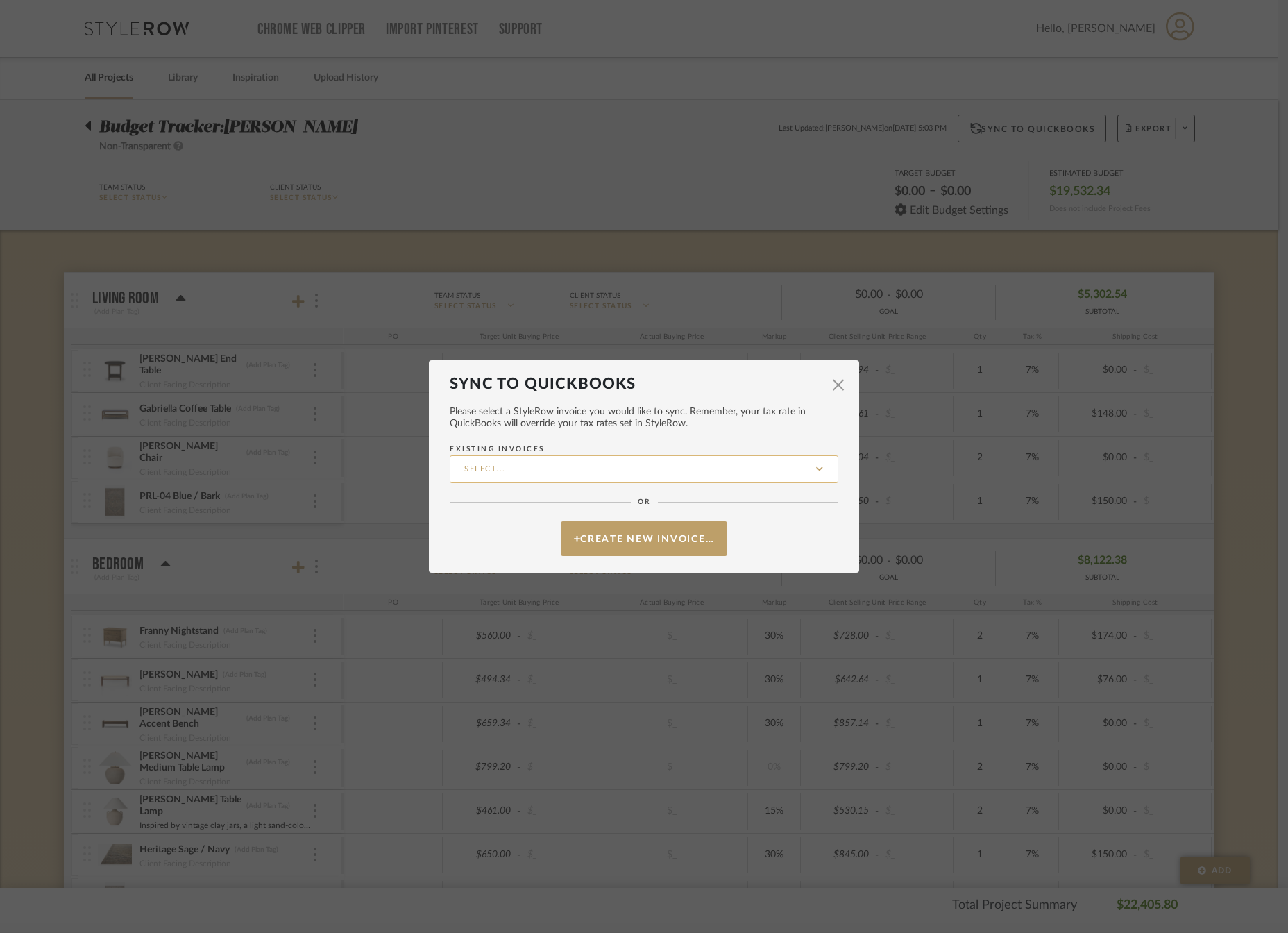
click at [547, 467] on input "Existing Invoices" at bounding box center [644, 470] width 388 height 27
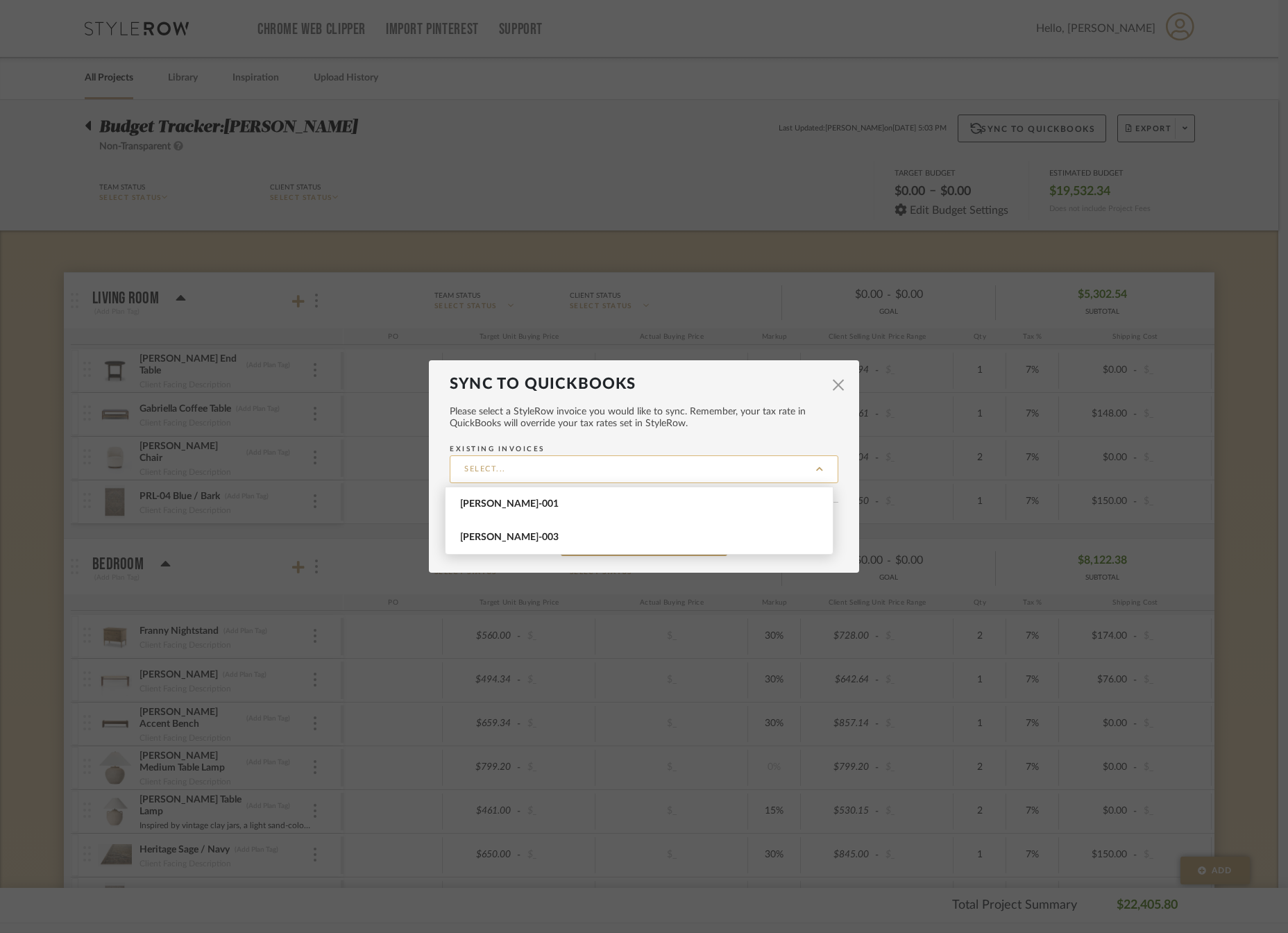
click at [532, 465] on input "Existing Invoices" at bounding box center [644, 470] width 388 height 27
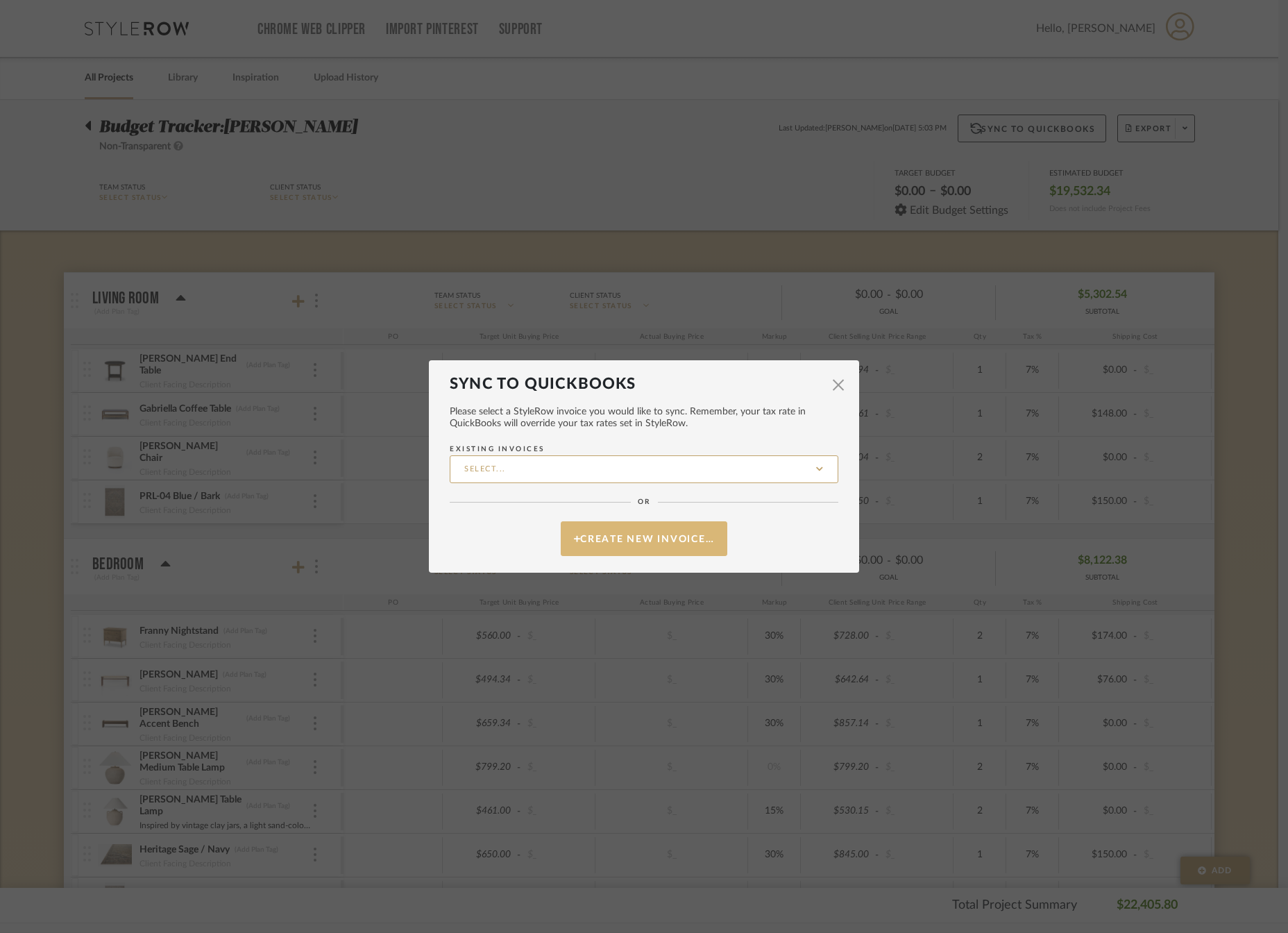
click at [589, 536] on button "Create New Invoice…" at bounding box center [644, 539] width 167 height 35
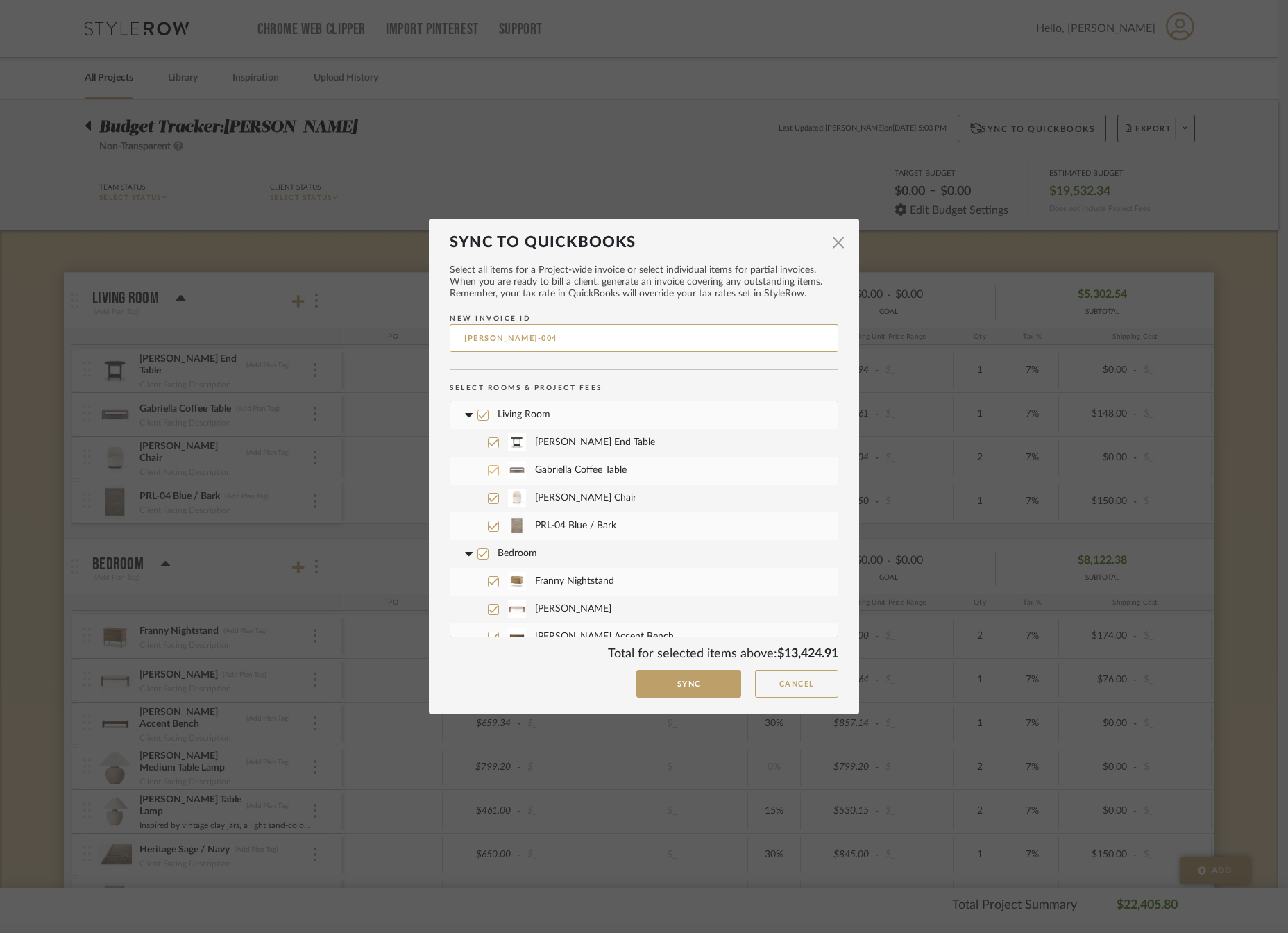
click at [489, 471] on icon at bounding box center [494, 471] width 9 height 7
click at [489, 437] on label "[PERSON_NAME] End Table" at bounding box center [649, 443] width 356 height 27
click at [489, 527] on icon at bounding box center [494, 526] width 9 height 7
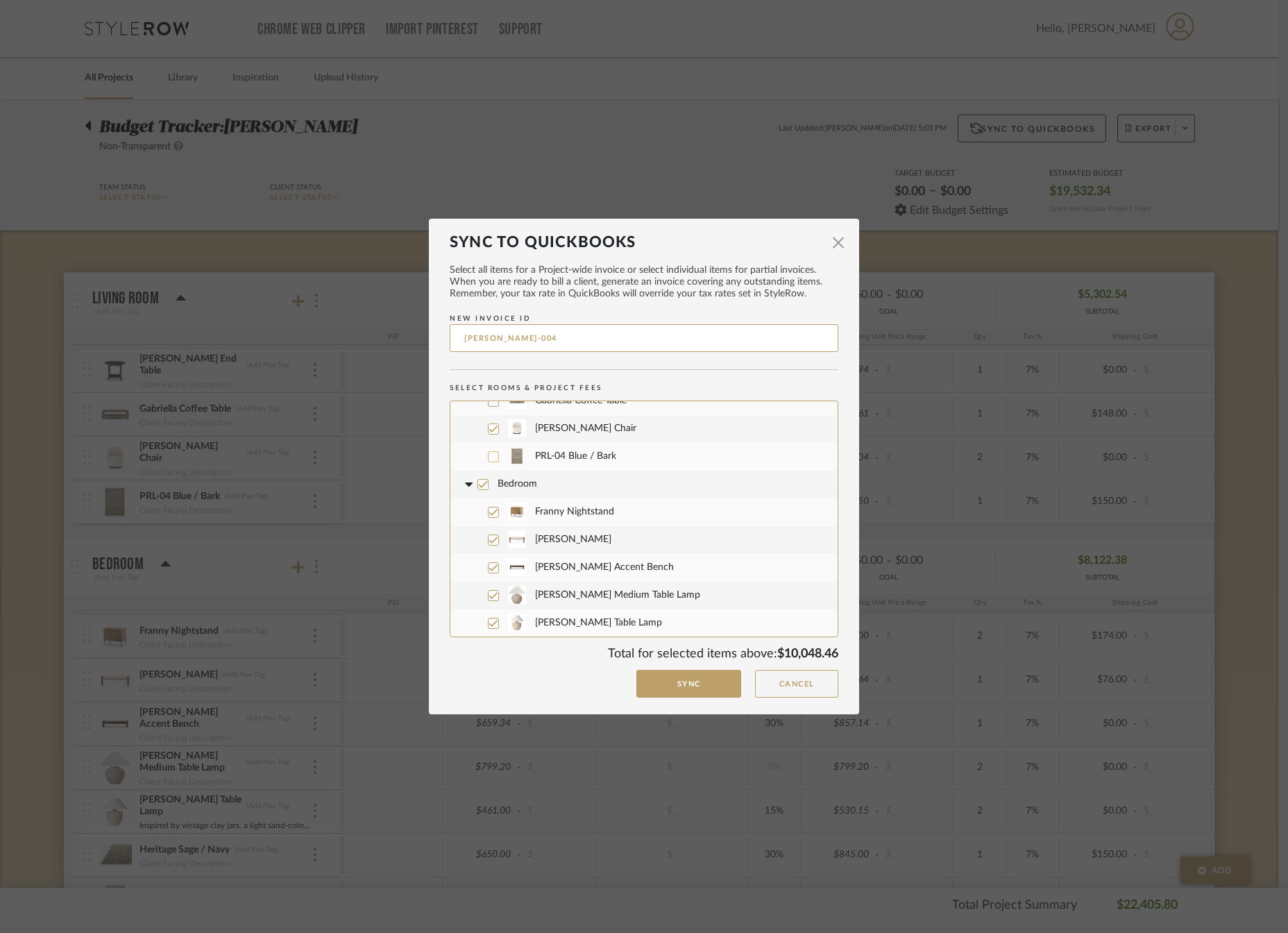
scroll to position [139, 0]
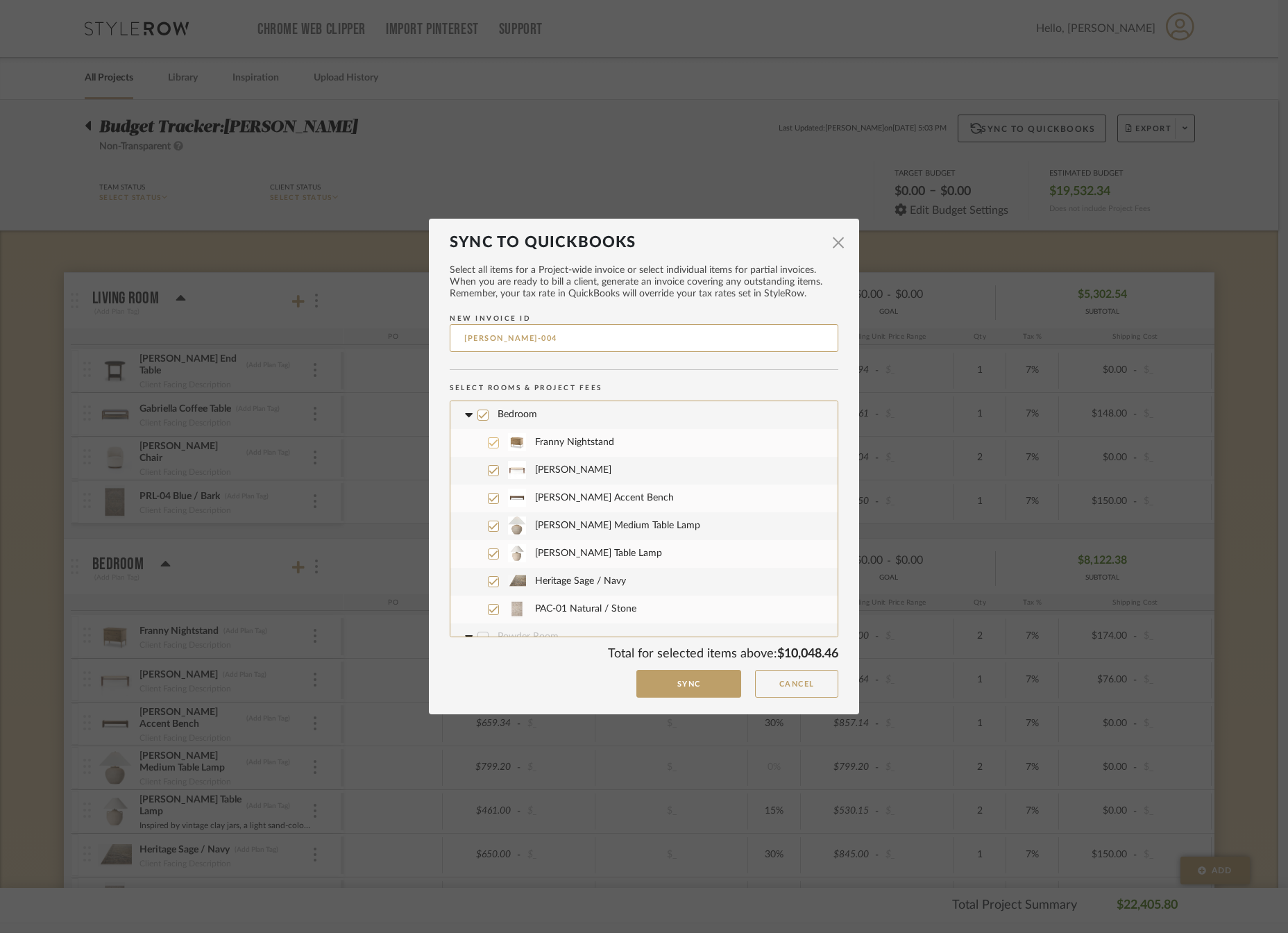
click at [490, 445] on icon at bounding box center [493, 442] width 10 height 10
click at [489, 472] on icon at bounding box center [493, 471] width 10 height 10
click at [489, 497] on icon at bounding box center [493, 498] width 10 height 10
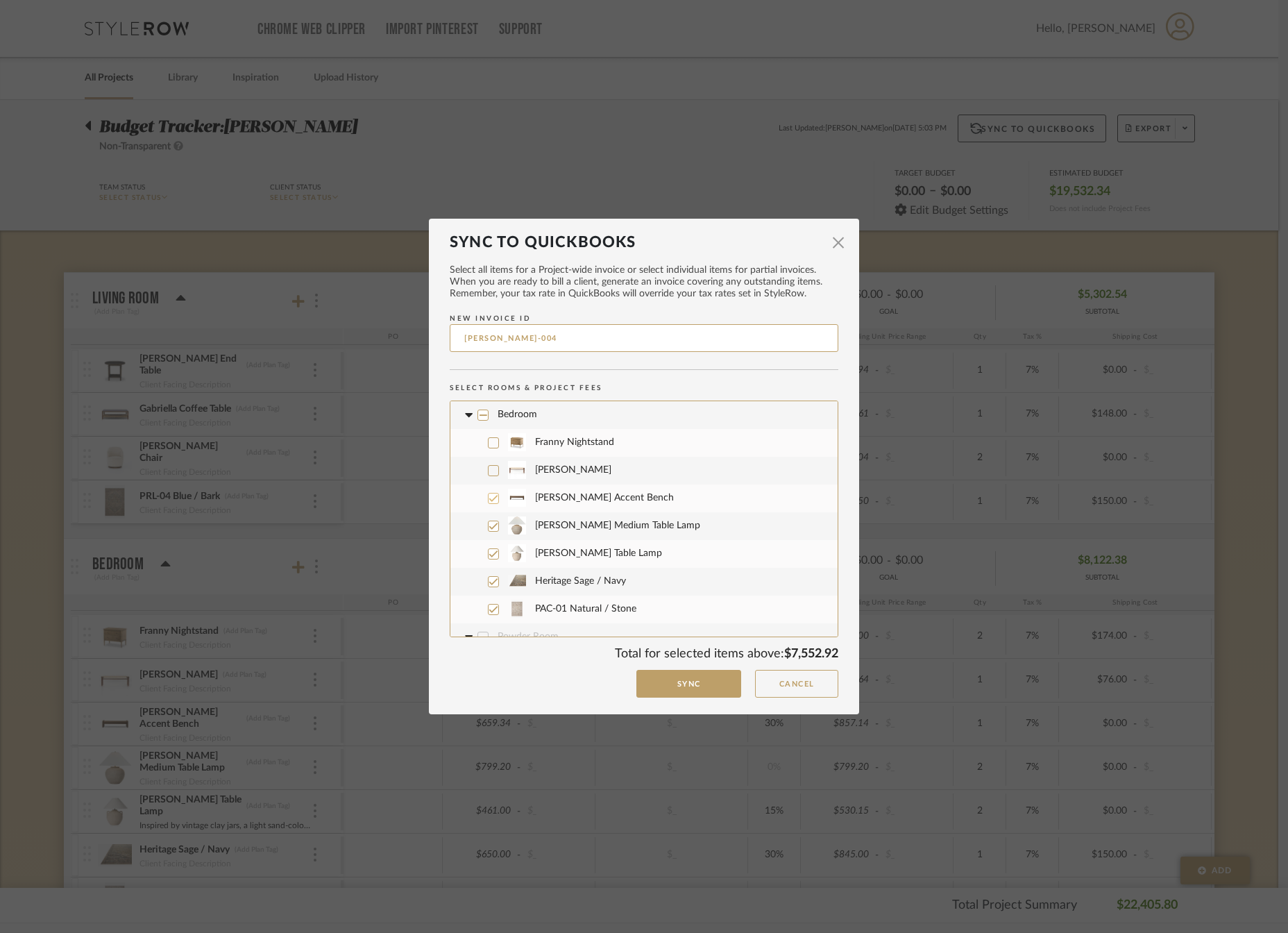
click at [490, 524] on icon at bounding box center [493, 526] width 10 height 10
click at [492, 555] on icon at bounding box center [493, 554] width 10 height 10
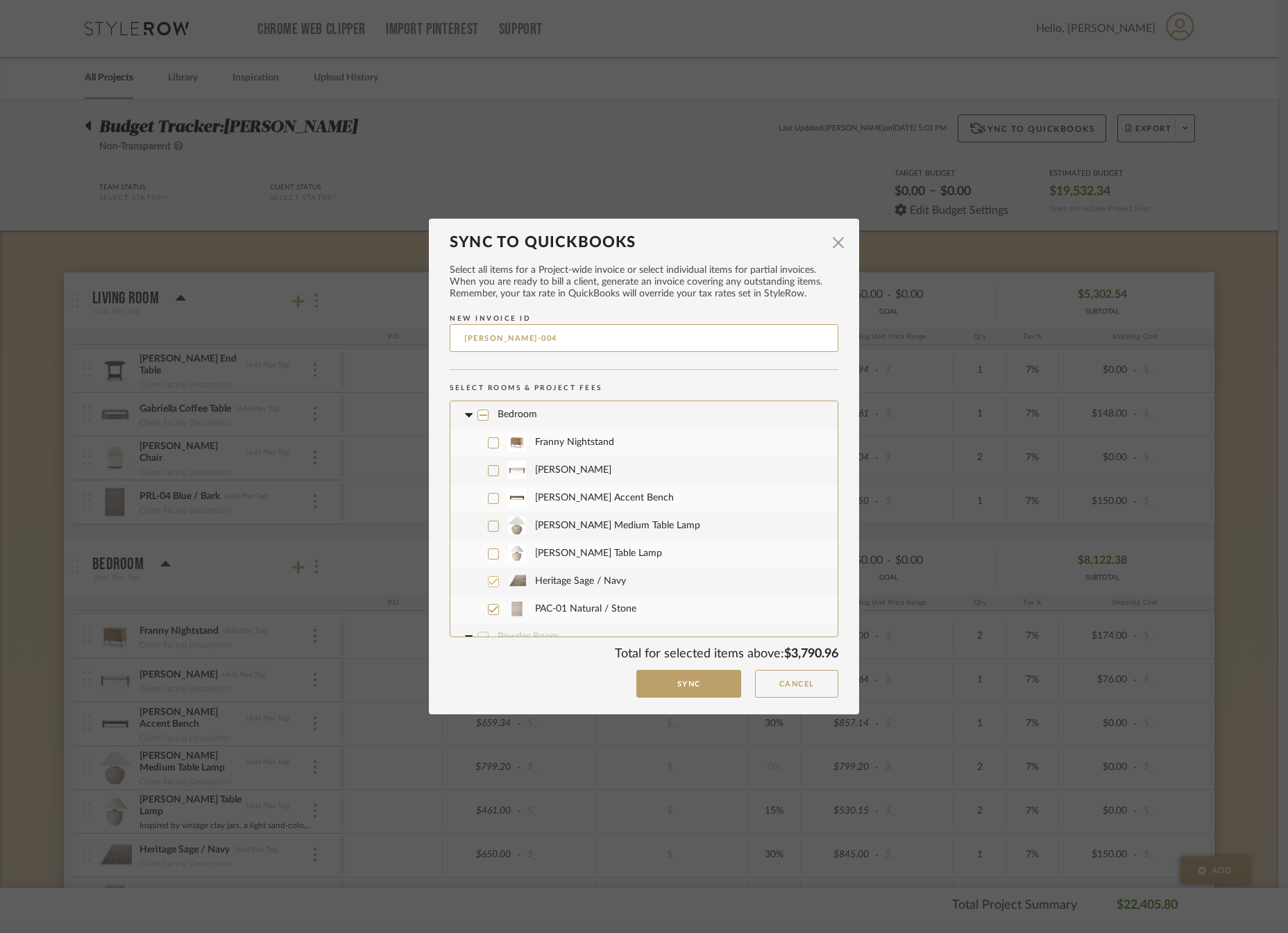
click at [489, 585] on icon at bounding box center [493, 582] width 10 height 10
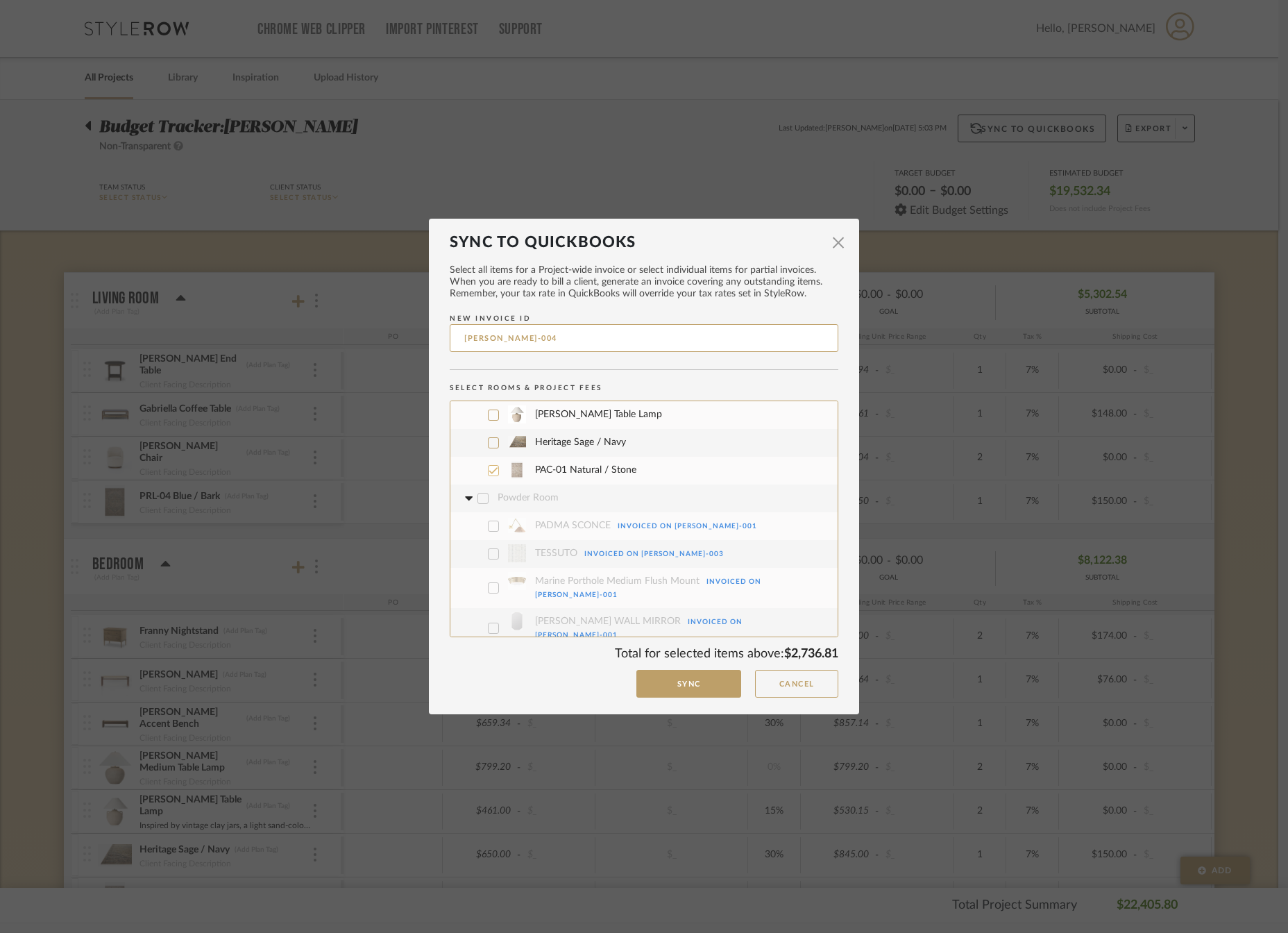
click at [492, 472] on icon at bounding box center [493, 471] width 10 height 10
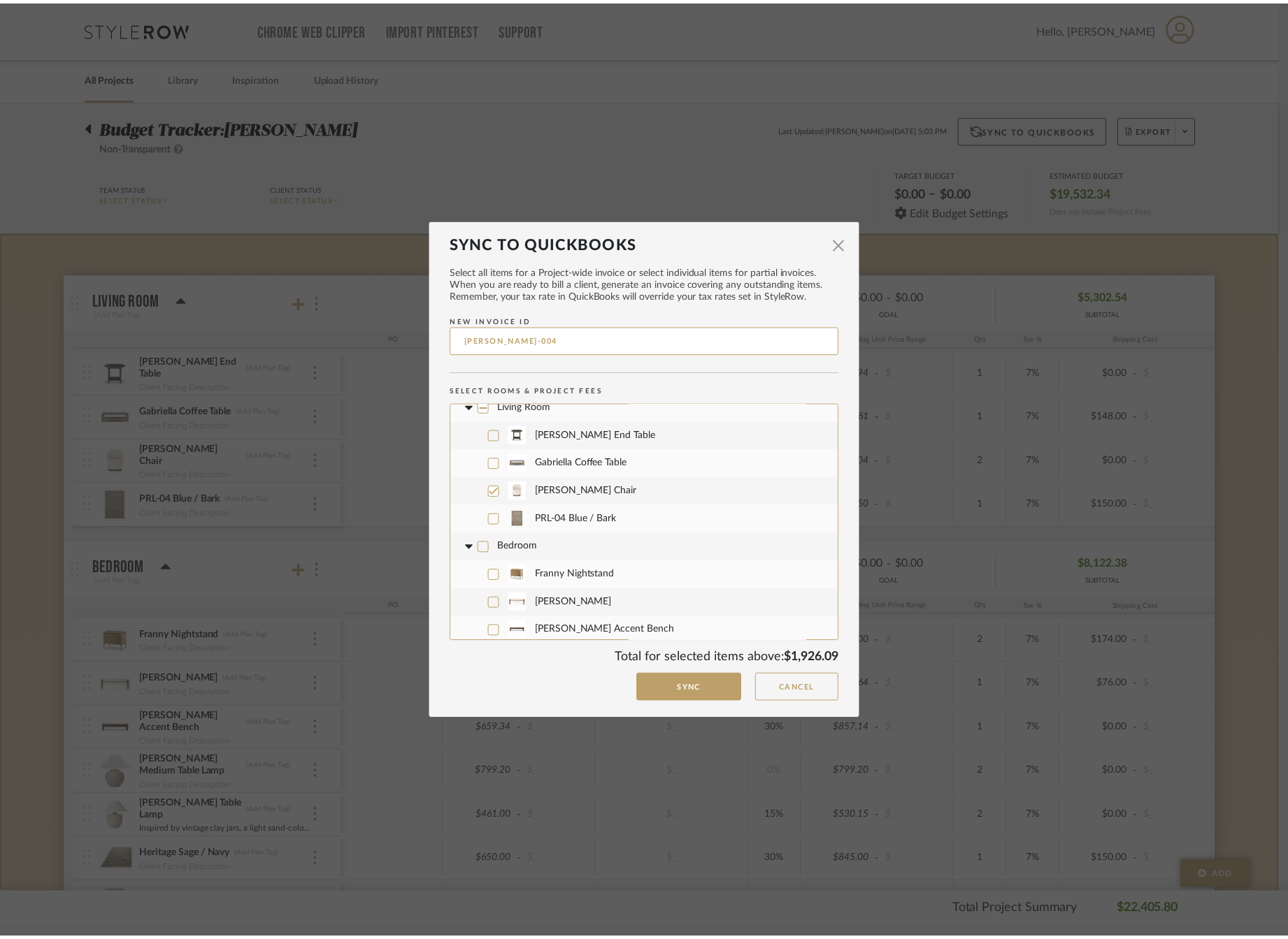
scroll to position [0, 0]
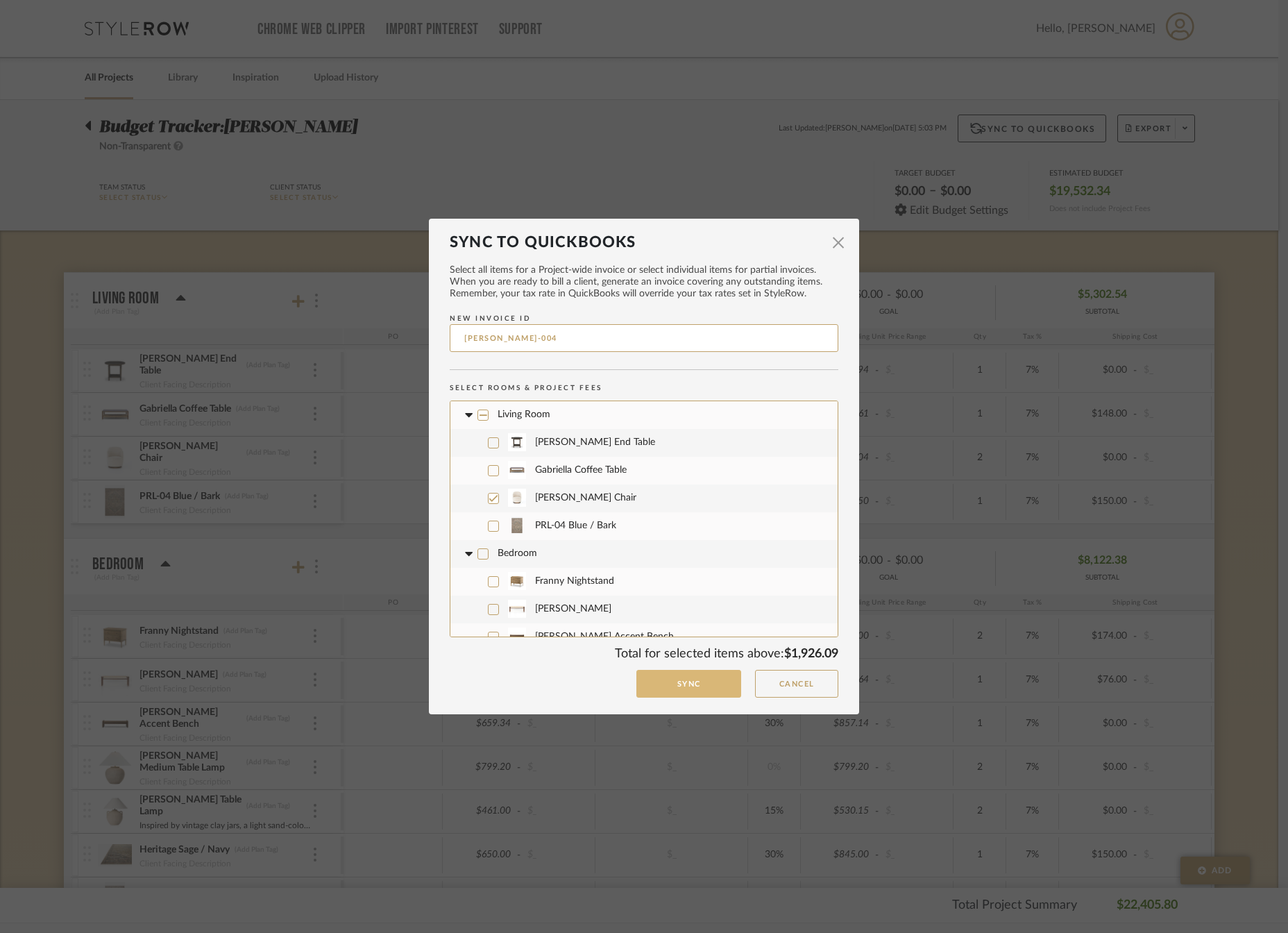
click at [698, 687] on button "Sync" at bounding box center [688, 684] width 105 height 28
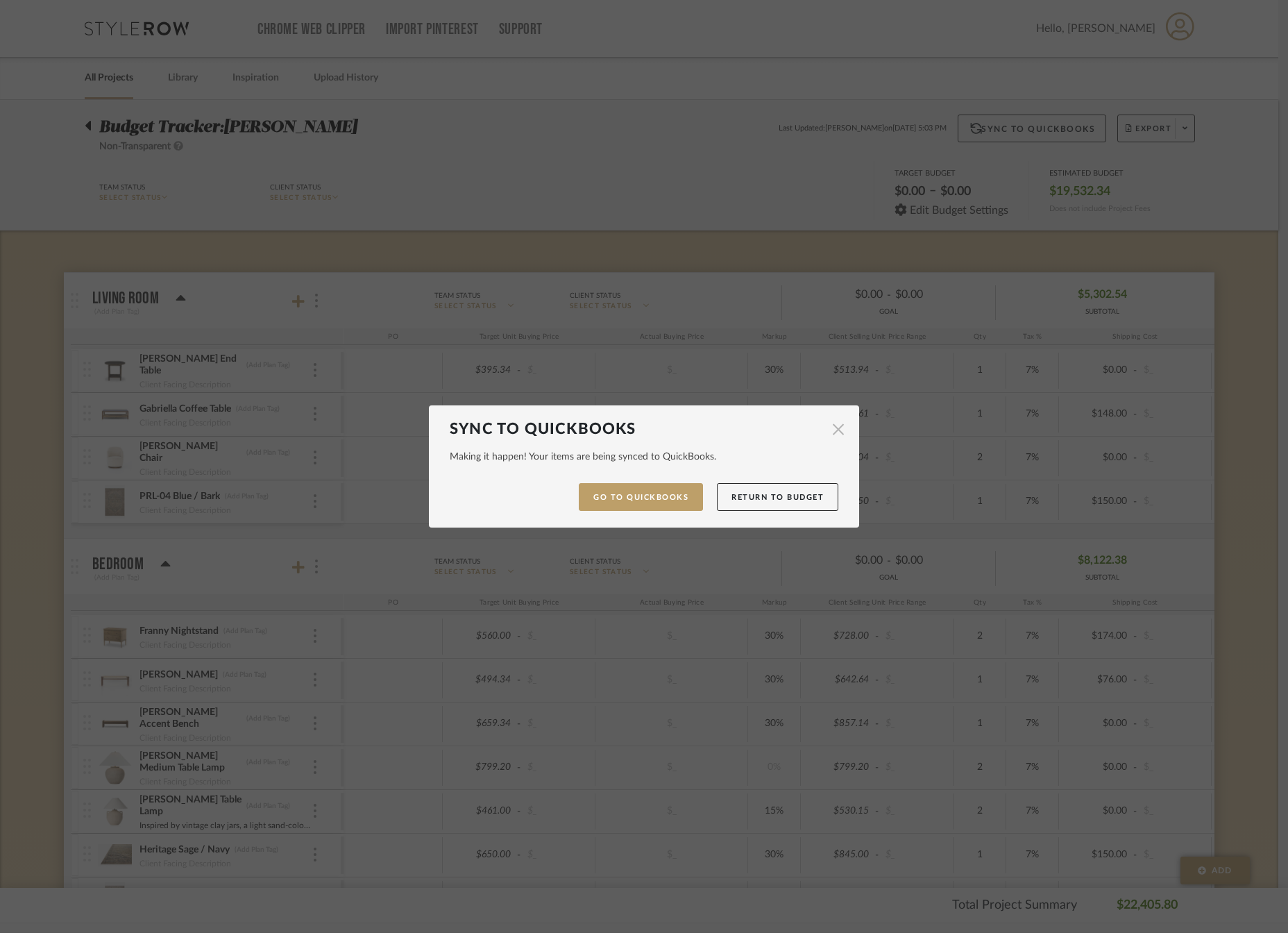
click at [829, 429] on span "button" at bounding box center [839, 430] width 27 height 27
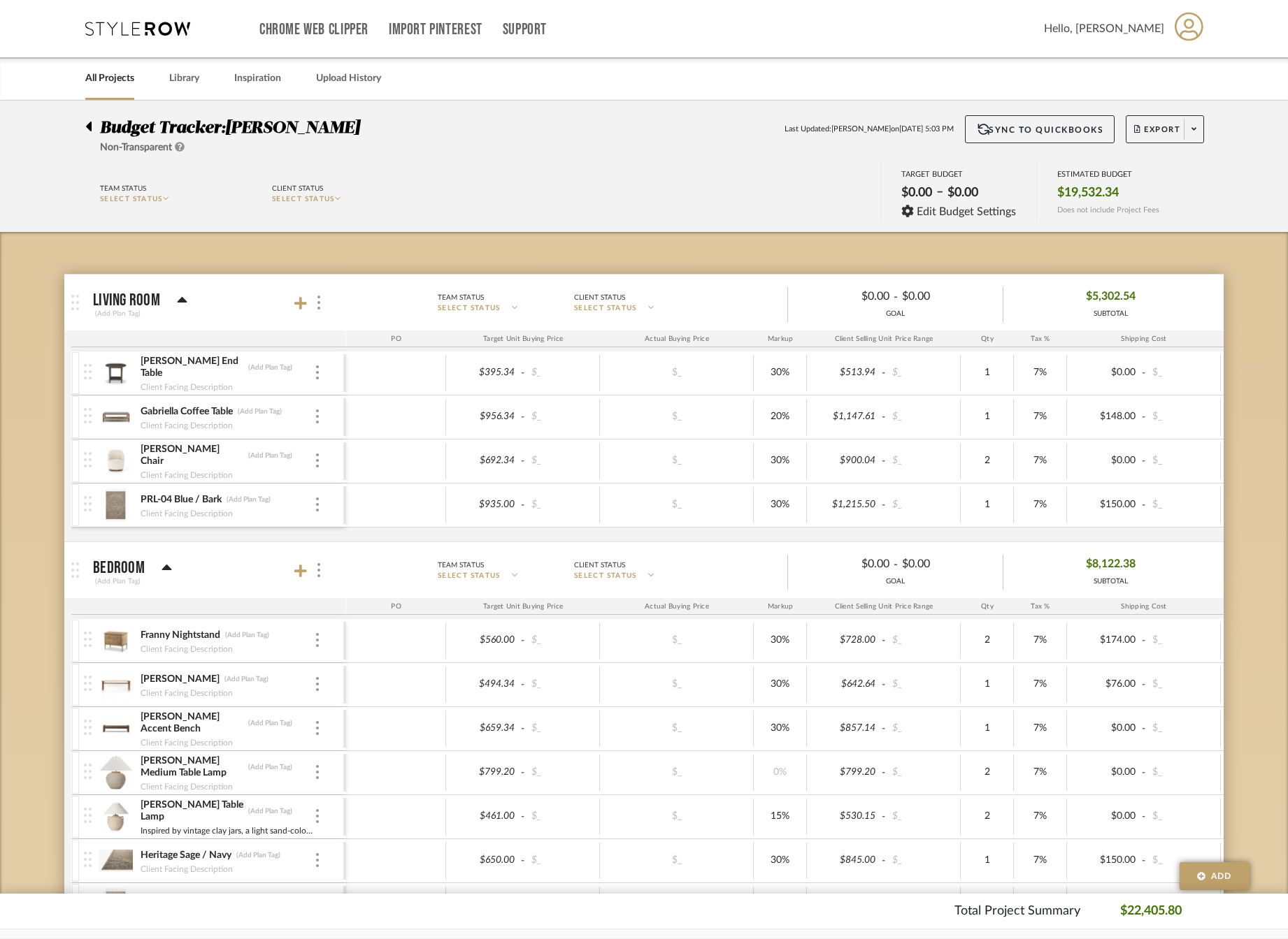
click at [93, 133] on div "Budget Tracker: Miller-Elliot Non-Transparent" at bounding box center [226, 135] width 281 height 39
click at [93, 126] on div at bounding box center [93, 124] width 15 height 17
